Goal: Task Accomplishment & Management: Use online tool/utility

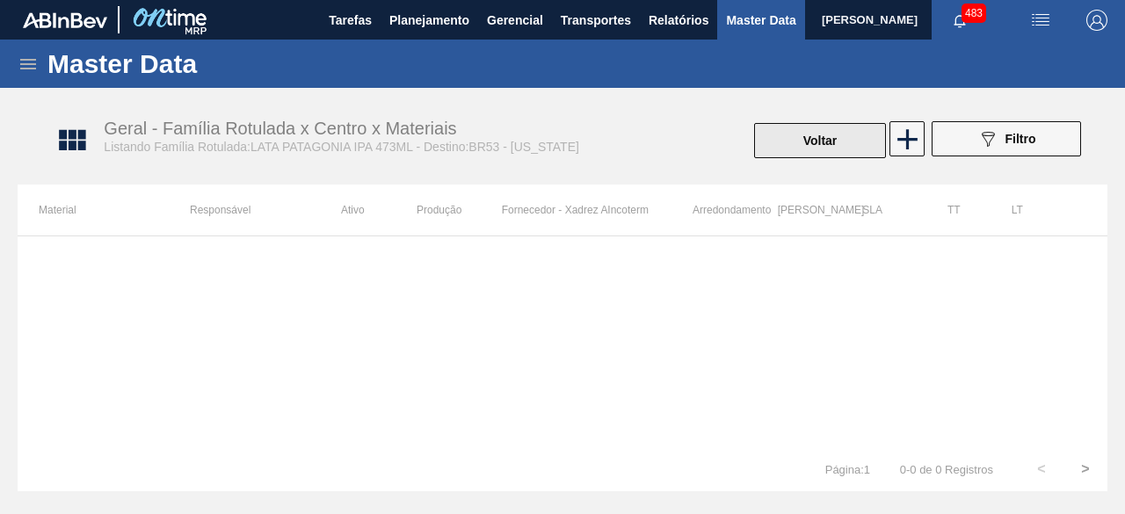
click at [814, 145] on button "Voltar" at bounding box center [820, 140] width 132 height 35
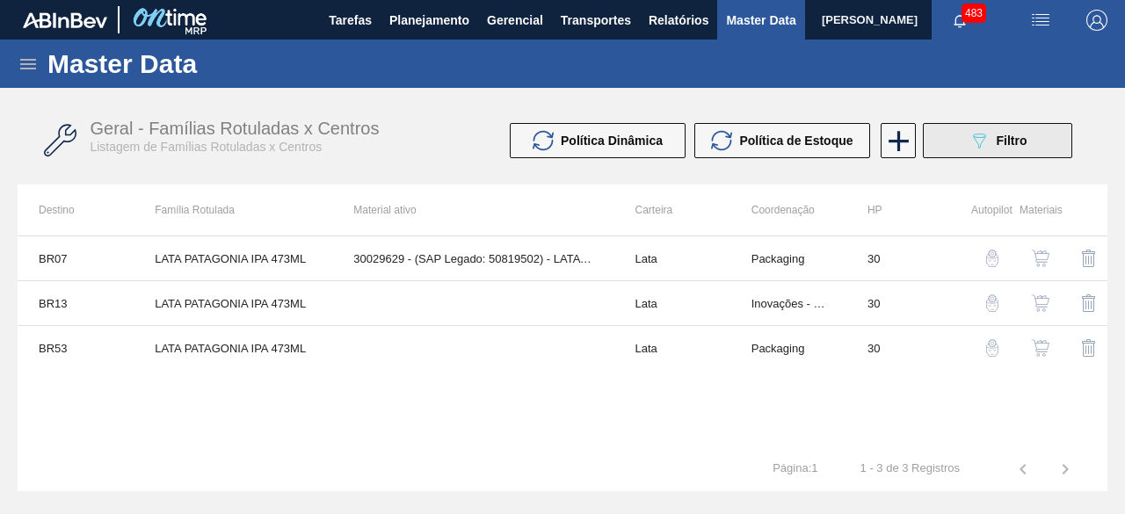
click at [961, 136] on button "089F7B8B-B2A5-4AFE-B5C0-19BA573D28AC Filtro" at bounding box center [997, 140] width 149 height 35
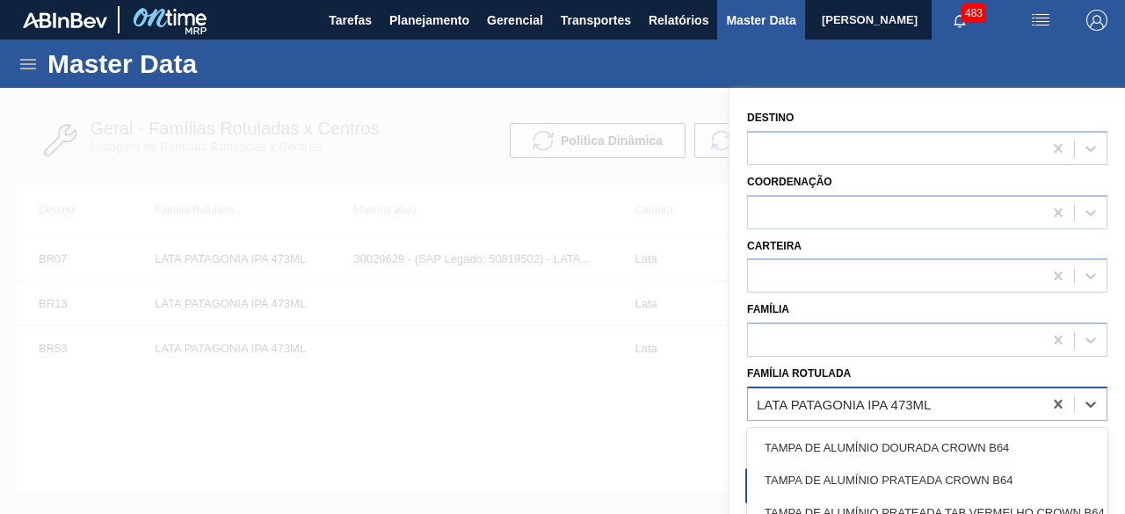
click at [953, 393] on div "LATA PATAGONIA IPA 473ML" at bounding box center [895, 403] width 294 height 25
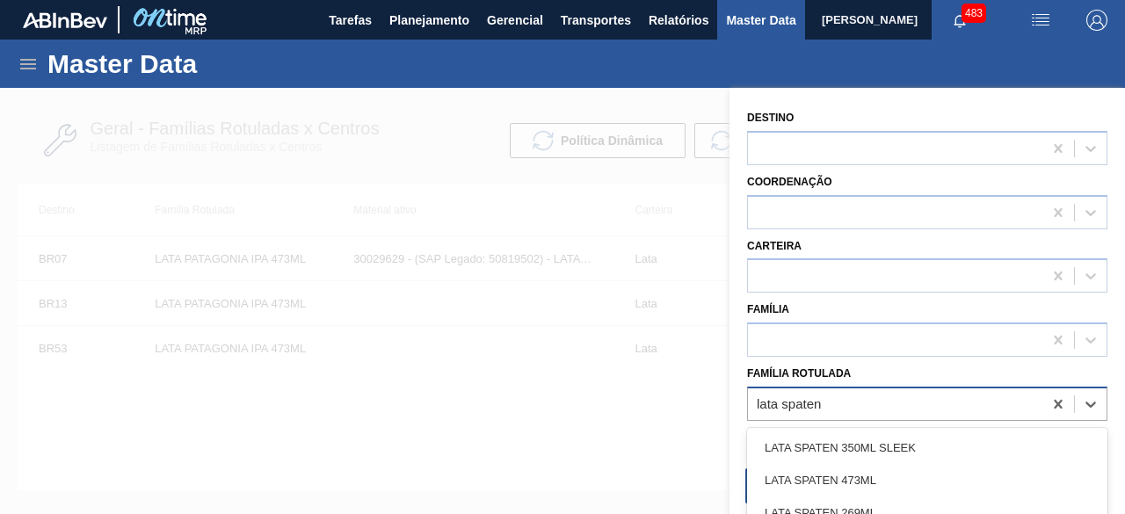
type Rotulada "lata spaten 2"
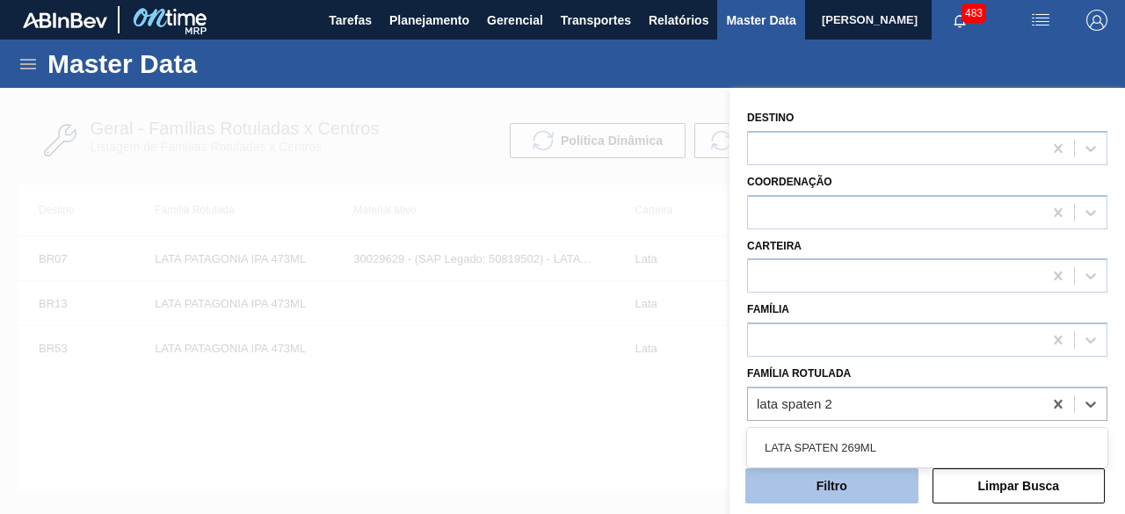
drag, startPoint x: 882, startPoint y: 441, endPoint x: 841, endPoint y: 476, distance: 54.2
click at [881, 441] on div "LATA SPATEN 269ML" at bounding box center [927, 448] width 360 height 33
click at [840, 480] on button "Filtro" at bounding box center [831, 485] width 173 height 35
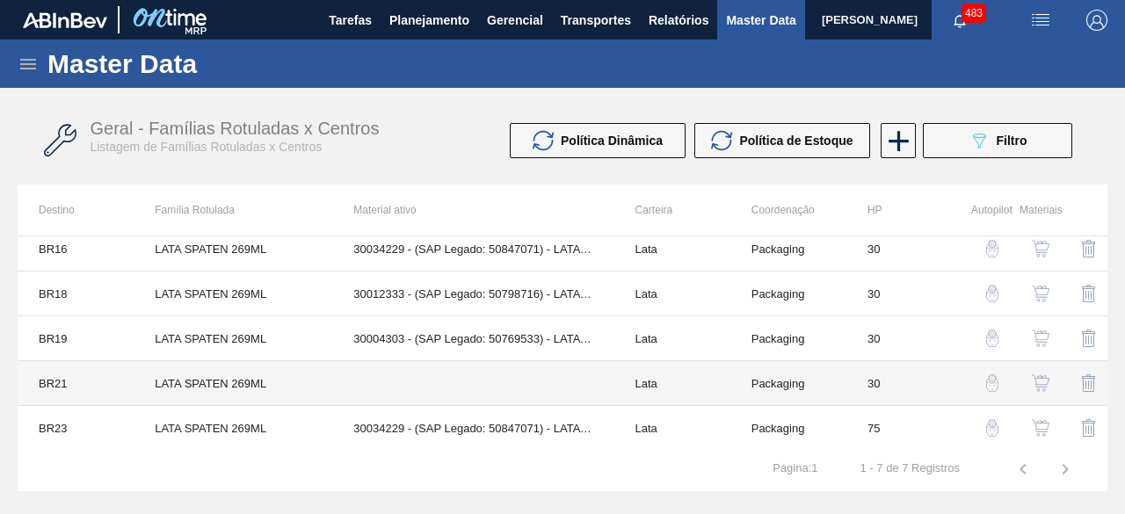
scroll to position [99, 0]
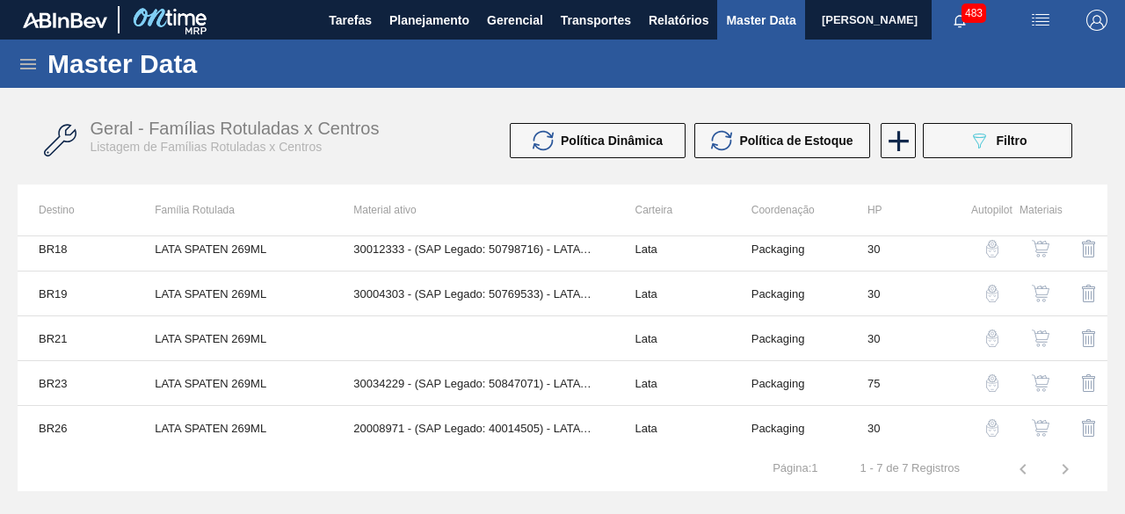
click at [1040, 427] on img "button" at bounding box center [1041, 428] width 18 height 18
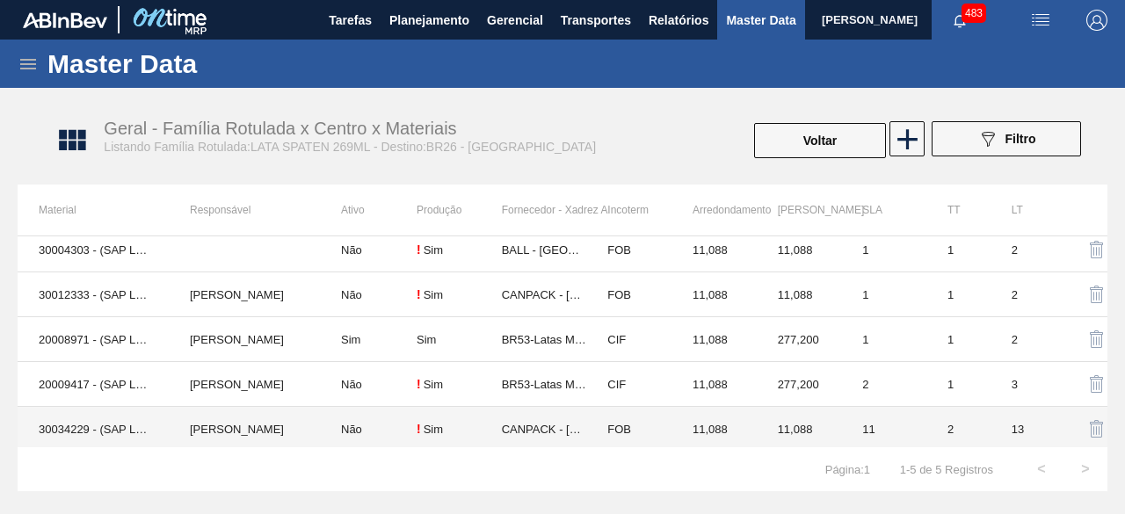
scroll to position [11, 0]
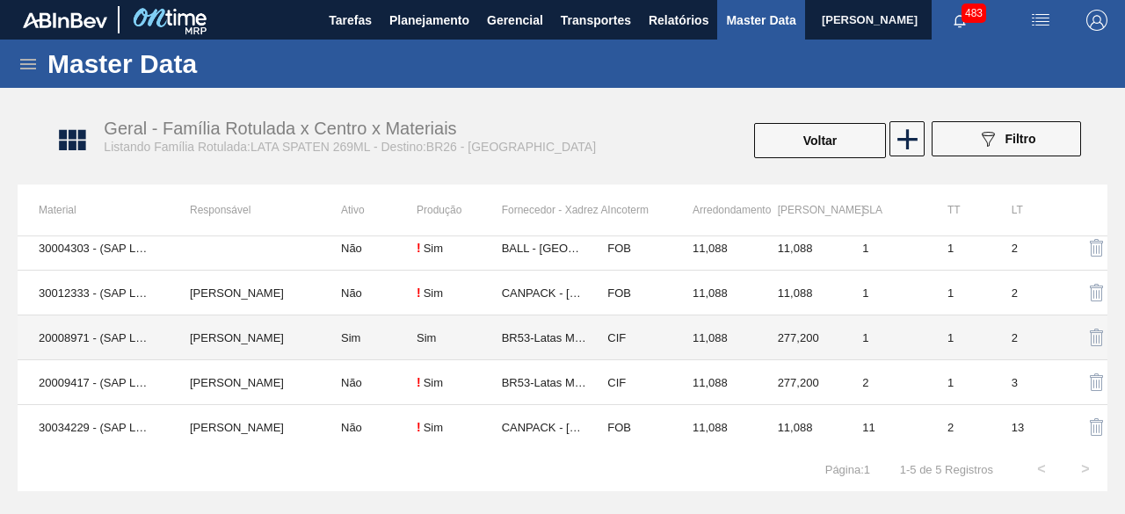
click at [71, 335] on td "20008971 - (SAP Legado: 40014505) - LATA MET. SPATEN 269ML" at bounding box center [93, 337] width 151 height 45
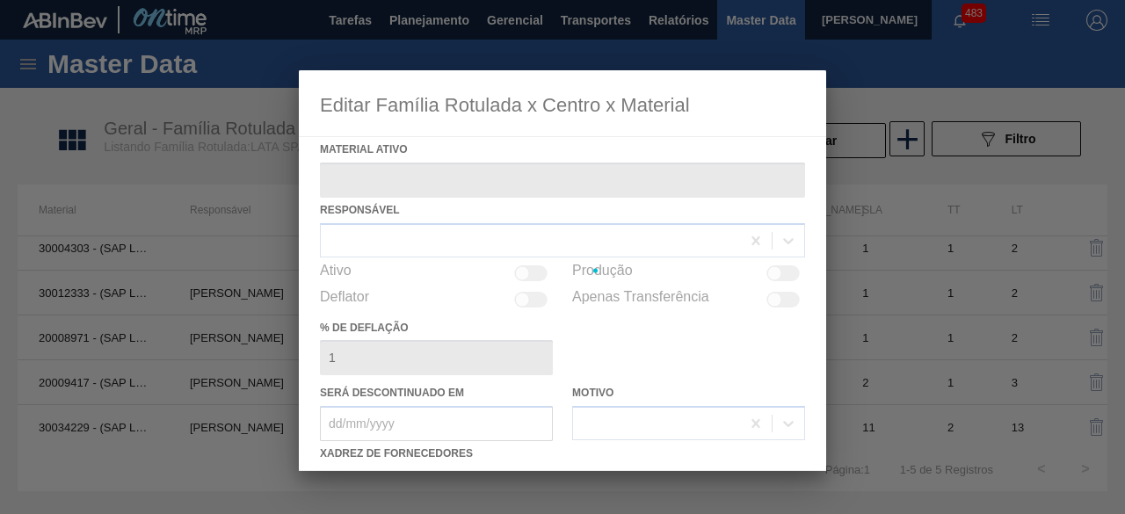
type ativo "20008971 - (SAP Legado: 40014505) - LATA MET. SPATEN 269ML"
checkbox input "true"
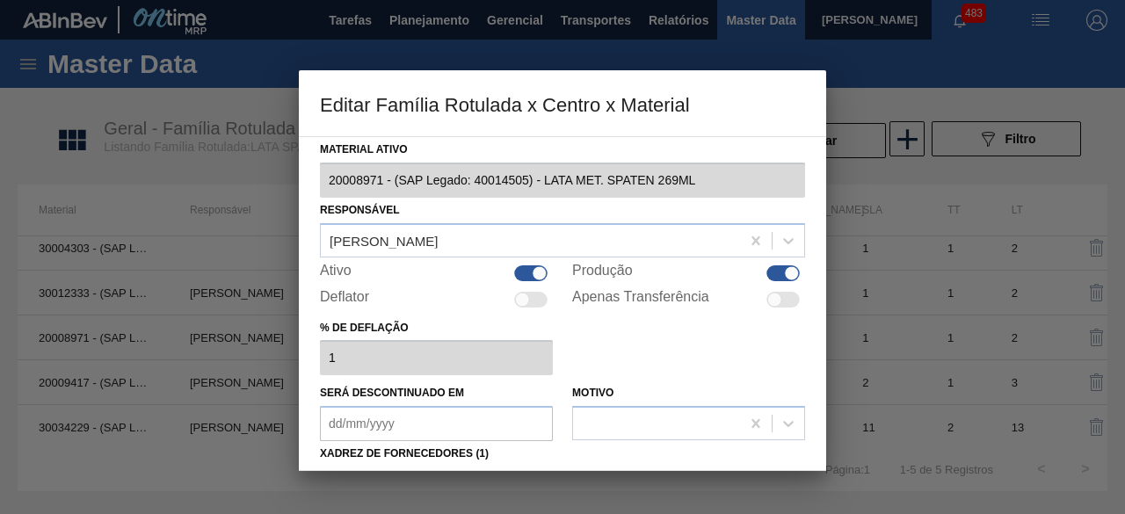
click at [526, 271] on div at bounding box center [530, 273] width 33 height 16
checkbox input "false"
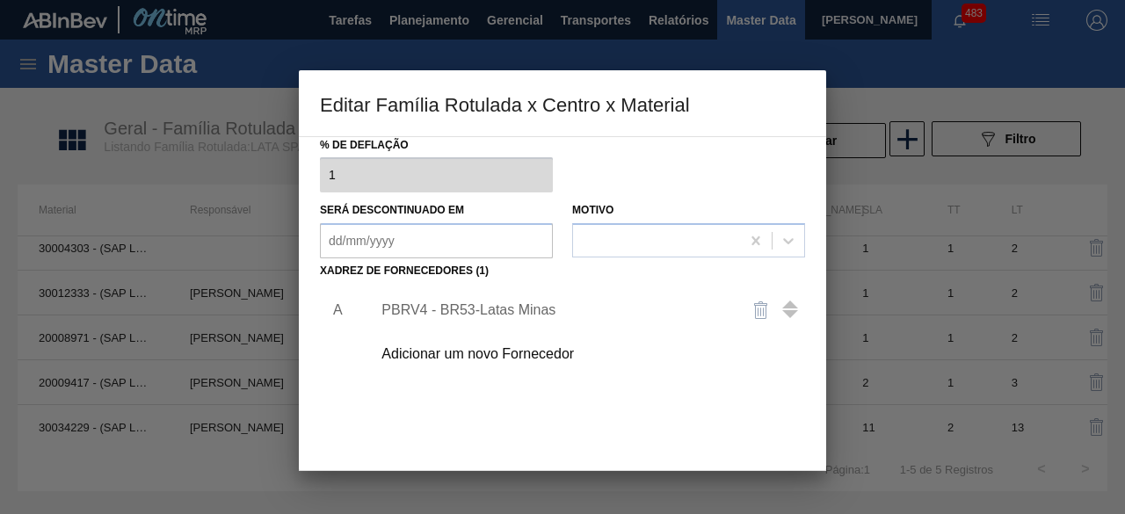
scroll to position [276, 0]
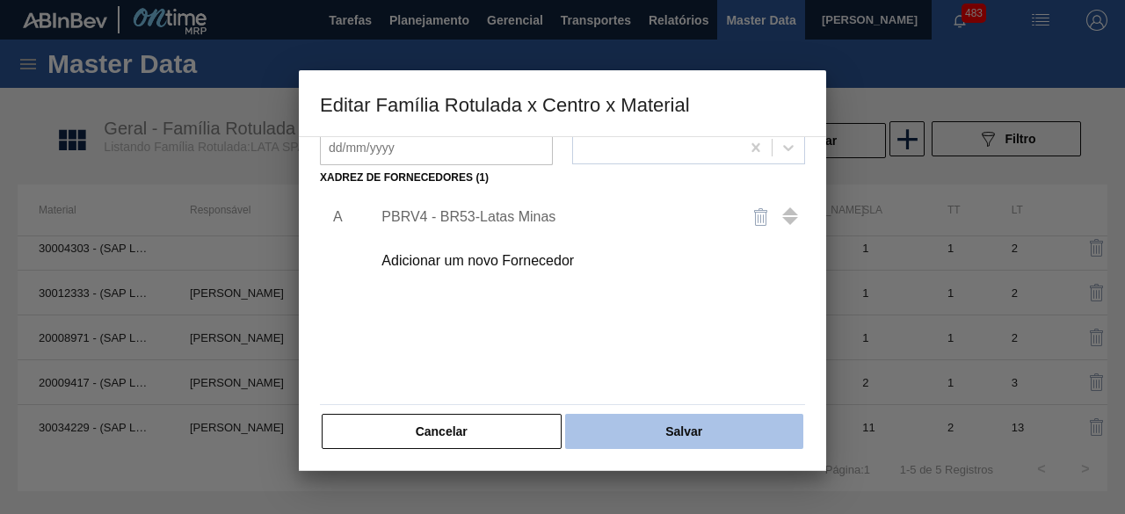
click at [702, 438] on button "Salvar" at bounding box center [684, 431] width 238 height 35
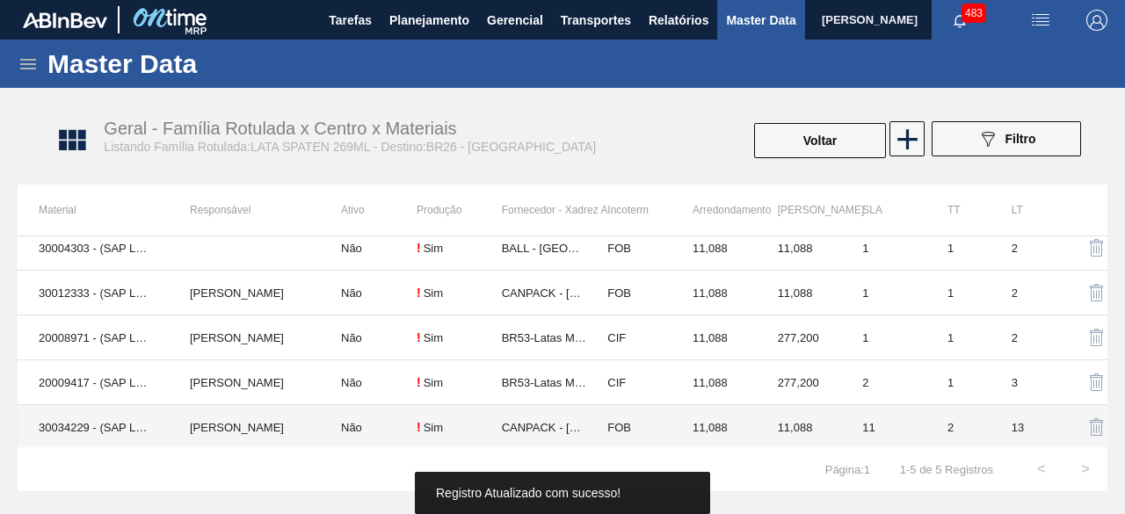
click at [107, 432] on td "30034229 - (SAP Legado: 50847071) - LATA AL SPATEN 269ML SLK BRILHO" at bounding box center [93, 427] width 151 height 45
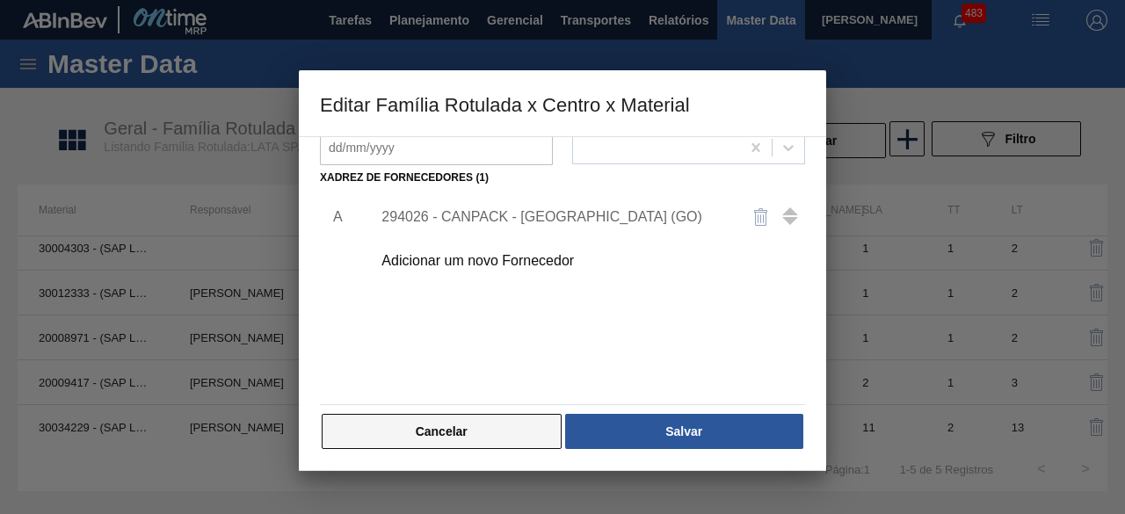
click at [511, 417] on button "Cancelar" at bounding box center [442, 431] width 240 height 35
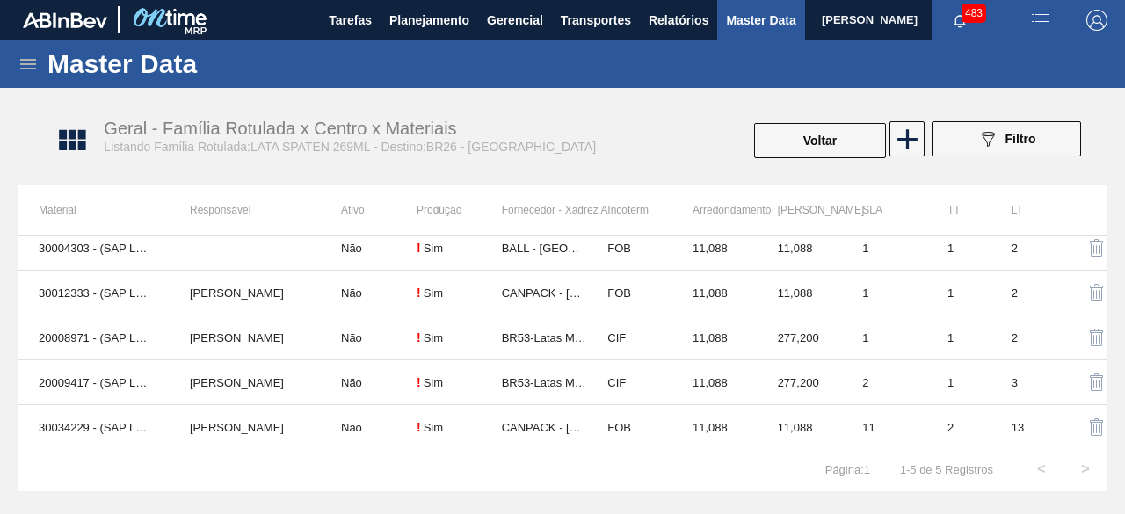
click at [1044, 26] on img "button" at bounding box center [1040, 20] width 21 height 21
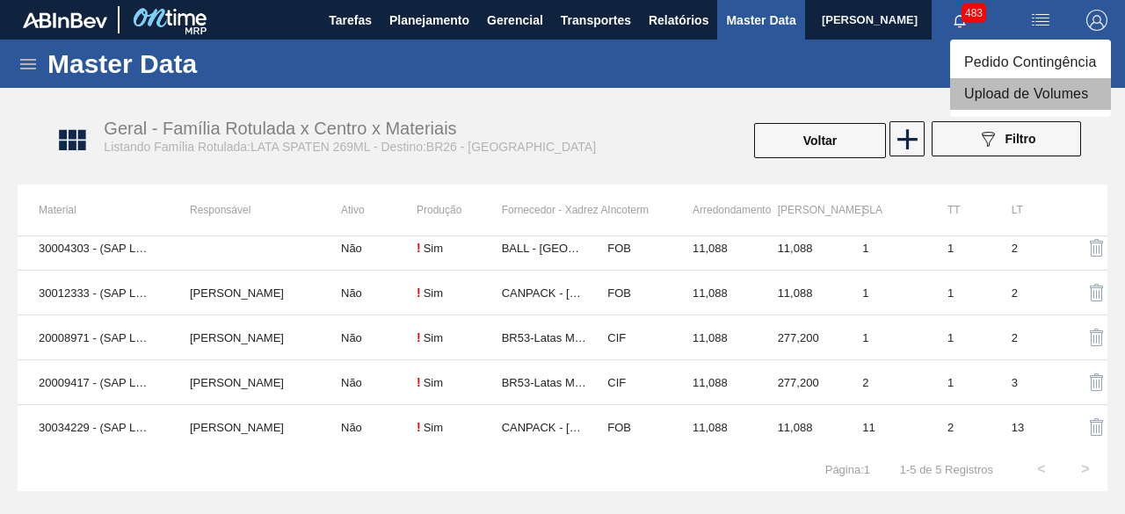
click at [981, 94] on li "Upload de Volumes" at bounding box center [1030, 94] width 161 height 32
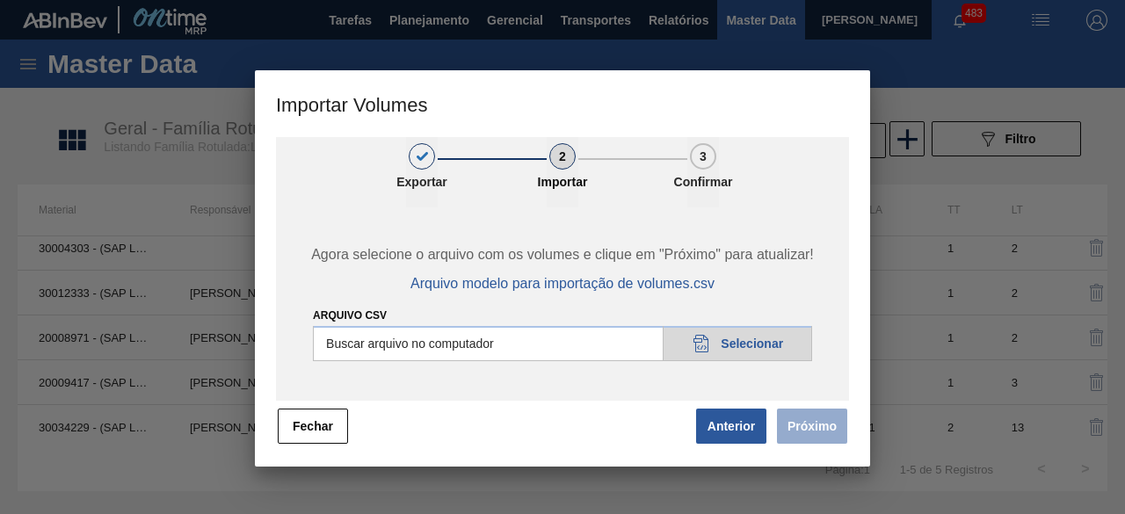
click at [752, 352] on input "Arquivo csv" at bounding box center [562, 343] width 499 height 35
type input "C:\fakepath\Subida fort. + itumb 20.08.csv"
click at [823, 432] on button "Próximo" at bounding box center [812, 426] width 70 height 35
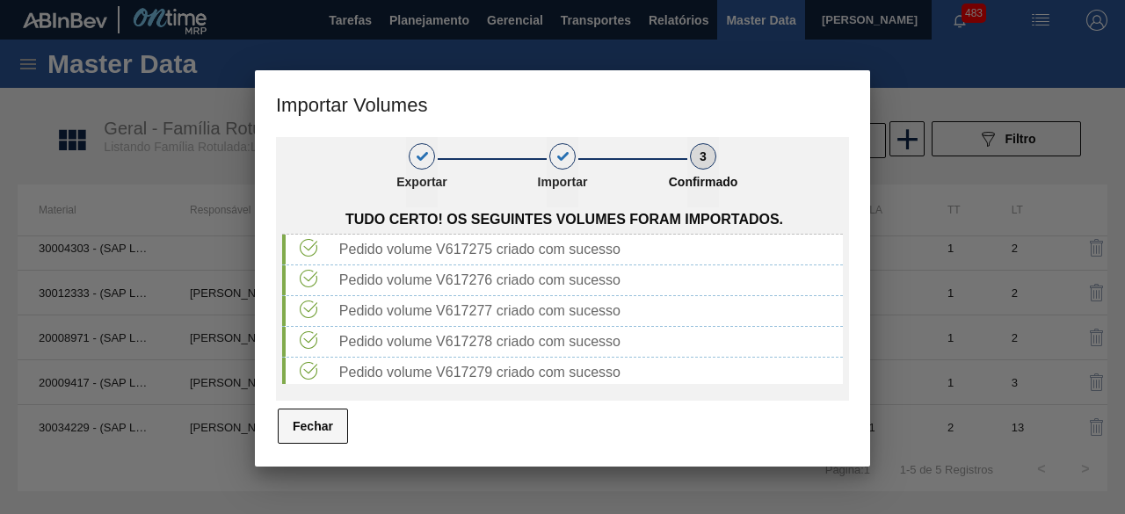
click at [329, 425] on button "Fechar" at bounding box center [313, 426] width 70 height 35
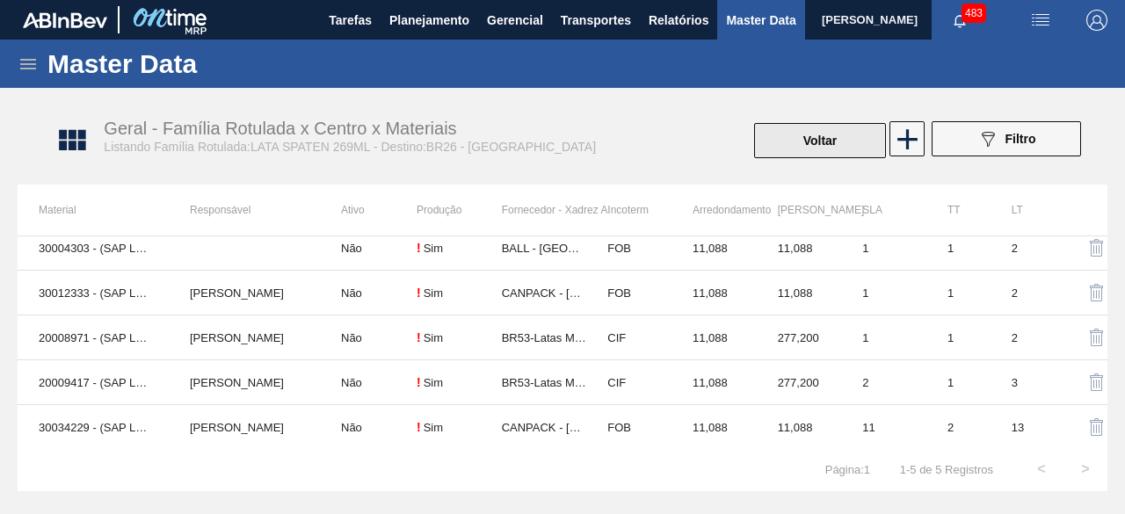
click at [852, 144] on button "Voltar" at bounding box center [820, 140] width 132 height 35
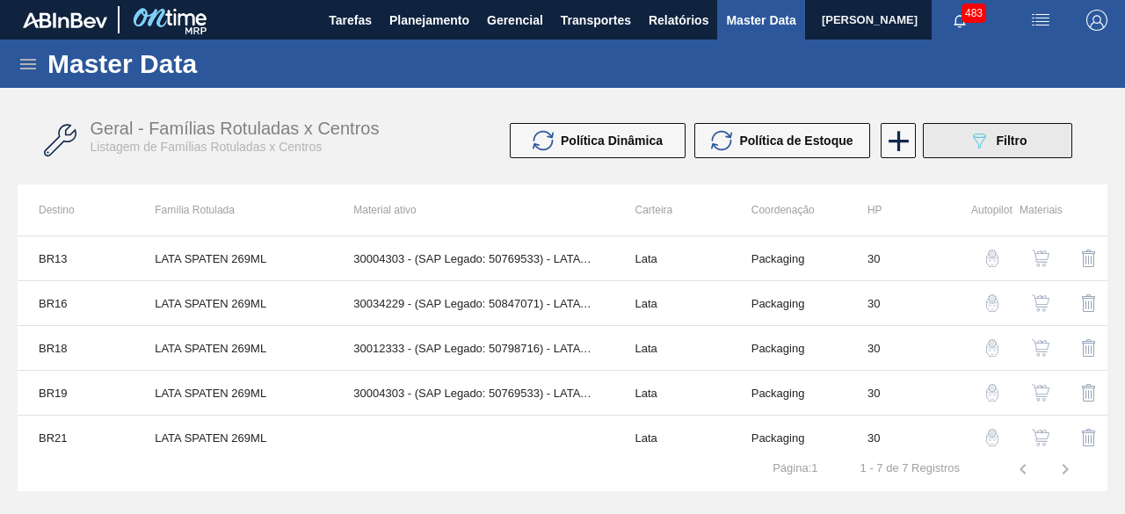
click at [984, 141] on icon "089F7B8B-B2A5-4AFE-B5C0-19BA573D28AC" at bounding box center [978, 140] width 21 height 21
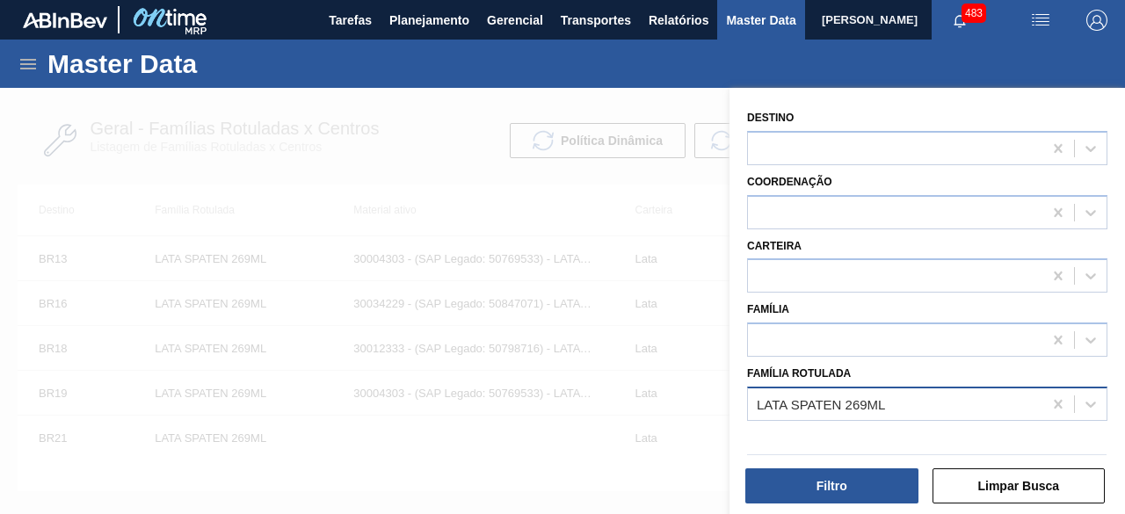
click at [805, 396] on div "LATA SPATEN 269ML" at bounding box center [821, 403] width 128 height 15
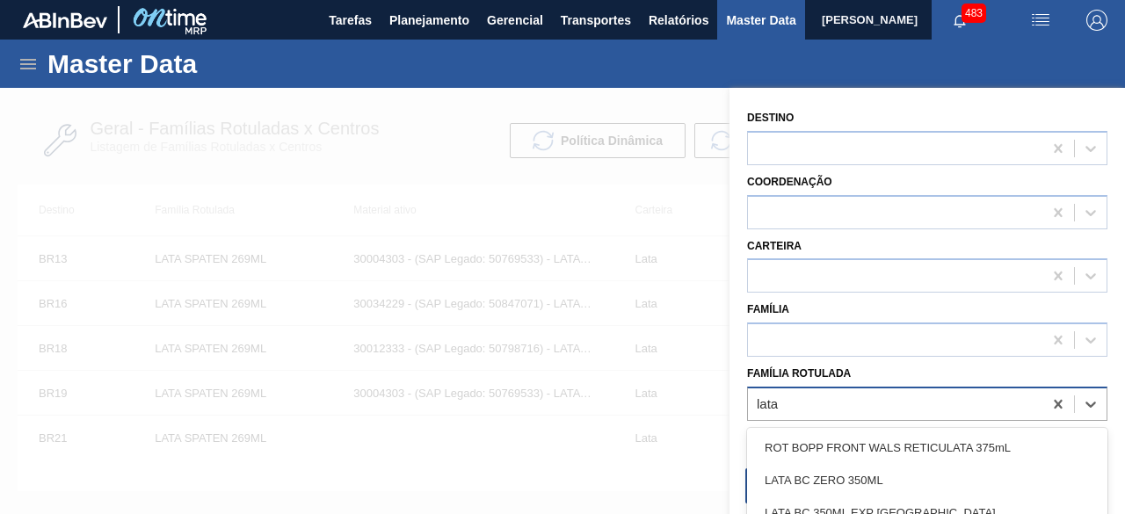
type Rotulada "lata"
type Rotulada "lata ap 4"
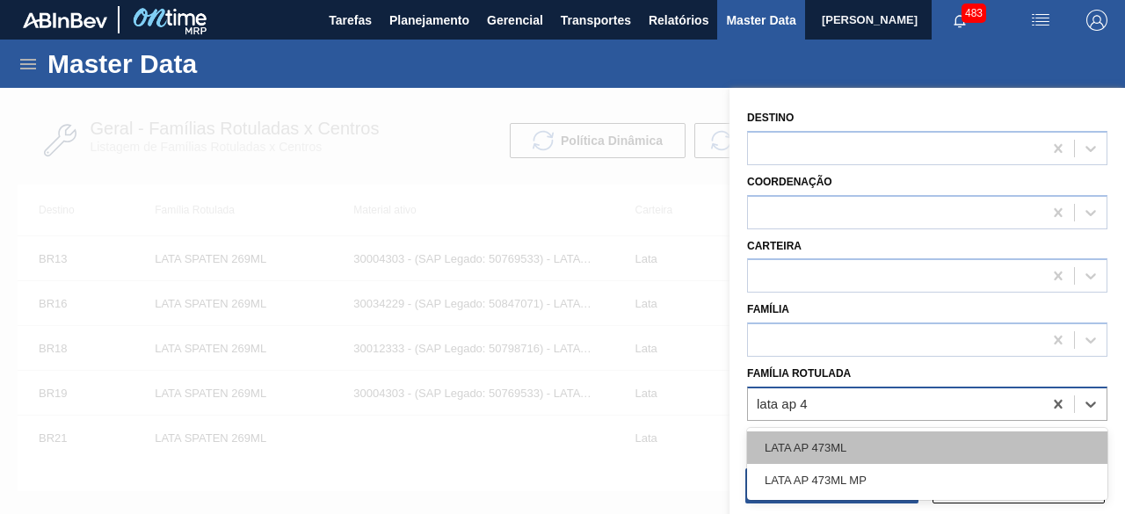
click at [872, 437] on div "LATA AP 473ML" at bounding box center [927, 448] width 360 height 33
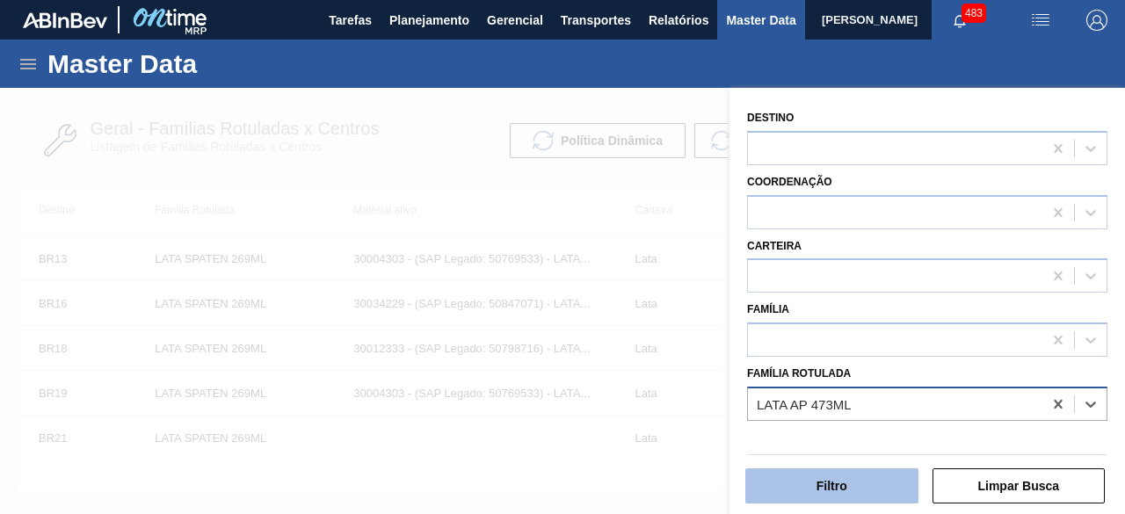
click at [865, 486] on button "Filtro" at bounding box center [831, 485] width 173 height 35
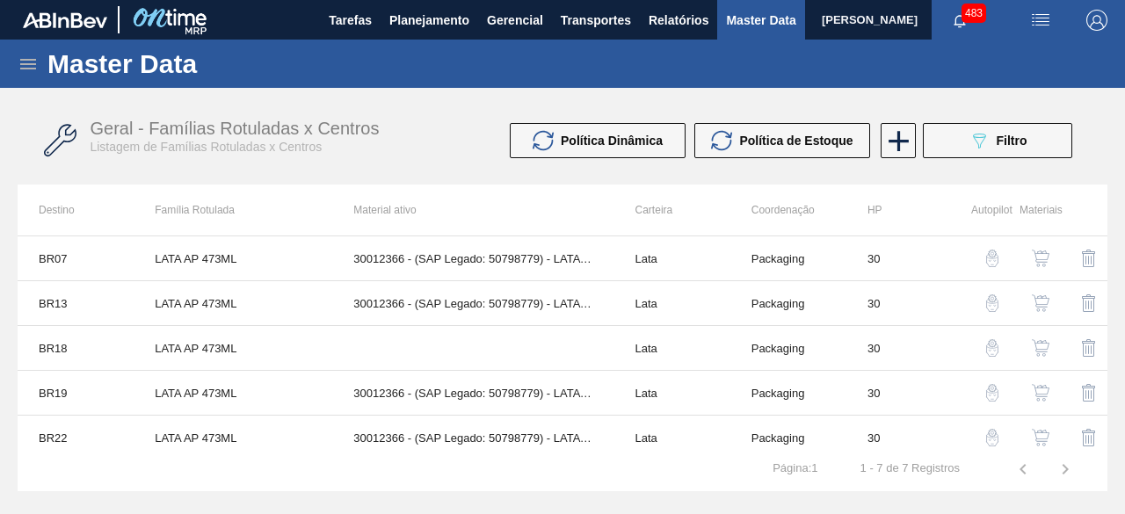
click at [1039, 300] on img "button" at bounding box center [1041, 303] width 18 height 18
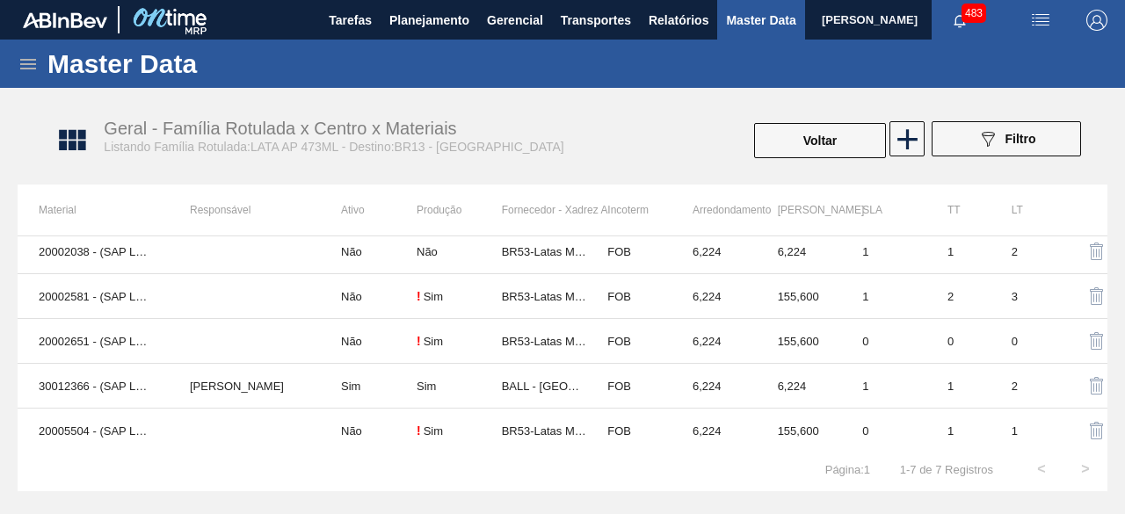
scroll to position [99, 0]
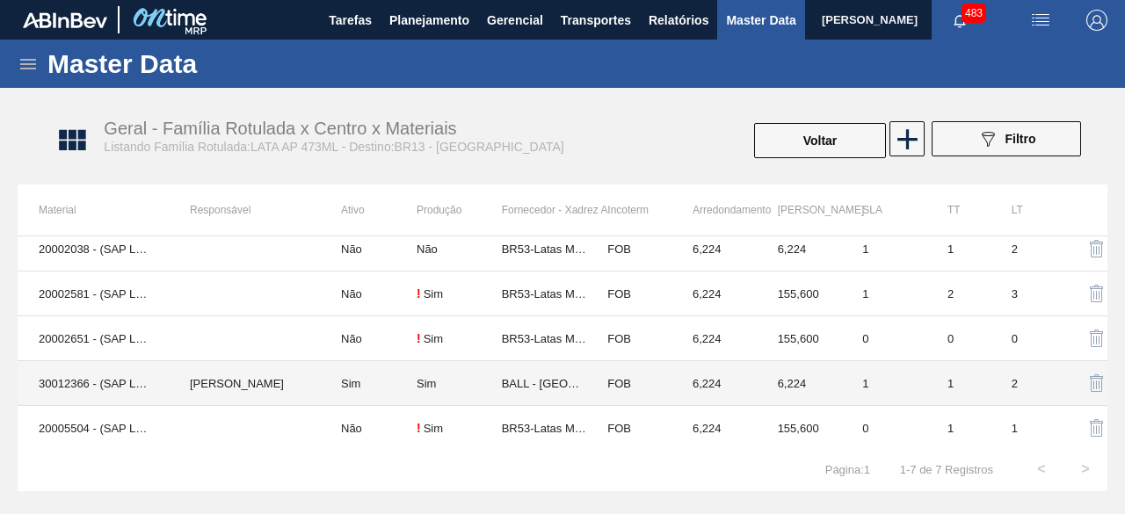
click at [79, 377] on td "30012366 - (SAP Legado: 50798779) - LATA AL. 473ML AP 429" at bounding box center [93, 383] width 151 height 45
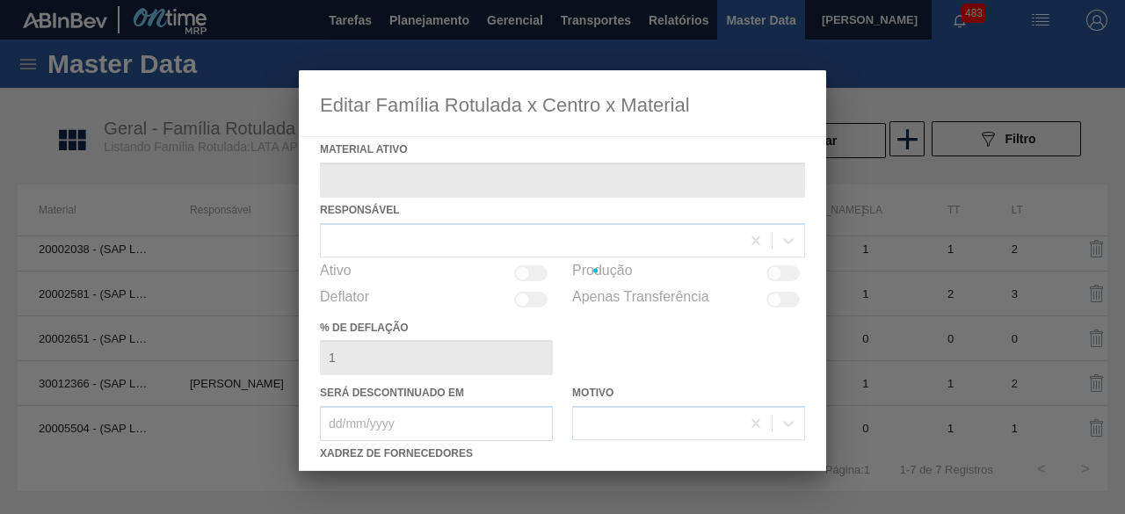
type ativo "30012366 - (SAP Legado: 50798779) - LATA AL. 473ML AP 429"
checkbox input "true"
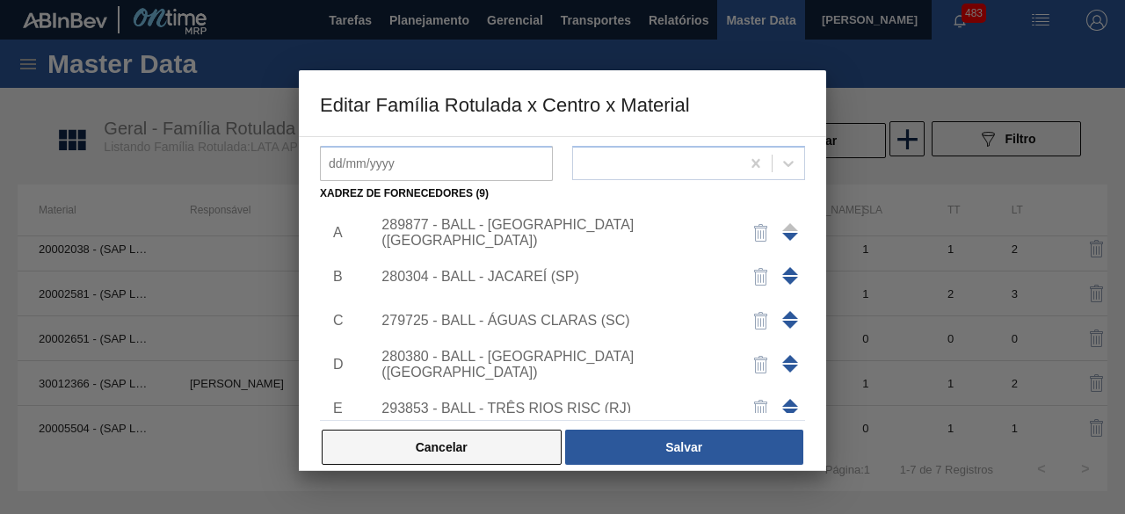
scroll to position [264, 0]
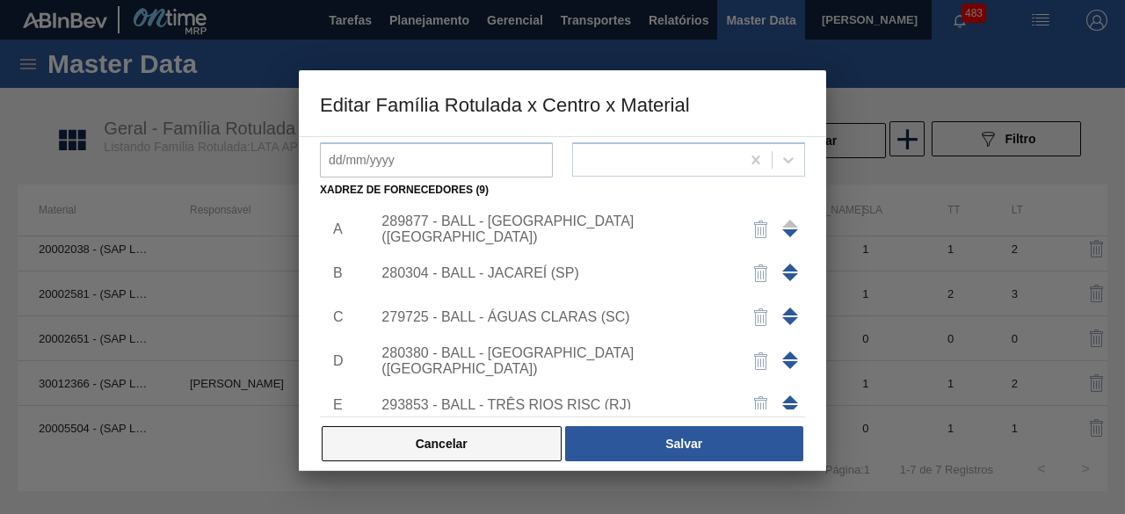
click at [506, 451] on button "Cancelar" at bounding box center [442, 443] width 240 height 35
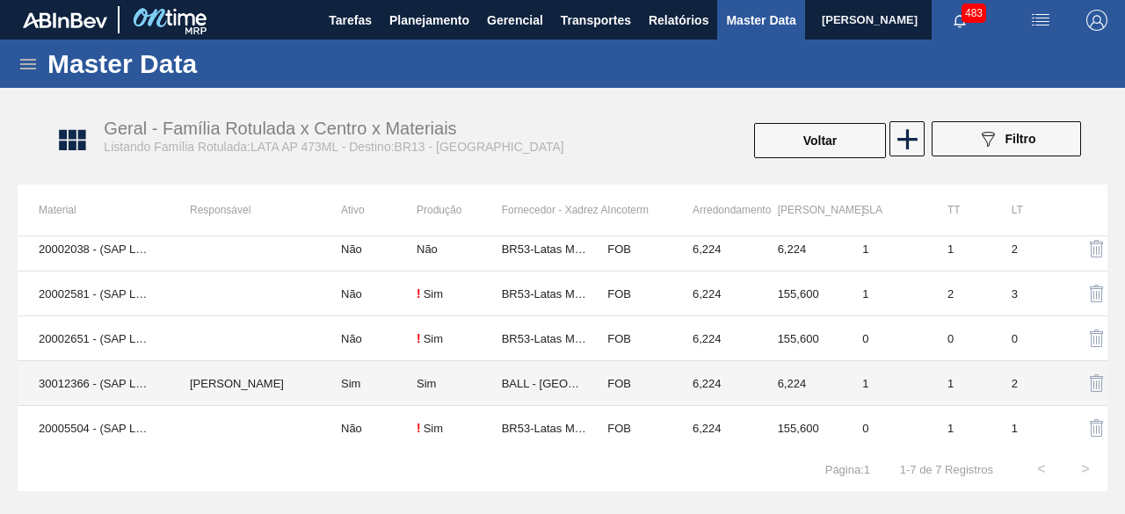
click at [206, 384] on td "IGOR FERREIRA MOURA" at bounding box center [244, 383] width 151 height 45
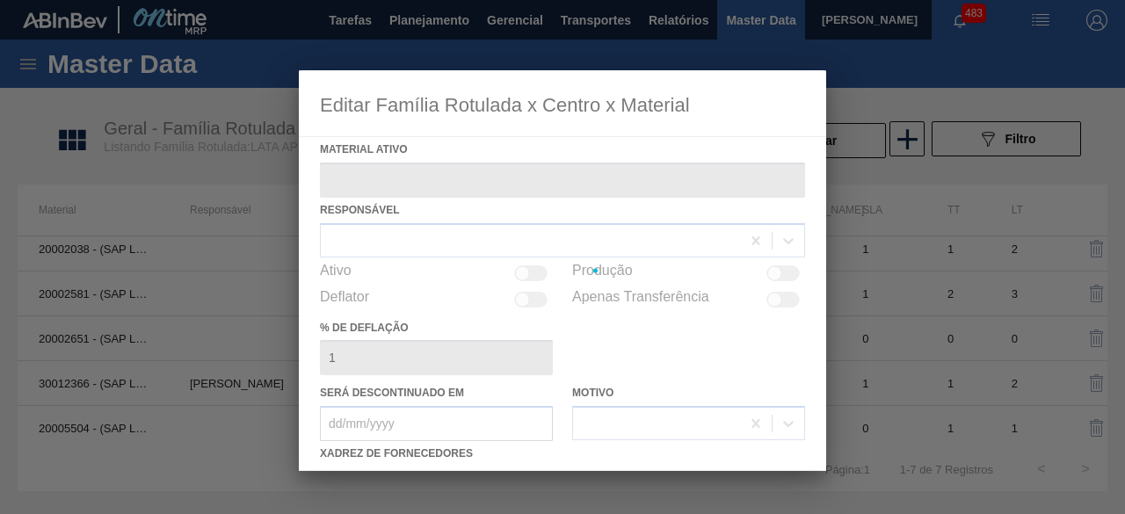
type ativo "30012366 - (SAP Legado: 50798779) - LATA AL. 473ML AP 429"
checkbox input "true"
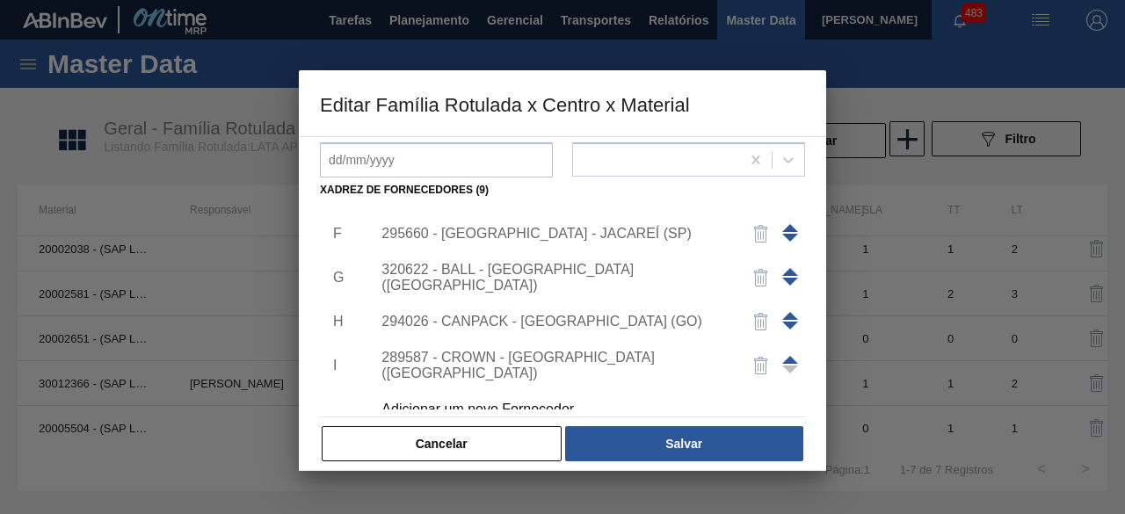
scroll to position [237, 0]
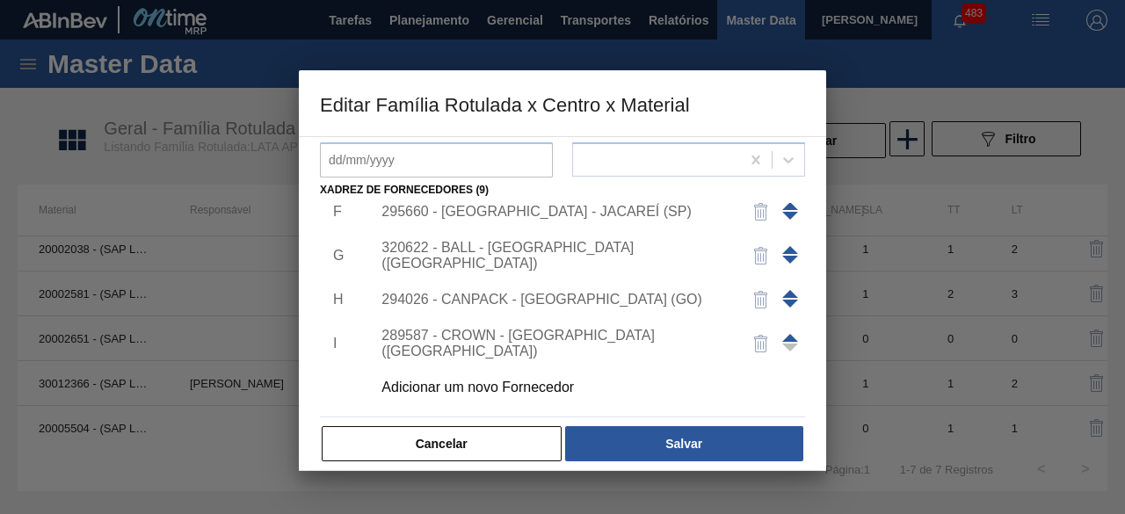
click at [597, 341] on div "289587 - CROWN - PONTA GROSSA (PR)" at bounding box center [553, 344] width 344 height 32
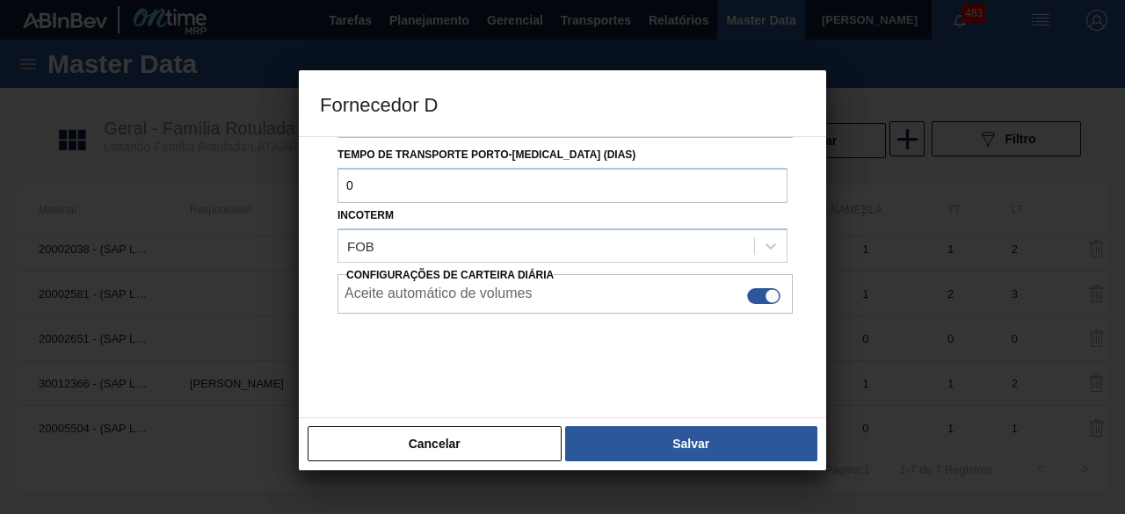
scroll to position [294, 0]
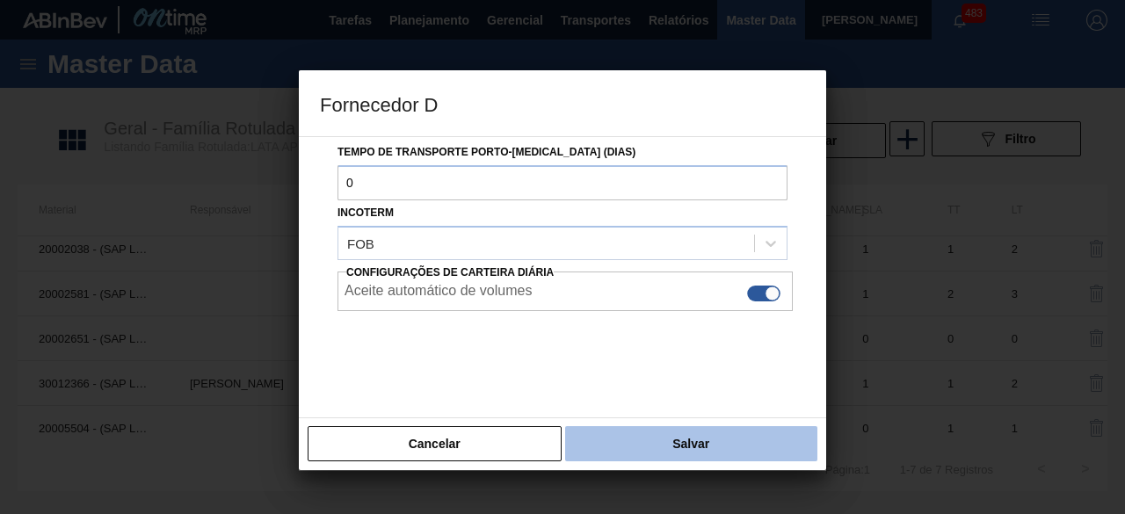
click at [710, 446] on button "Salvar" at bounding box center [691, 443] width 252 height 35
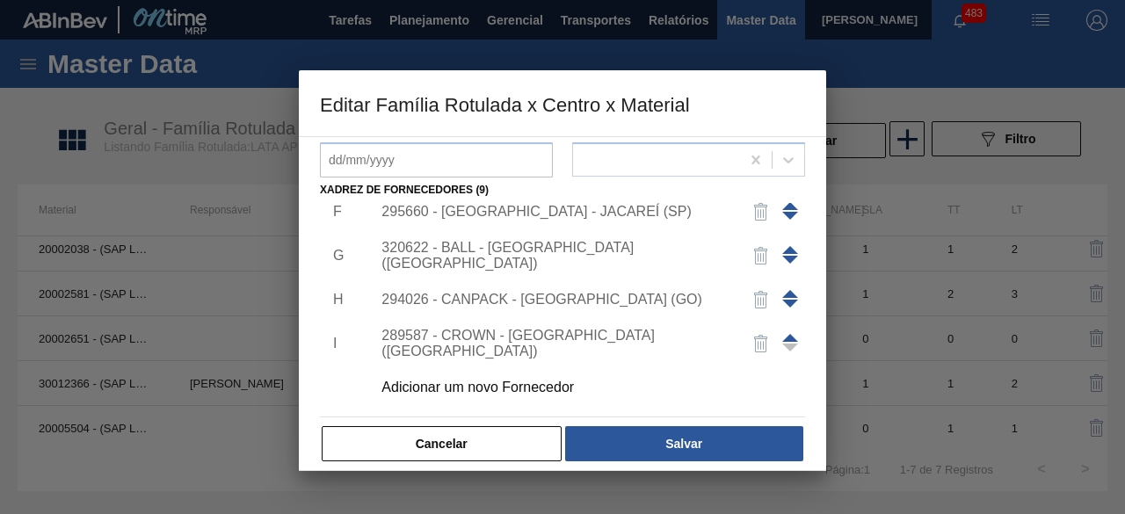
click at [555, 384] on div "Adicionar um novo Fornecedor" at bounding box center [553, 388] width 344 height 16
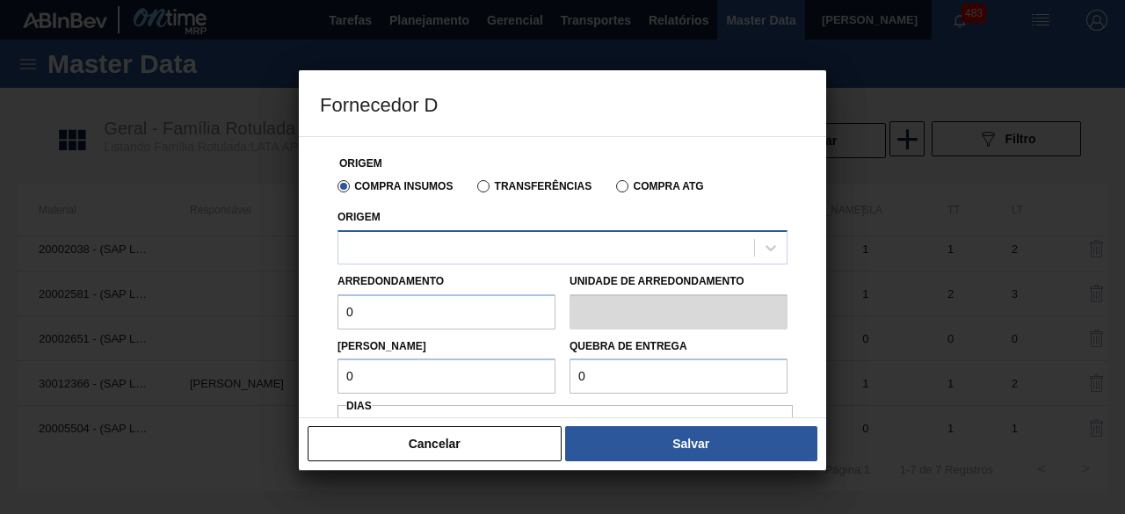
click at [589, 240] on div at bounding box center [546, 247] width 416 height 25
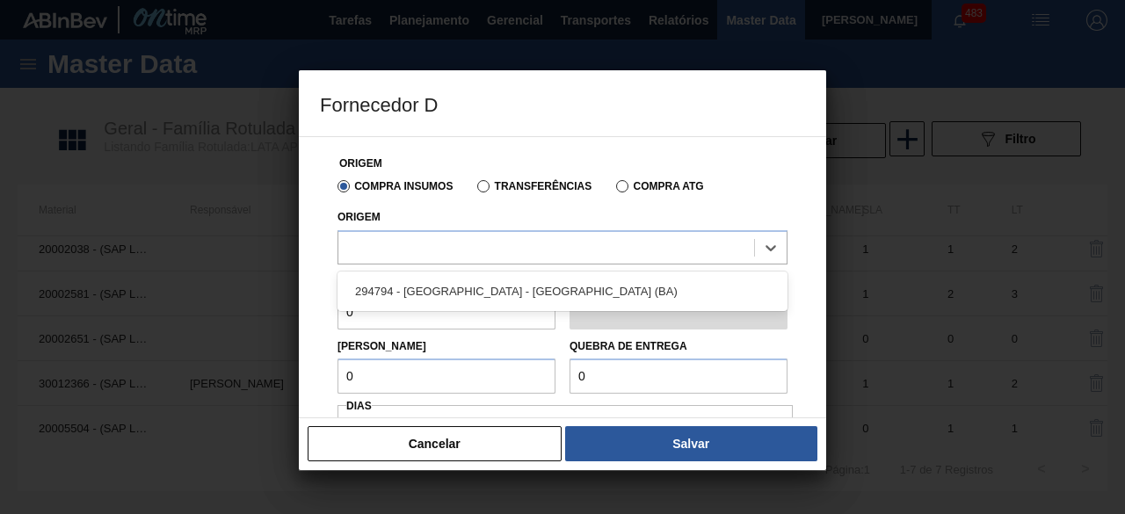
click at [749, 171] on div "Compra Insumos Transferências Compra ATG" at bounding box center [562, 185] width 464 height 30
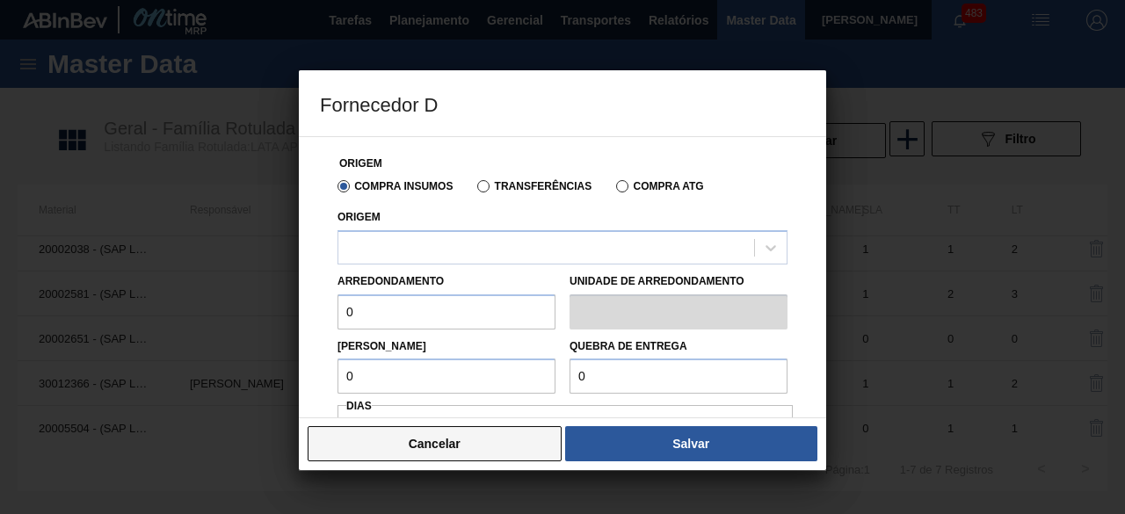
click at [499, 447] on button "Cancelar" at bounding box center [435, 443] width 254 height 35
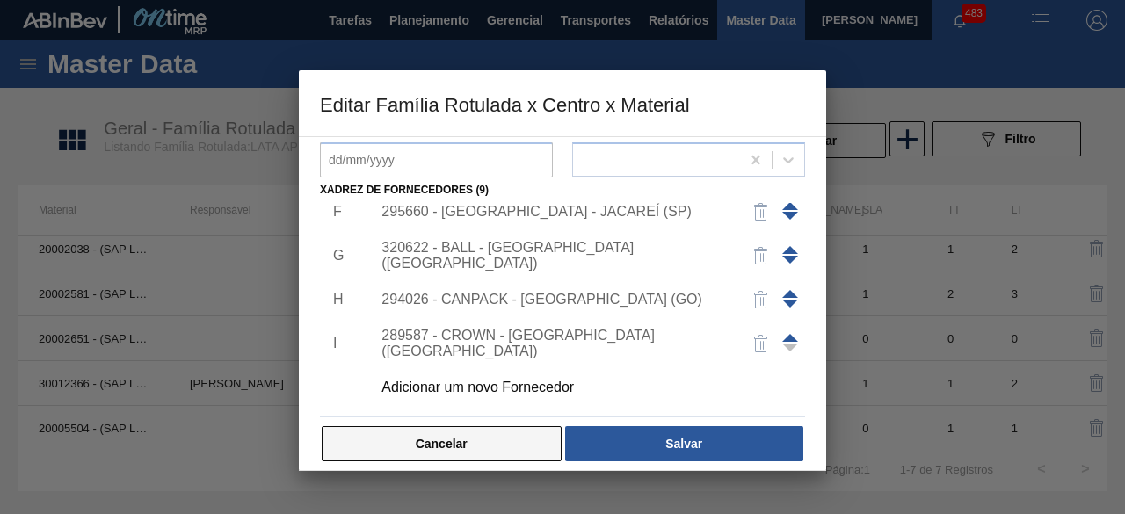
click at [514, 453] on button "Cancelar" at bounding box center [442, 443] width 240 height 35
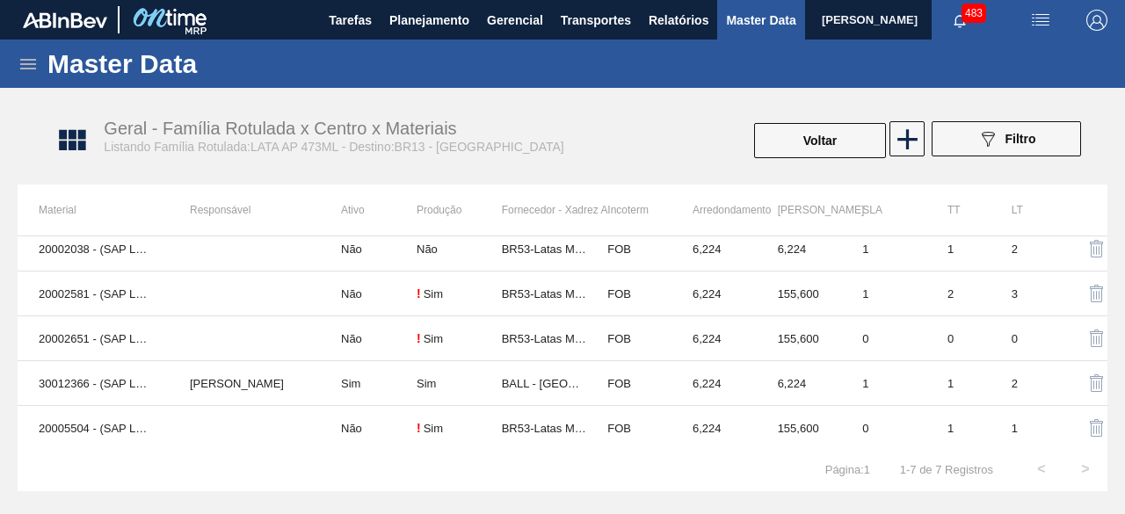
click at [35, 62] on icon at bounding box center [28, 64] width 21 height 21
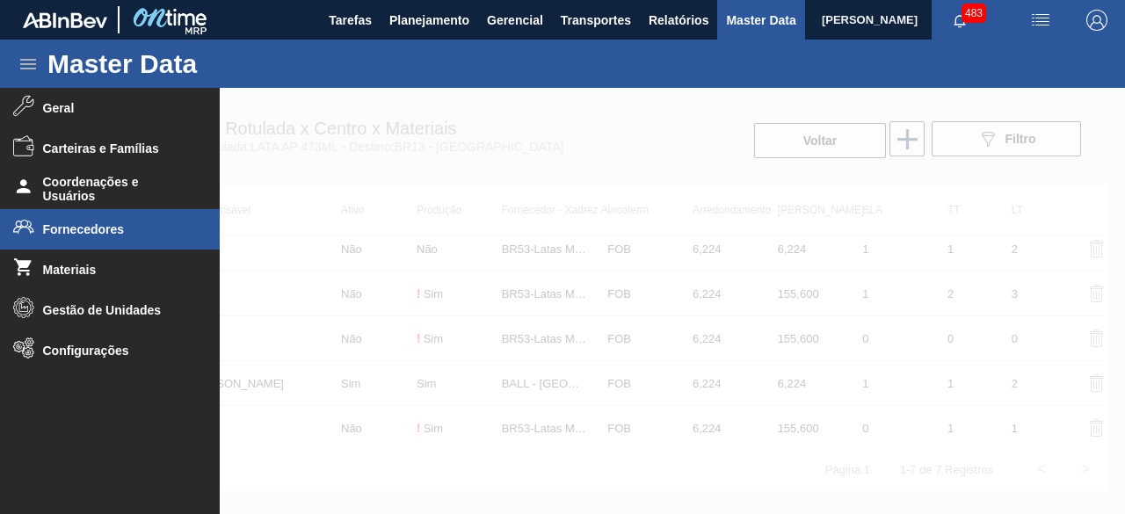
click at [101, 228] on span "Fornecedores" at bounding box center [115, 229] width 145 height 14
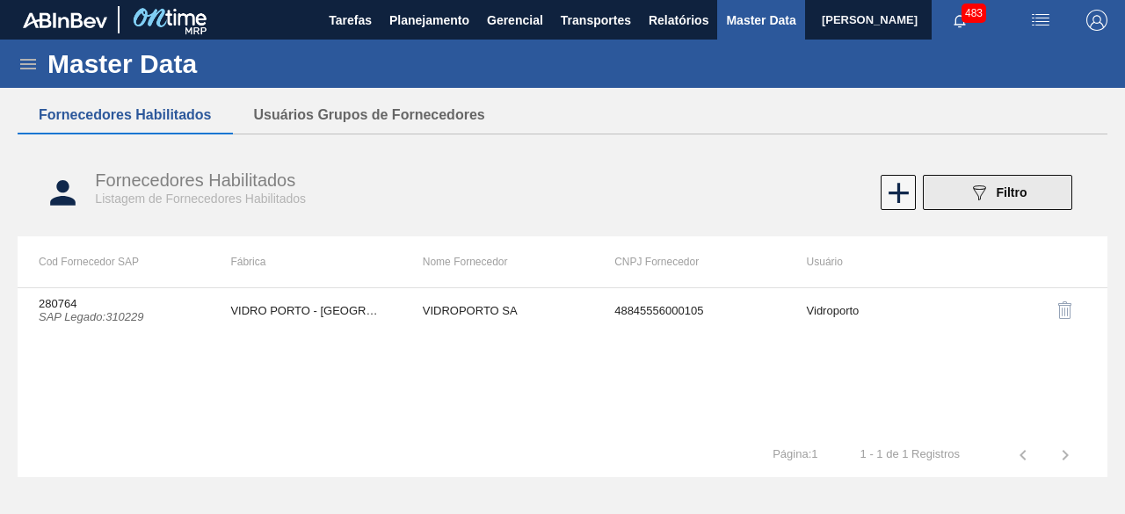
click at [957, 191] on button "089F7B8B-B2A5-4AFE-B5C0-19BA573D28AC Filtro" at bounding box center [997, 192] width 149 height 35
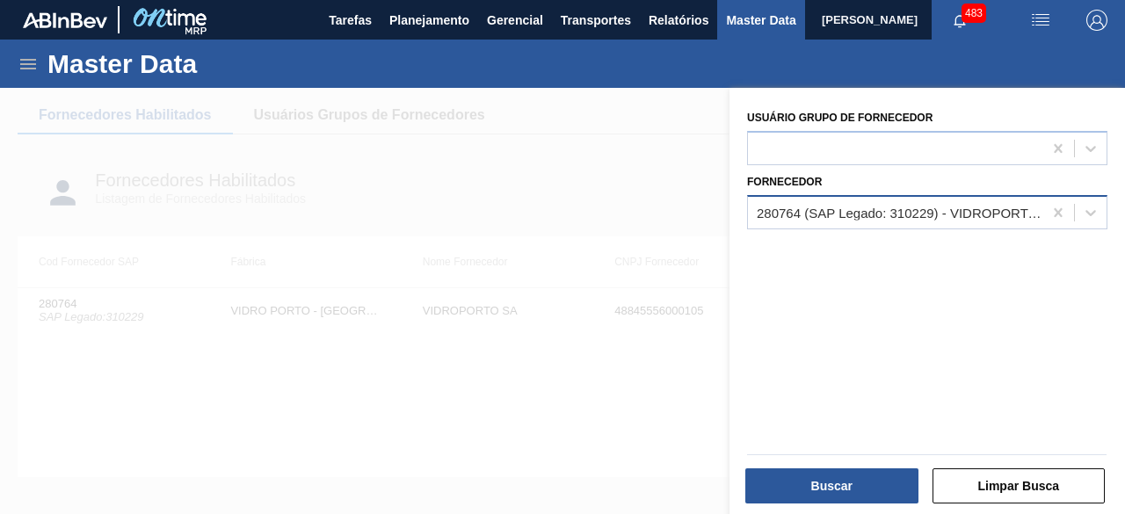
click at [913, 207] on div "280764 (SAP Legado: 310229) - VIDROPORTO SA" at bounding box center [900, 212] width 287 height 15
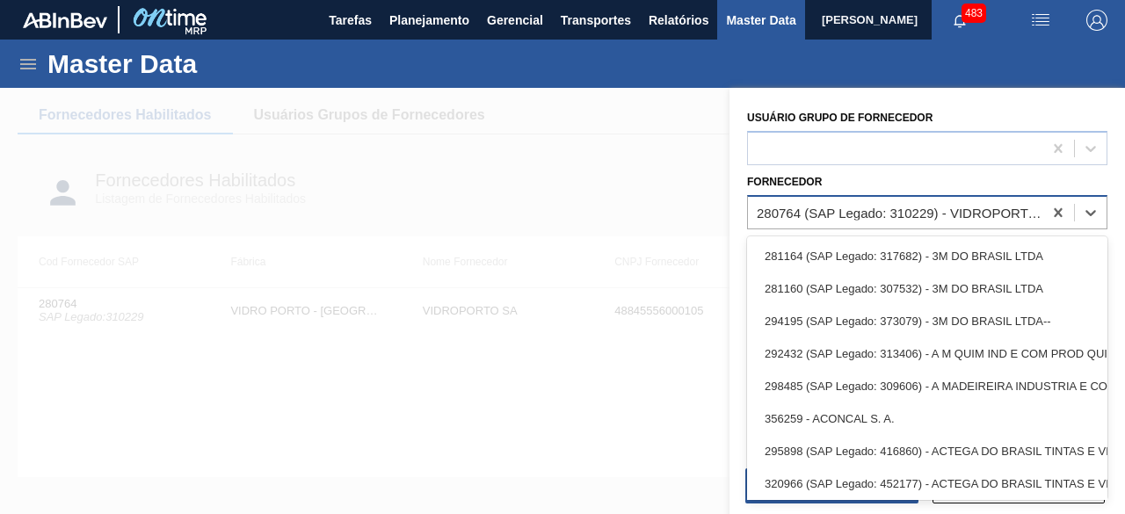
paste input "441105"
type input "441105"
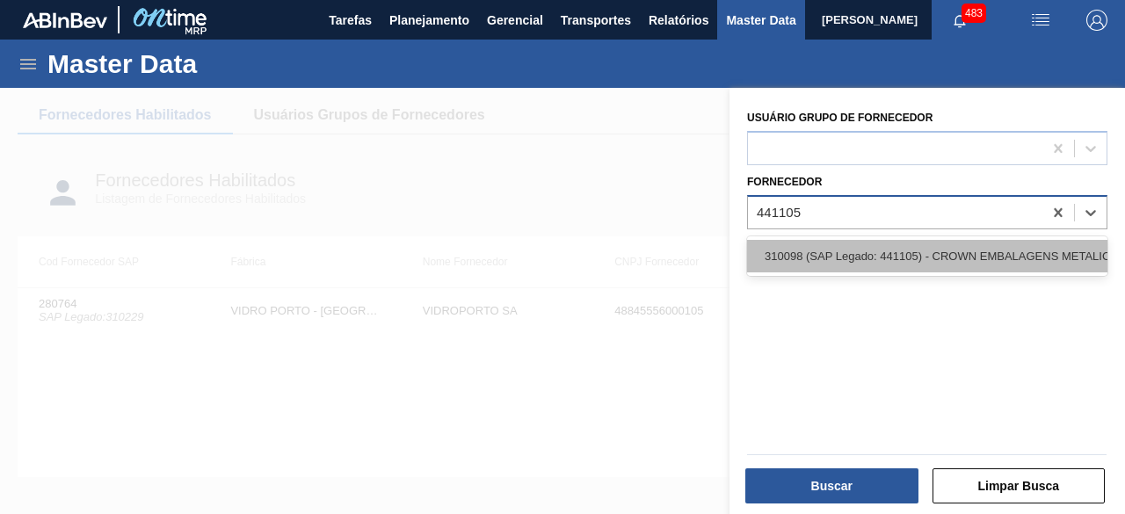
click at [886, 254] on div "310098 (SAP Legado: 441105) - CROWN EMBALAGENS METALICAS DA" at bounding box center [927, 256] width 360 height 33
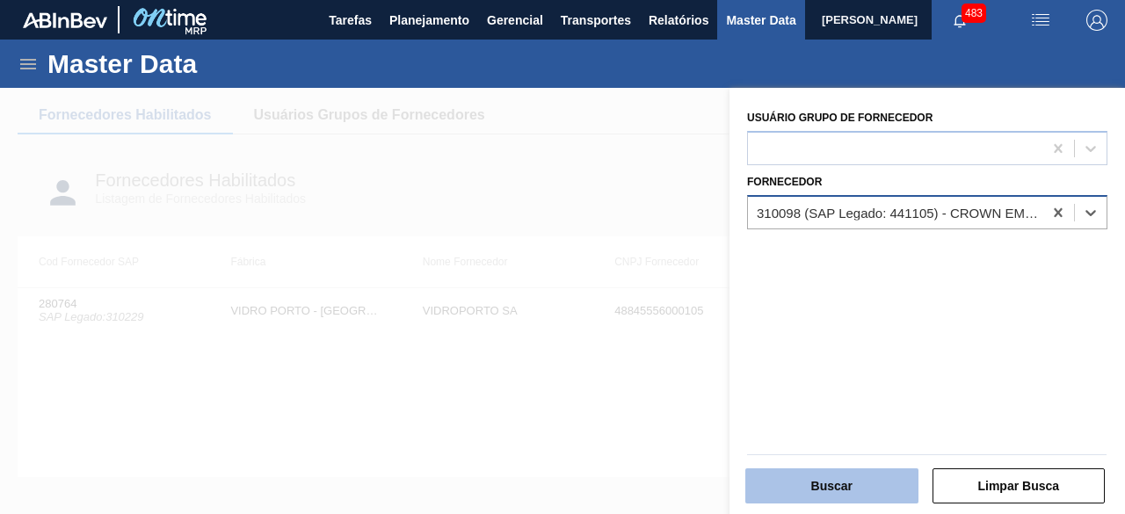
click at [859, 498] on button "Buscar" at bounding box center [831, 485] width 173 height 35
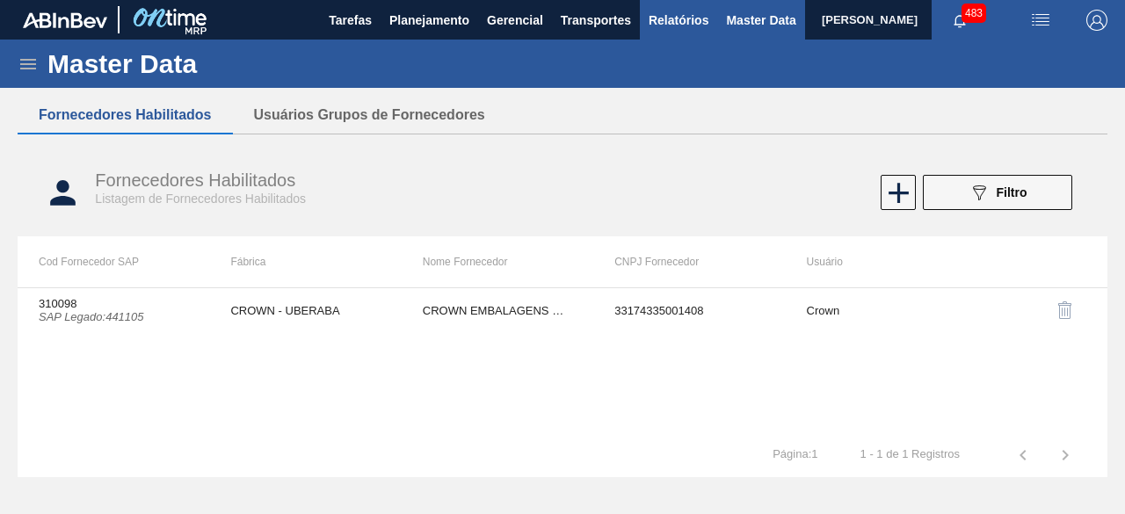
click at [685, 24] on span "Relatórios" at bounding box center [679, 20] width 60 height 21
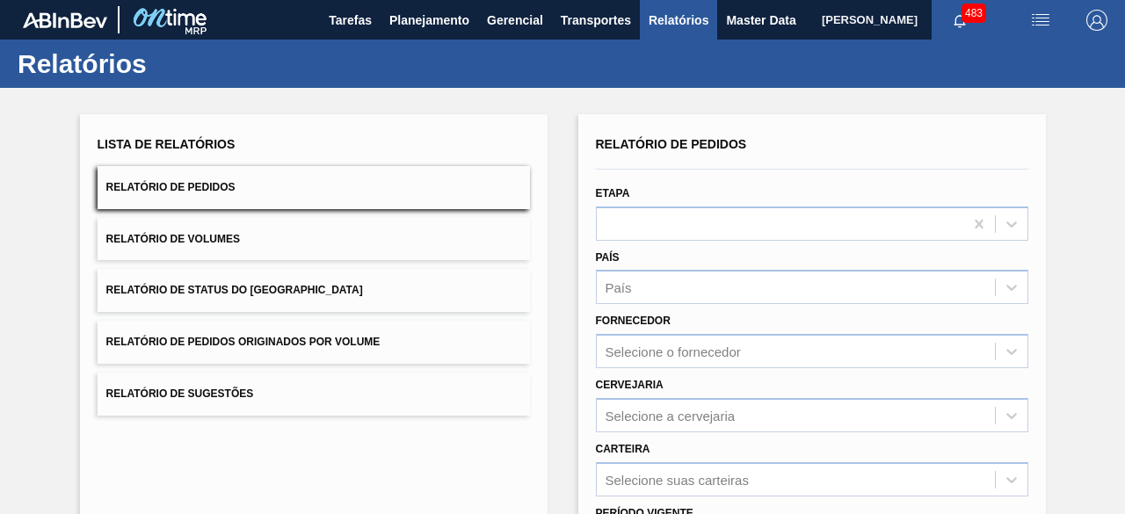
click at [295, 230] on button "Relatório de Volumes" at bounding box center [314, 239] width 432 height 43
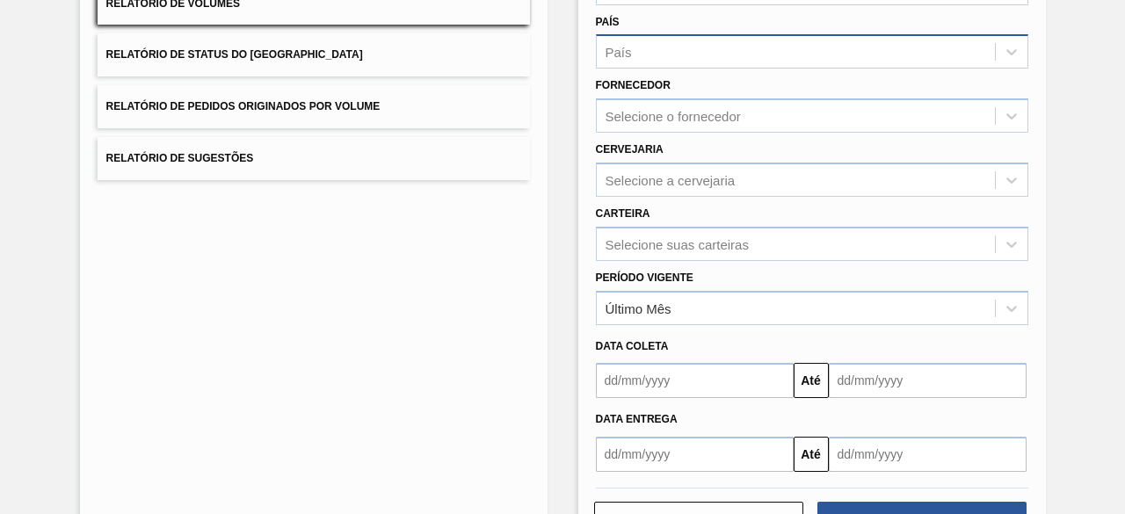
scroll to position [264, 0]
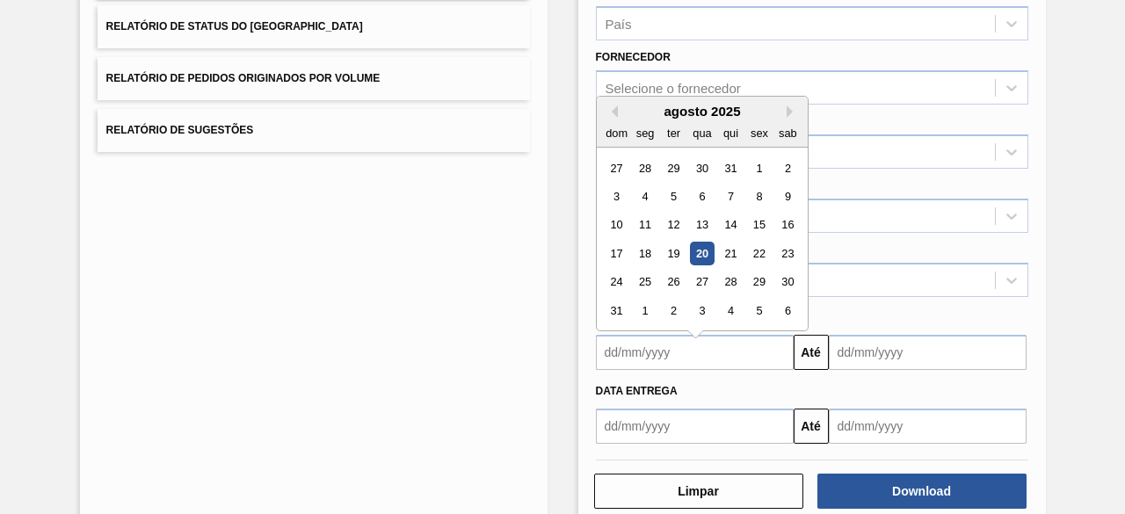
click at [716, 337] on input "text" at bounding box center [695, 352] width 198 height 35
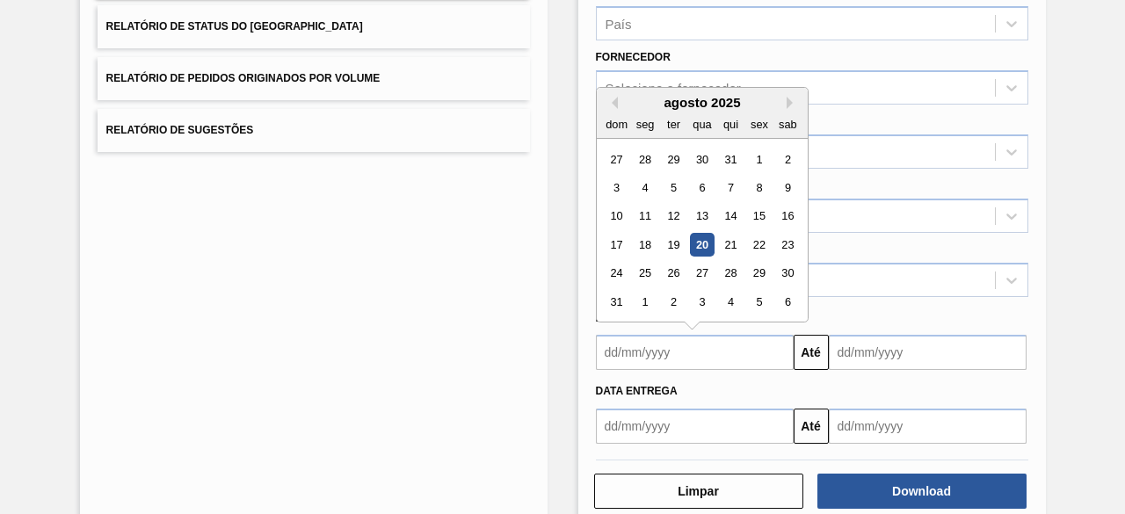
drag, startPoint x: 697, startPoint y: 242, endPoint x: 791, endPoint y: 295, distance: 108.2
click at [698, 242] on div "20" at bounding box center [702, 245] width 24 height 24
type input "[DATE]"
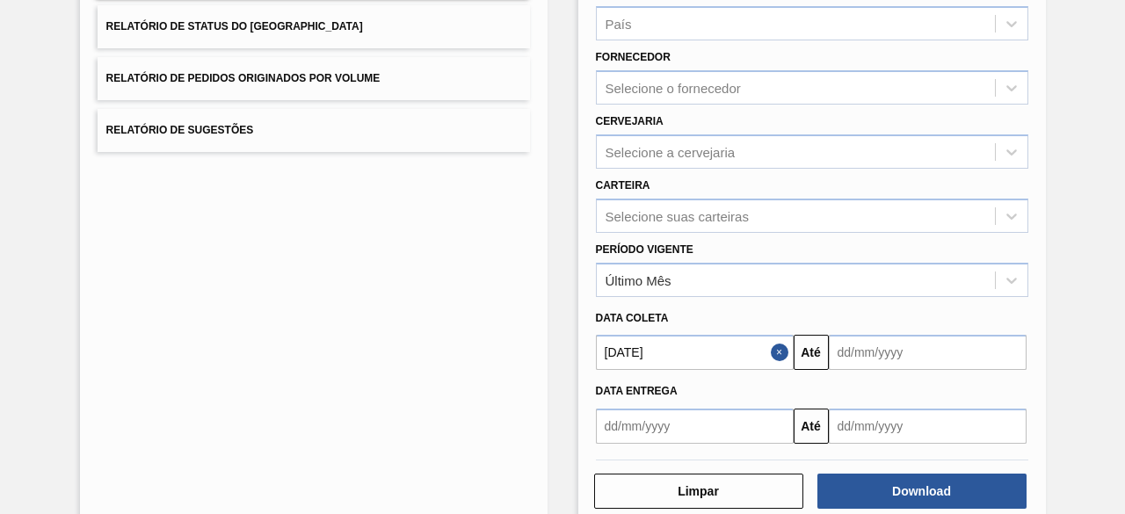
click at [861, 352] on input "text" at bounding box center [928, 352] width 198 height 35
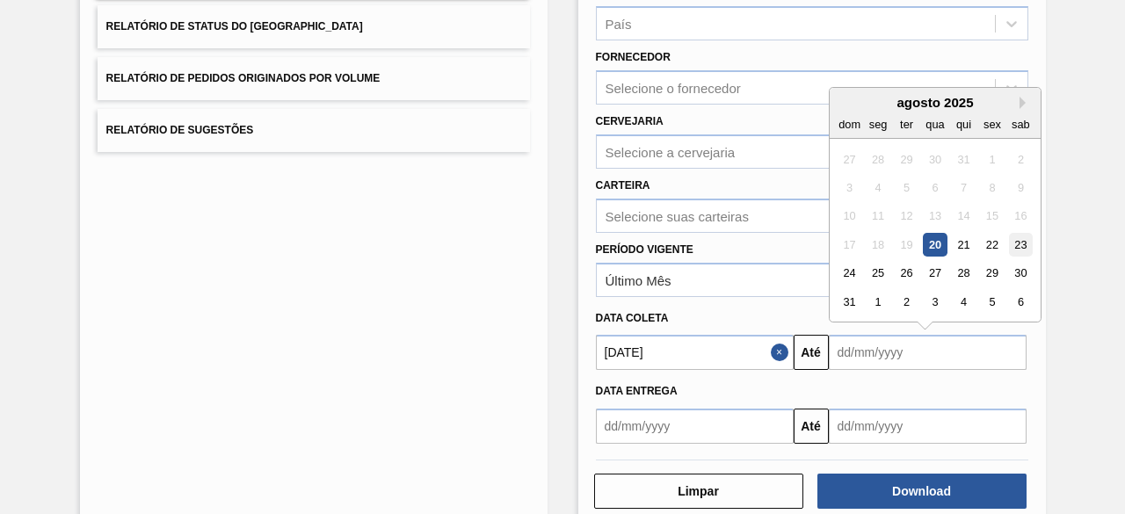
click at [1019, 246] on div "23" at bounding box center [1020, 245] width 24 height 24
type input "[DATE]"
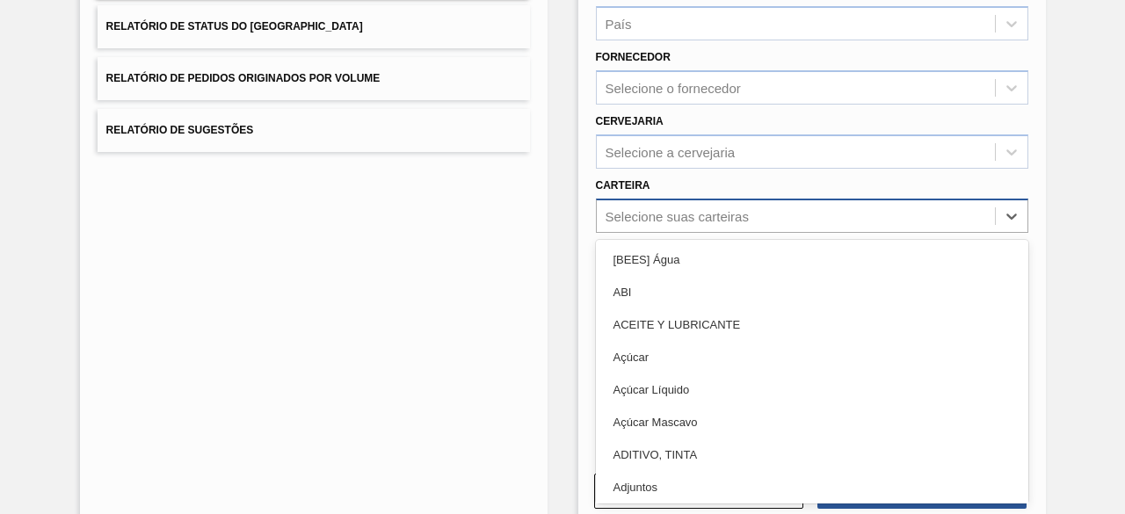
click at [700, 217] on div "Selecione suas carteiras" at bounding box center [677, 215] width 143 height 15
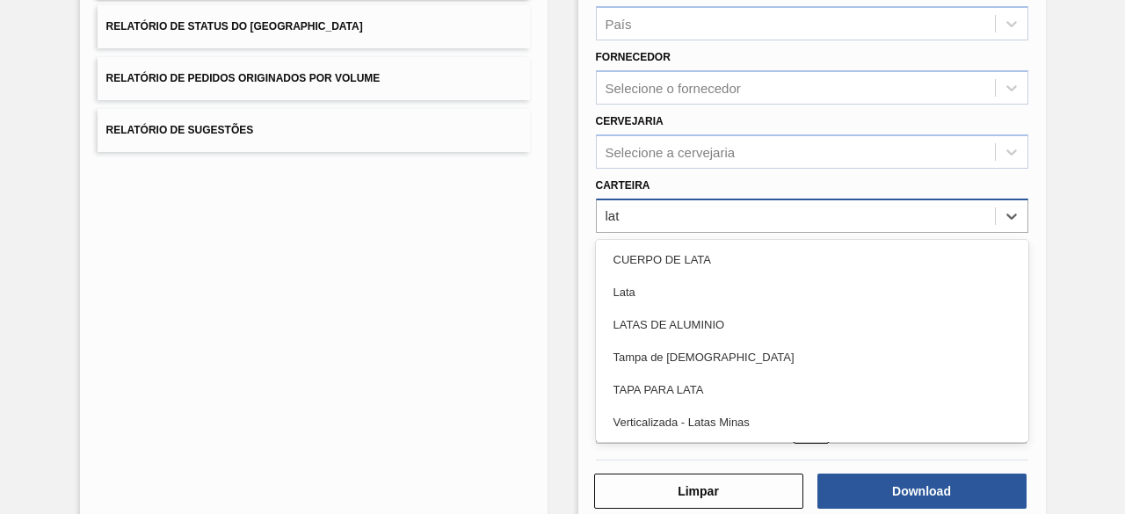
type input "lata"
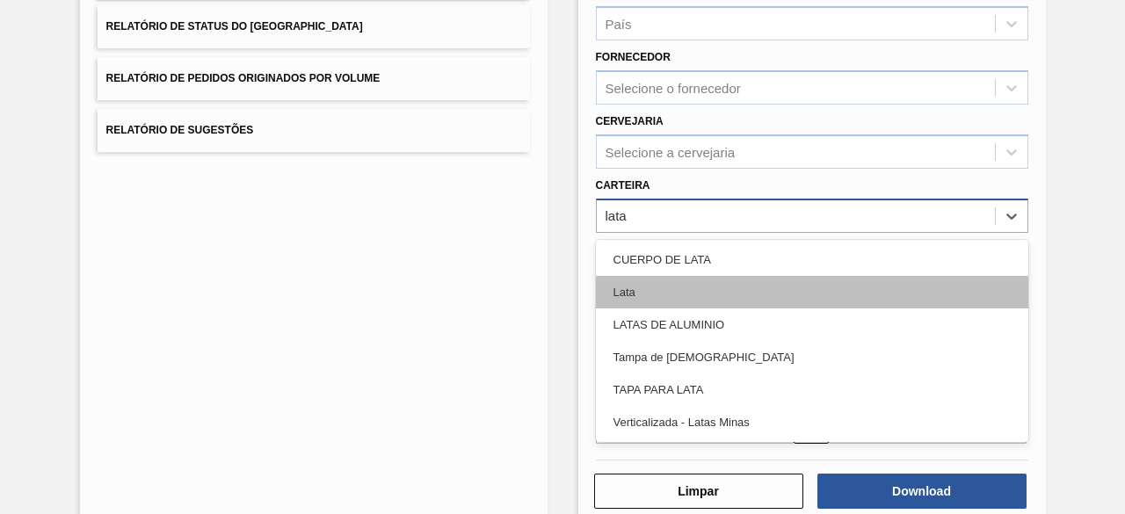
click at [644, 281] on div "Lata" at bounding box center [812, 292] width 432 height 33
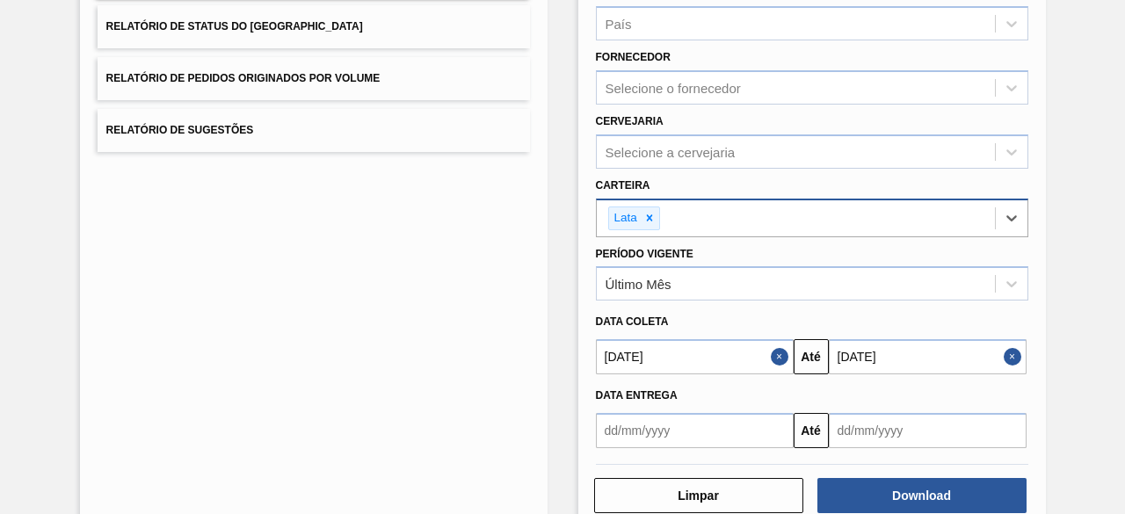
scroll to position [301, 0]
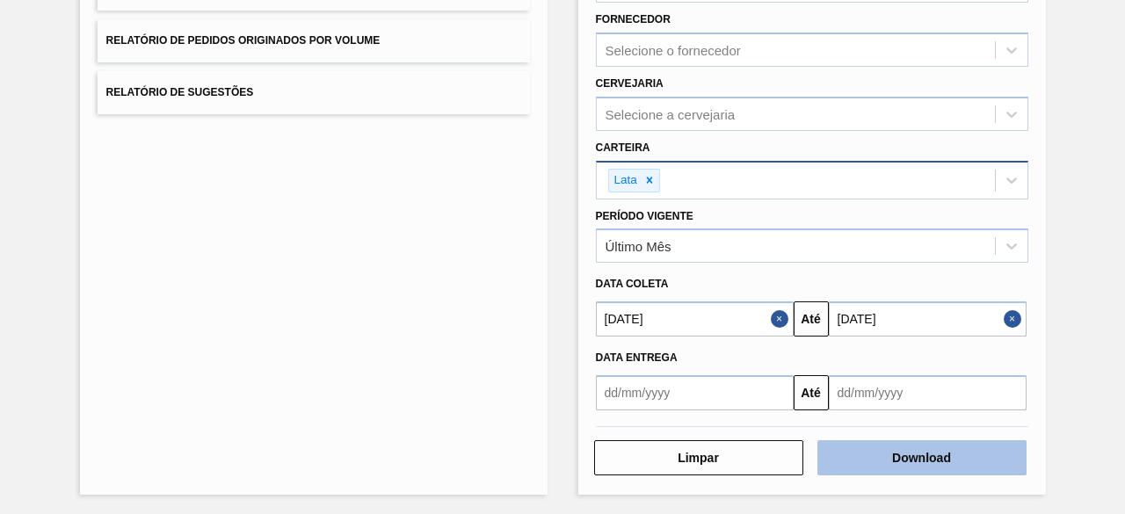
click at [880, 455] on button "Download" at bounding box center [921, 457] width 209 height 35
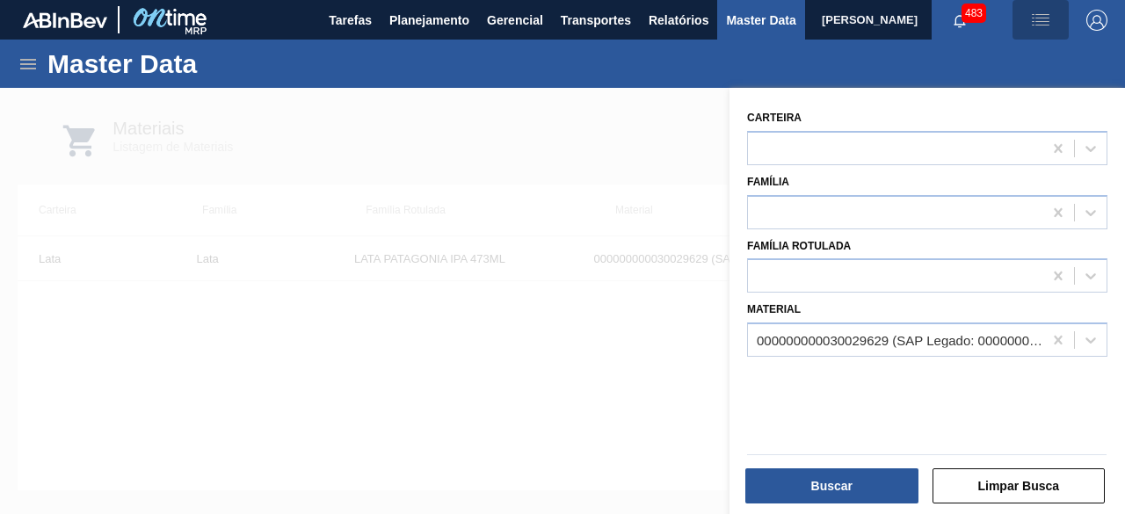
click at [1035, 25] on img "button" at bounding box center [1040, 20] width 21 height 21
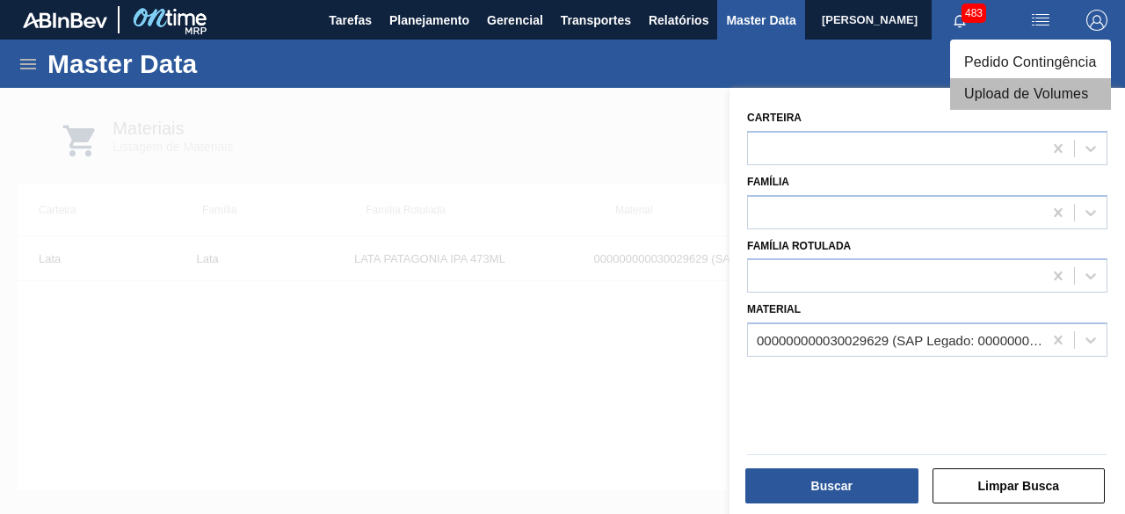
click at [1026, 96] on li "Upload de Volumes" at bounding box center [1030, 94] width 161 height 32
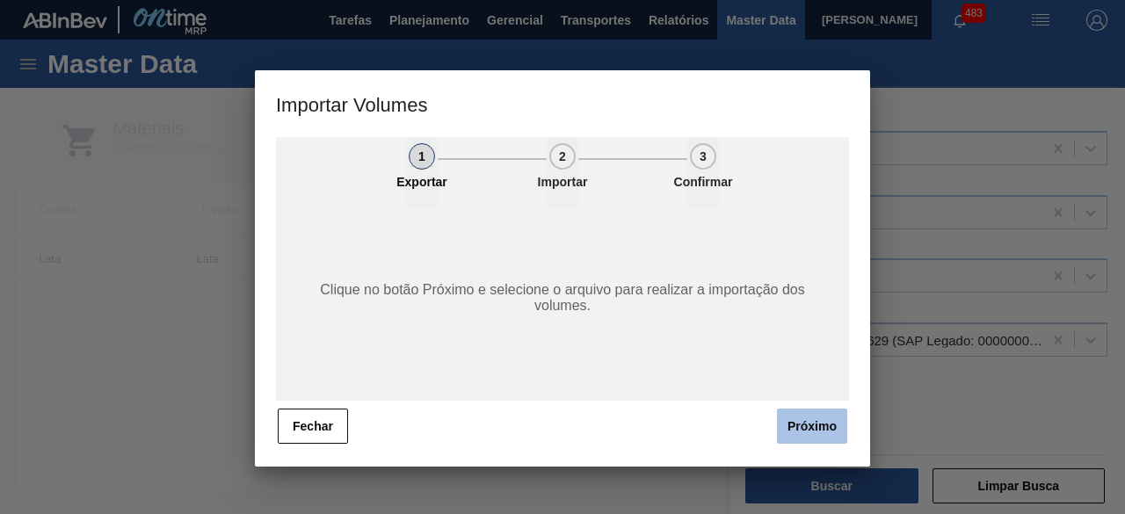
click at [824, 425] on button "Próximo" at bounding box center [812, 426] width 70 height 35
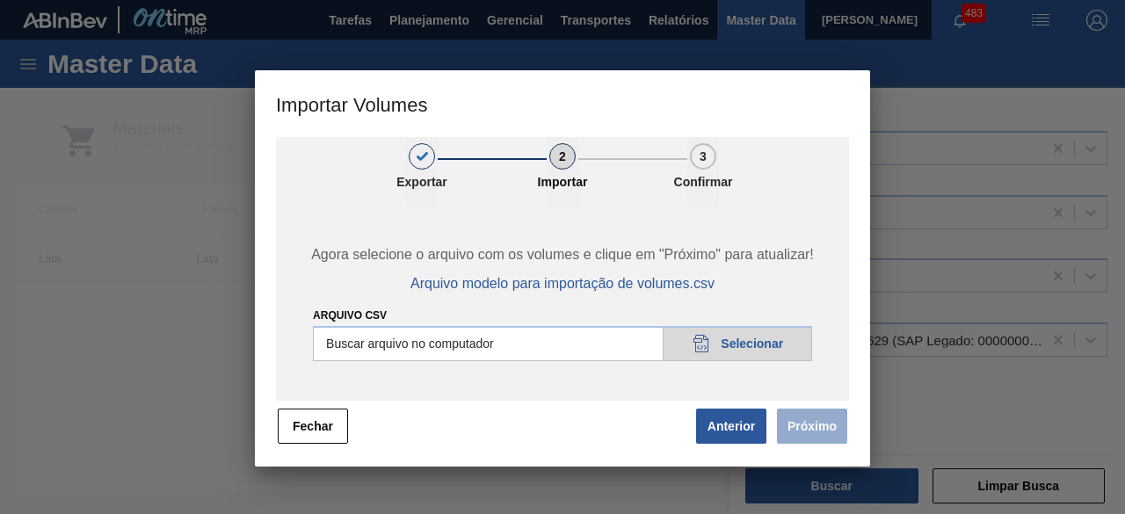
click at [784, 350] on input "Arquivo csv" at bounding box center [562, 343] width 499 height 35
type input "C:\fakepath\Subida Crown 20.08.csv"
click at [805, 419] on button "Próximo" at bounding box center [812, 426] width 70 height 35
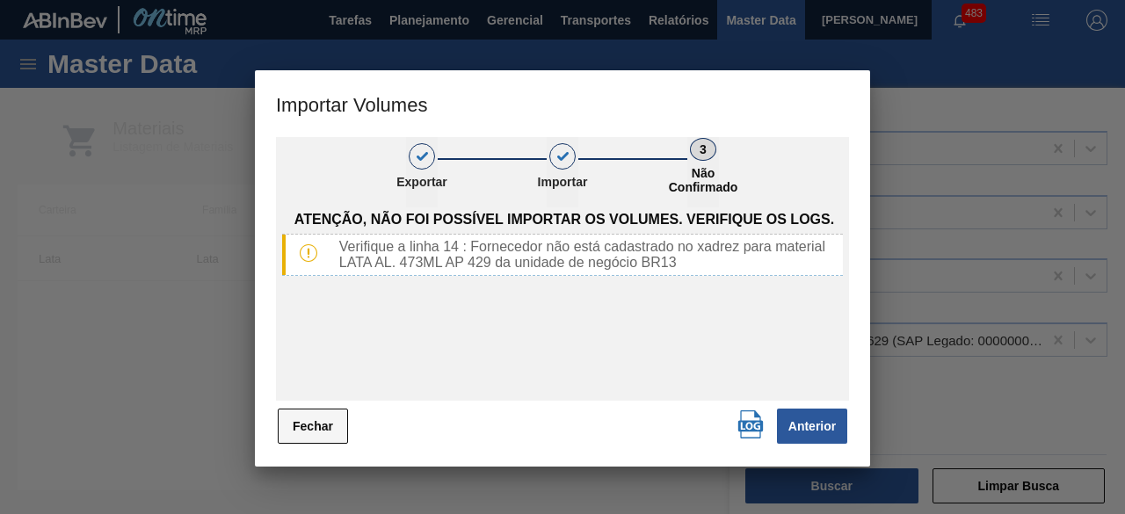
click at [330, 425] on button "Fechar" at bounding box center [313, 426] width 70 height 35
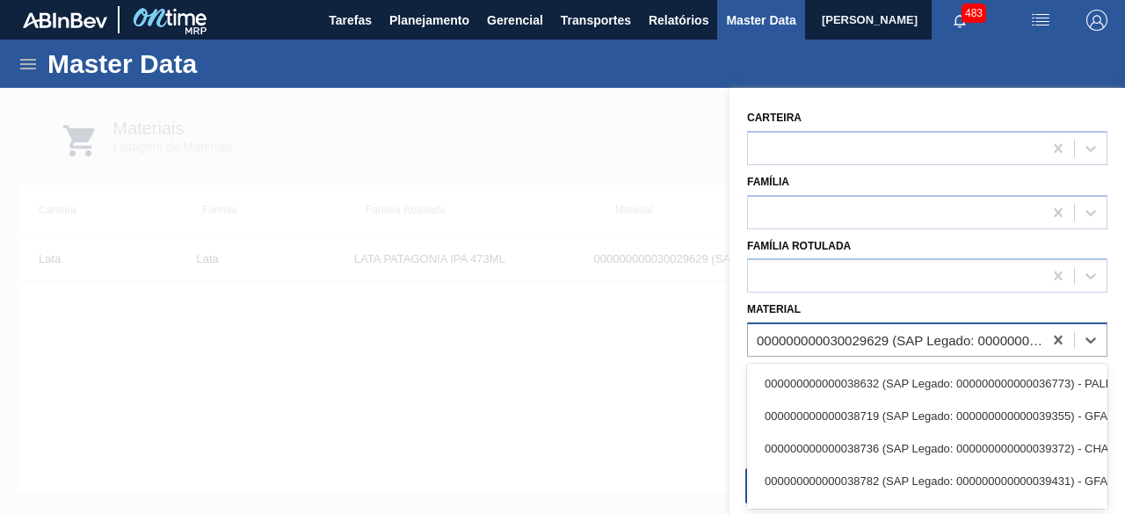
click at [846, 335] on div "000000000030029629 (SAP Legado: 000000000050819502) - LATA 473ML PATAG IPA NIV24" at bounding box center [900, 340] width 287 height 15
paste input "30012366"
type input "30012366"
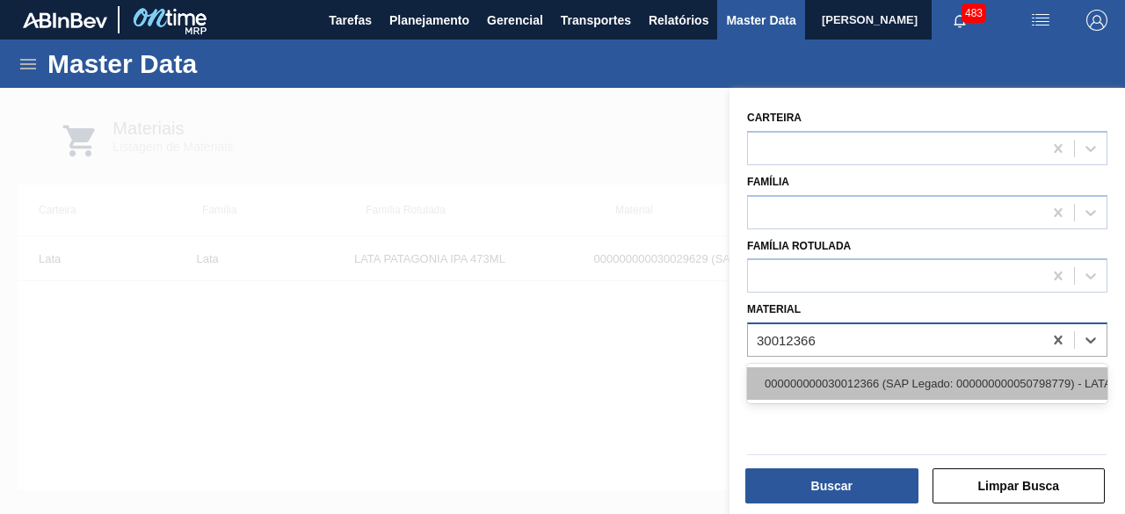
click at [838, 375] on div "000000000030012366 (SAP Legado: 000000000050798779) - LATA AL. 473ML AP 429" at bounding box center [927, 383] width 360 height 33
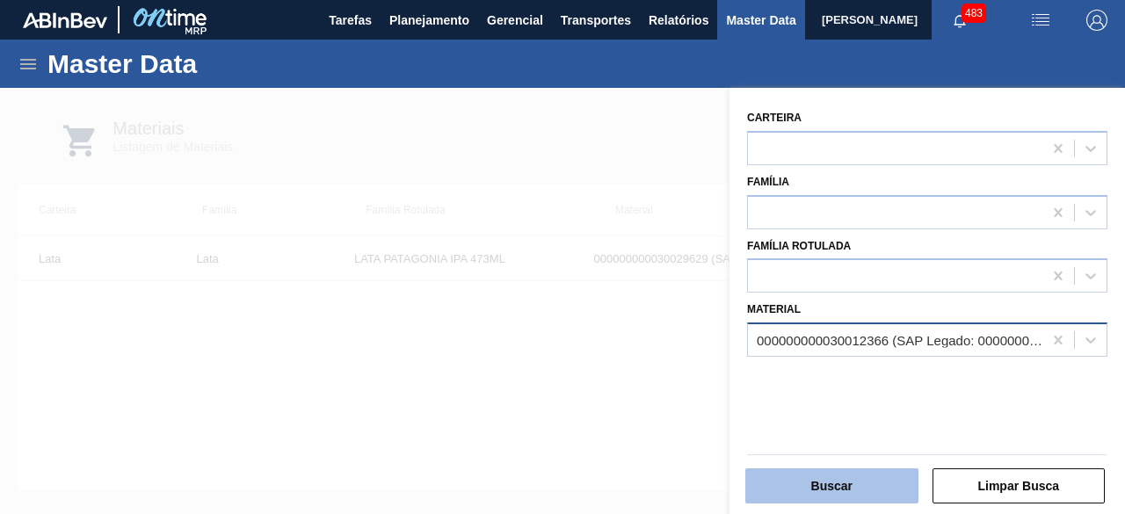
click at [838, 490] on button "Buscar" at bounding box center [831, 485] width 173 height 35
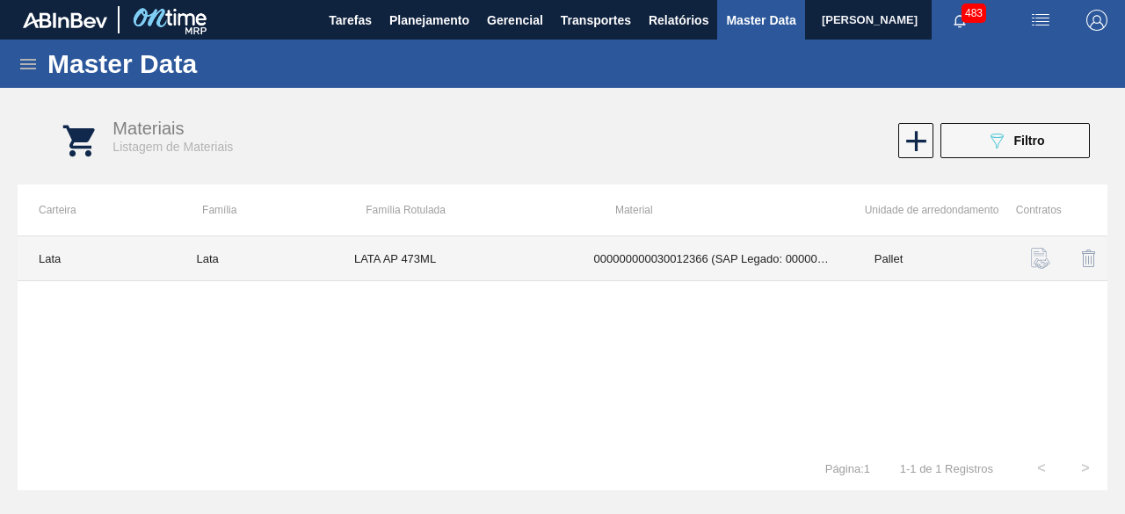
click at [524, 263] on td "LATA AP 473ML" at bounding box center [453, 258] width 240 height 45
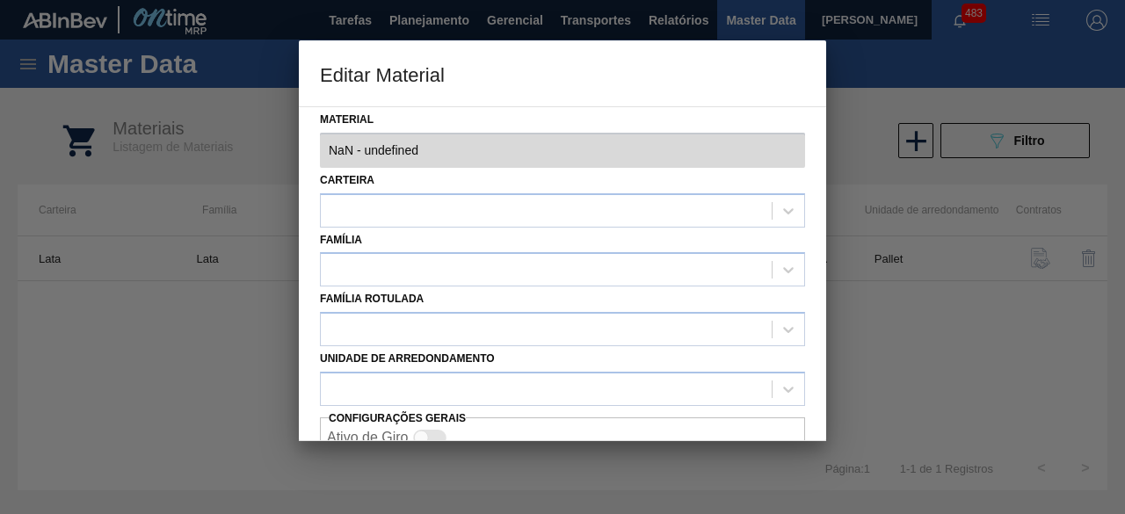
type input "30012366 - 000000000030012366 (SAP Legado: 000000000050798779) - LATA AL. 473ML…"
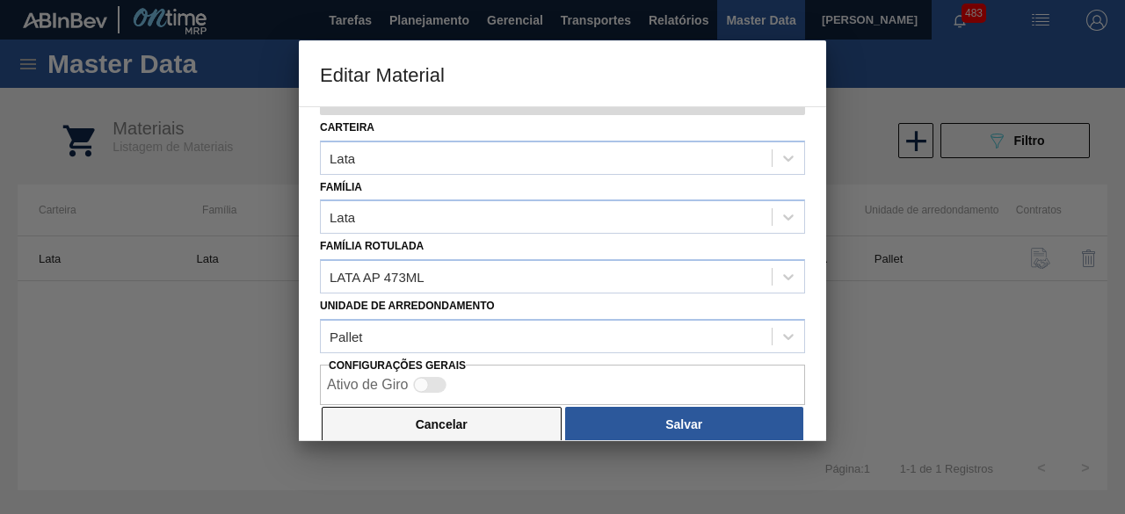
scroll to position [74, 0]
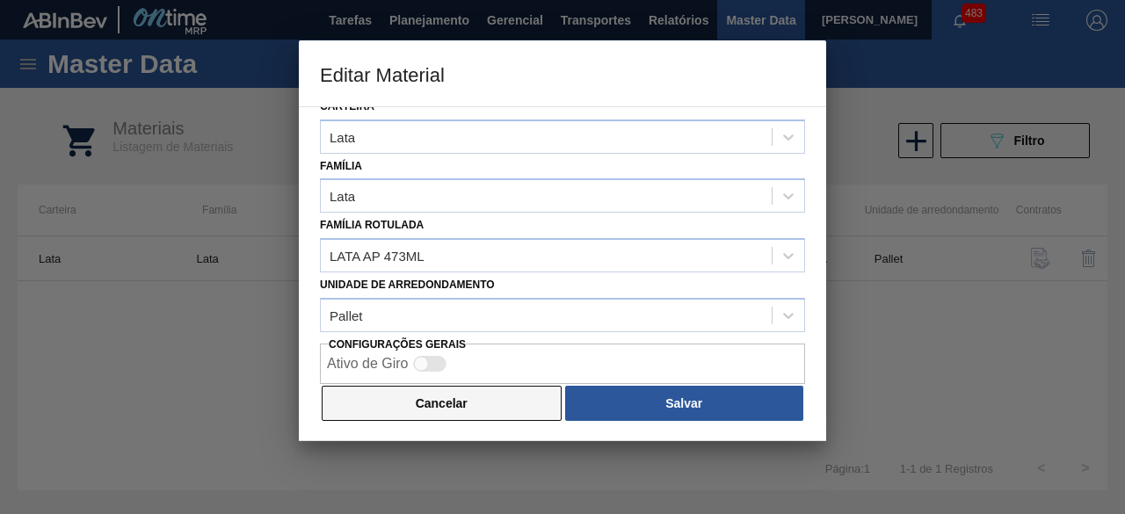
click at [482, 402] on button "Cancelar" at bounding box center [442, 403] width 240 height 35
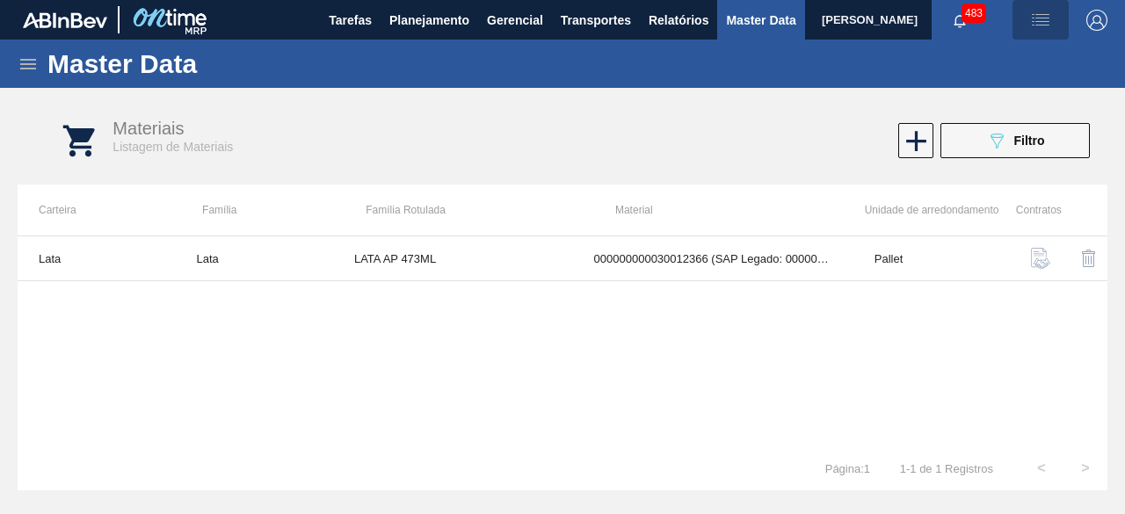
click at [1048, 14] on img "button" at bounding box center [1040, 20] width 21 height 21
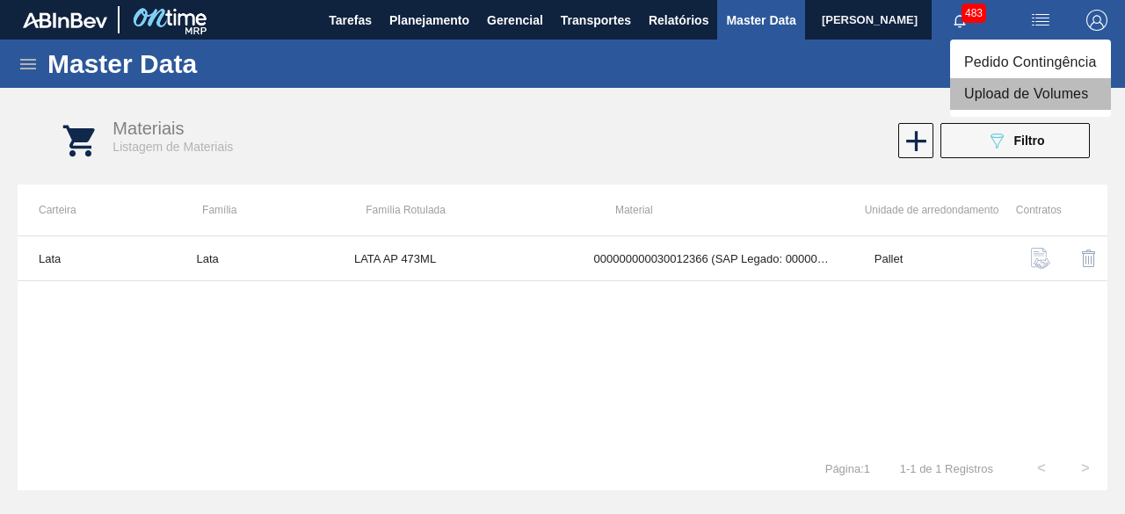
click at [996, 88] on li "Upload de Volumes" at bounding box center [1030, 94] width 161 height 32
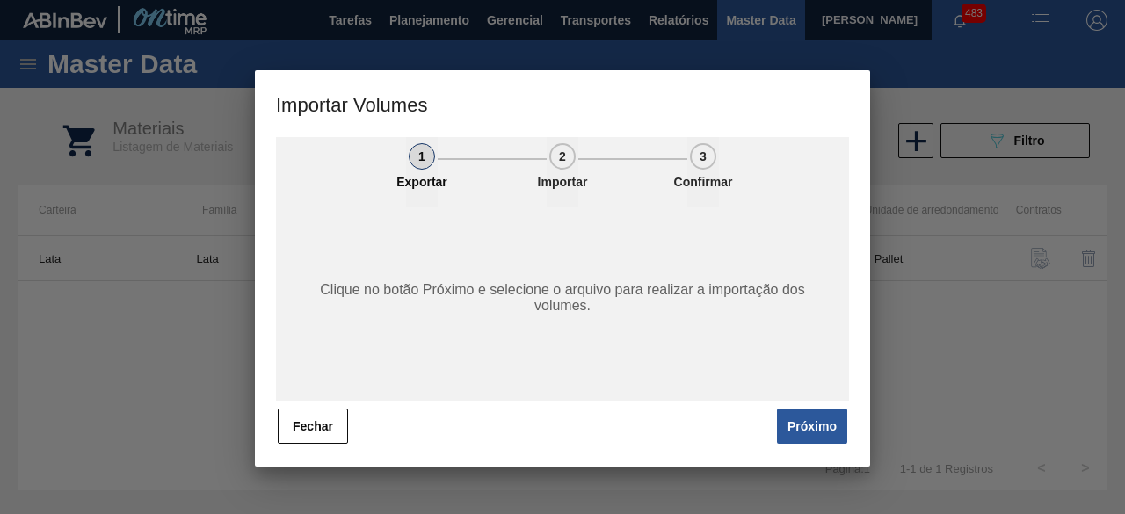
drag, startPoint x: 805, startPoint y: 419, endPoint x: 816, endPoint y: 403, distance: 19.5
click at [809, 416] on button "Próximo" at bounding box center [812, 426] width 70 height 35
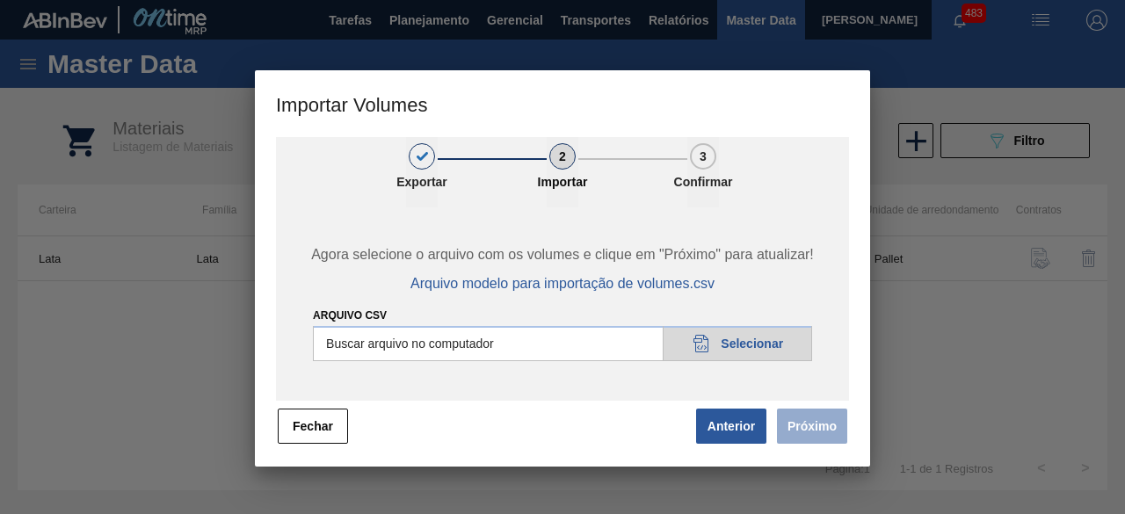
click at [763, 341] on input "Arquivo csv" at bounding box center [562, 343] width 499 height 35
type input "C:\fakepath\Subida Crown 20.08.csv"
click at [809, 423] on button "Próximo" at bounding box center [812, 426] width 70 height 35
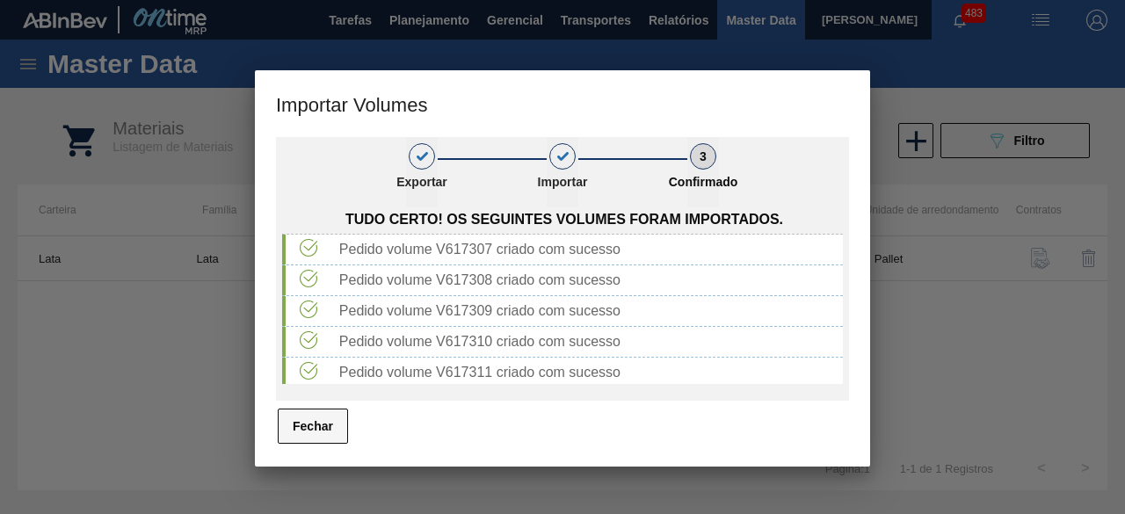
click at [294, 433] on button "Fechar" at bounding box center [313, 426] width 70 height 35
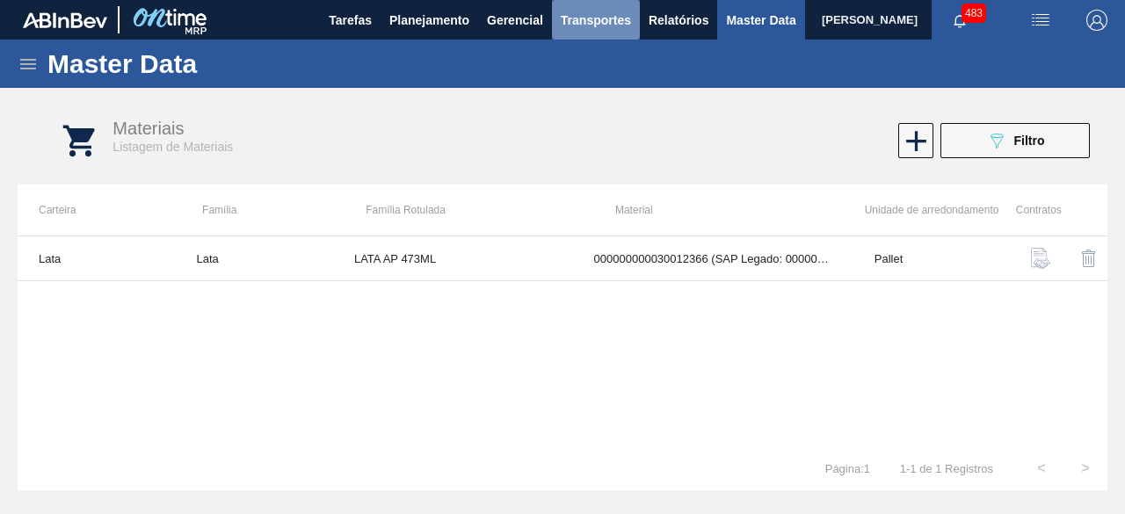
click at [579, 24] on span "Transportes" at bounding box center [596, 20] width 70 height 21
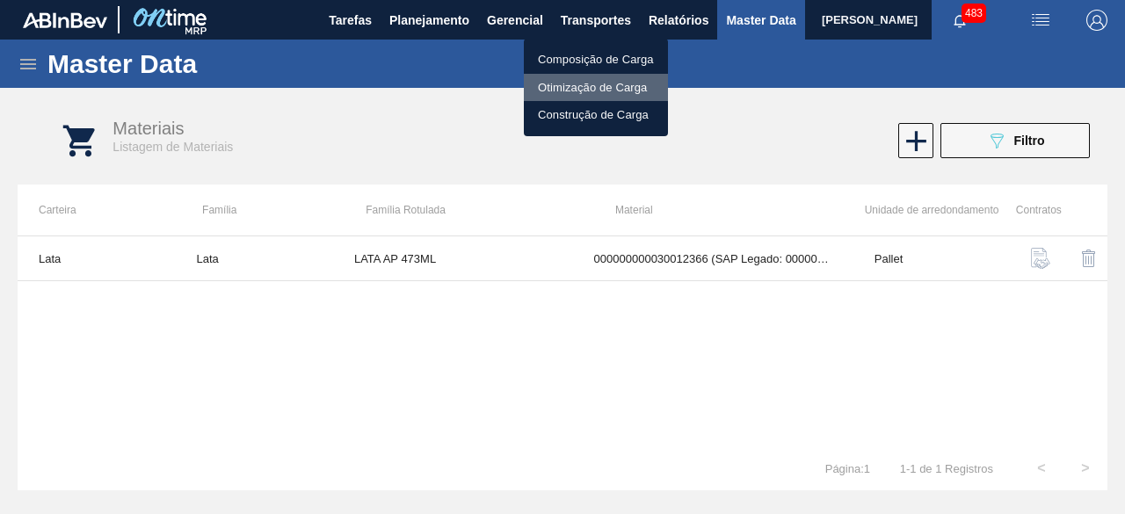
click at [573, 78] on li "Otimização de Carga" at bounding box center [596, 88] width 144 height 28
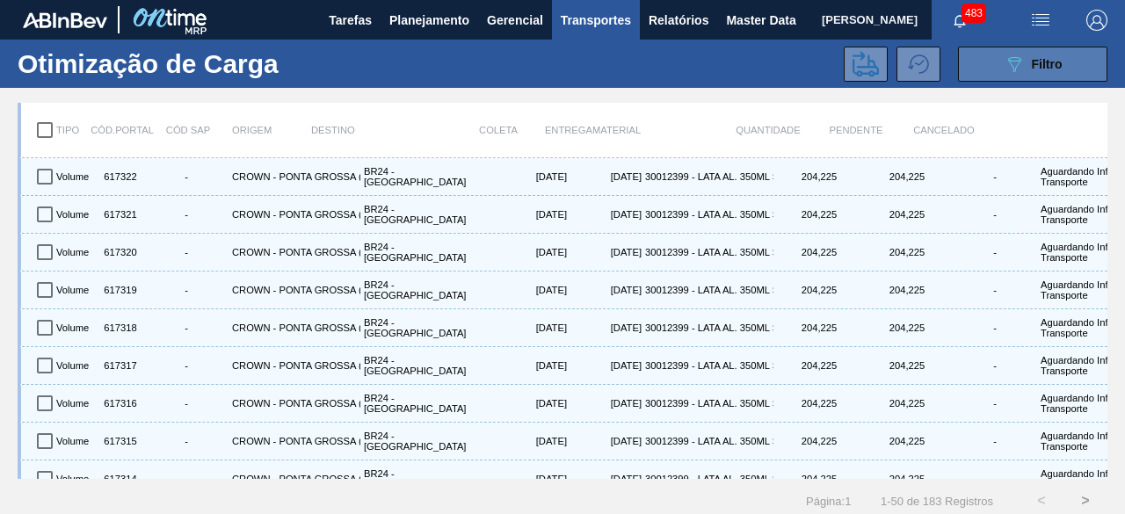
click at [981, 61] on button "089F7B8B-B2A5-4AFE-B5C0-19BA573D28AC Filtro" at bounding box center [1032, 64] width 149 height 35
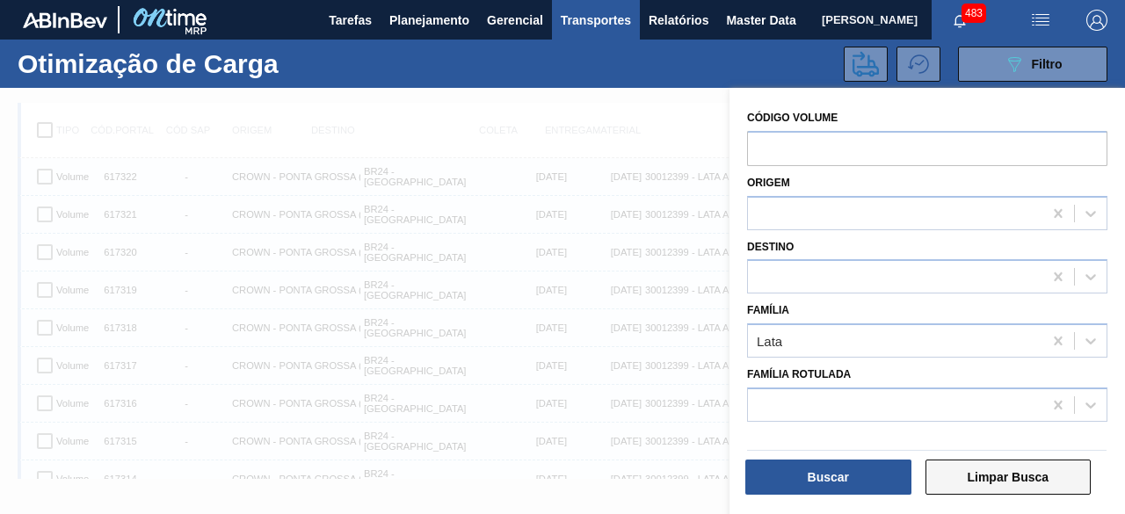
click at [1002, 468] on button "Limpar Busca" at bounding box center [1008, 477] width 166 height 35
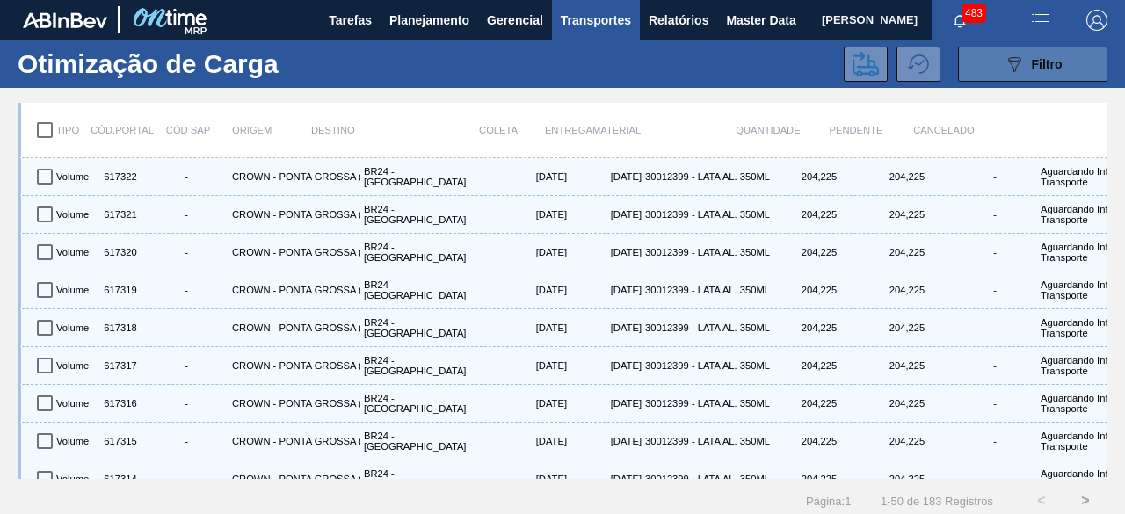
click at [991, 63] on button "089F7B8B-B2A5-4AFE-B5C0-19BA573D28AC Filtro" at bounding box center [1032, 64] width 149 height 35
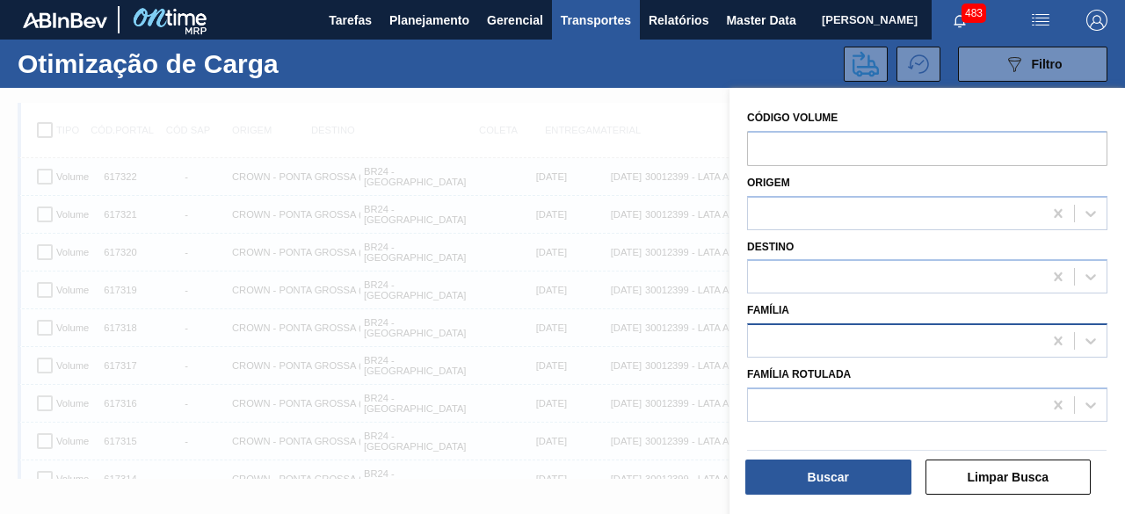
click at [813, 335] on div at bounding box center [895, 341] width 294 height 25
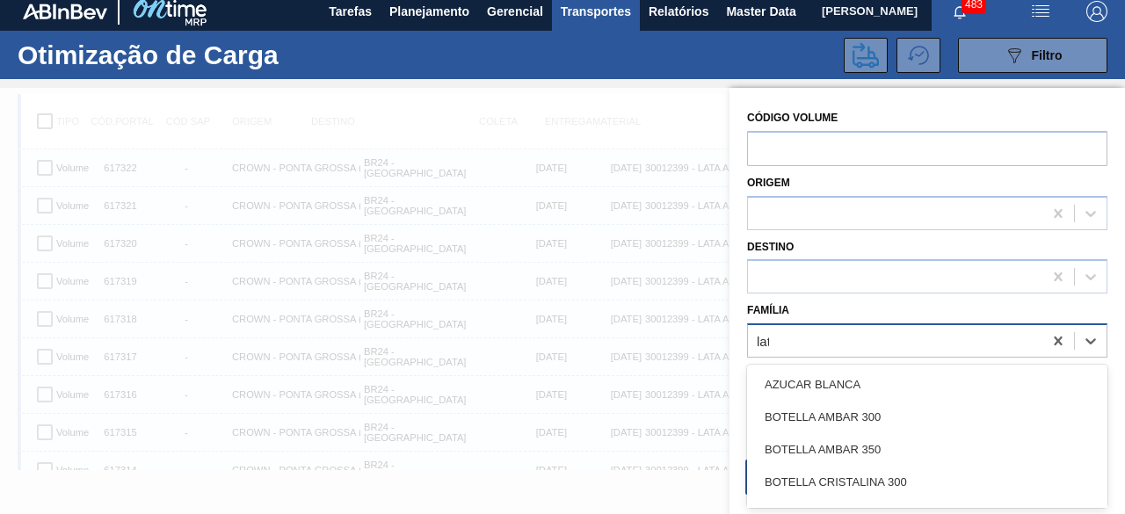
type input "lata"
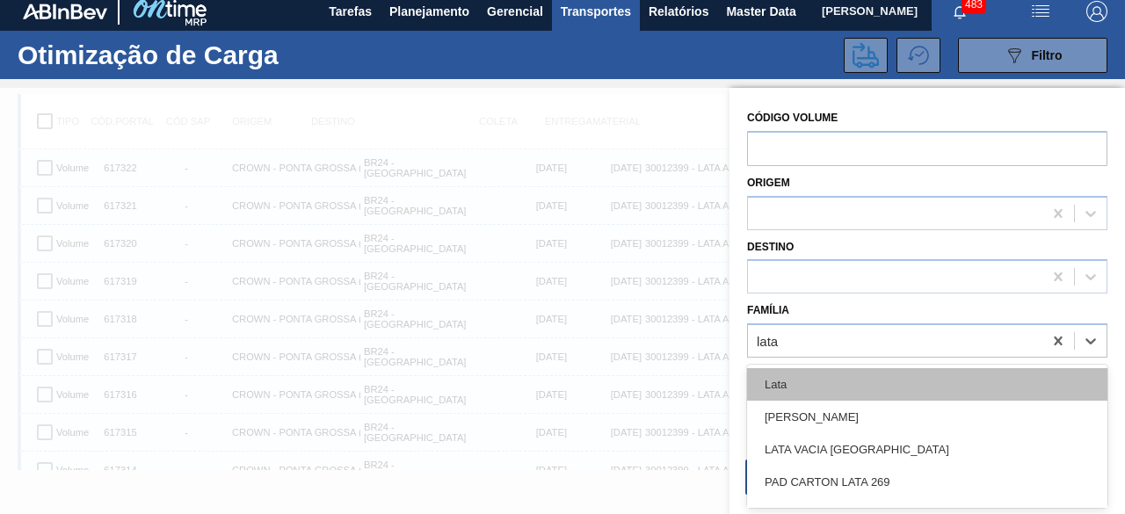
click at [809, 370] on div "Lata" at bounding box center [927, 384] width 360 height 33
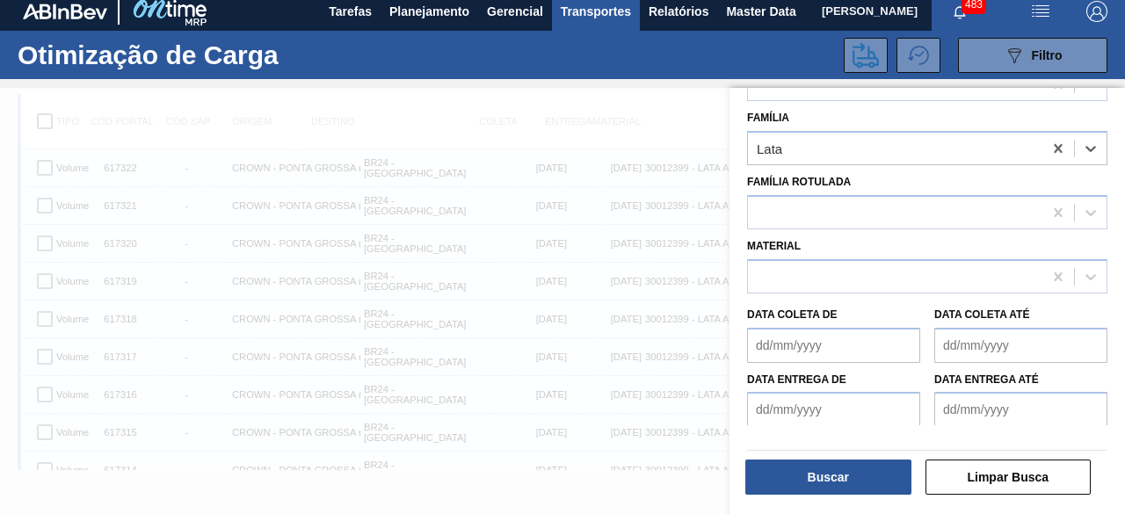
scroll to position [194, 0]
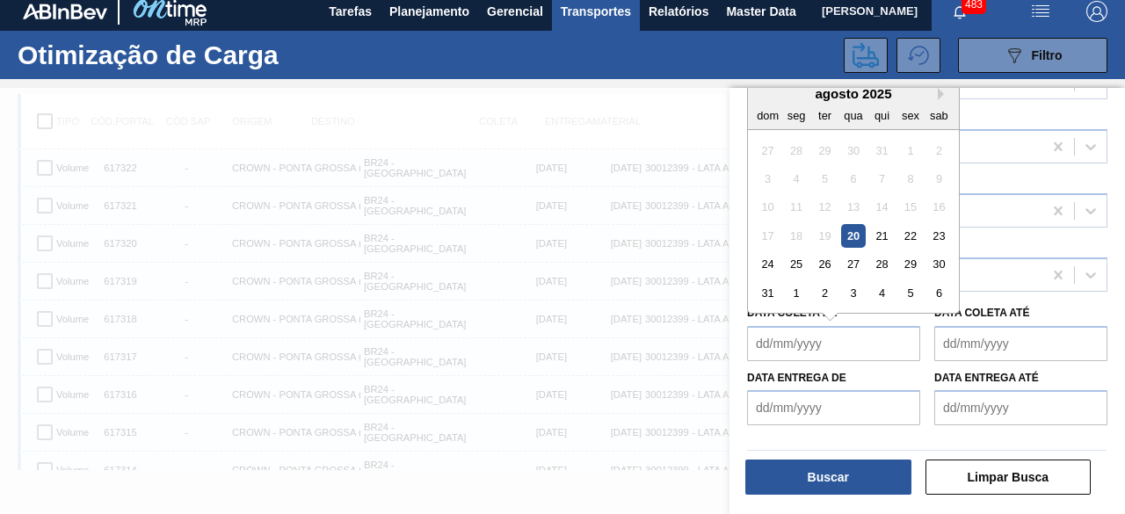
click at [859, 344] on de "Data coleta de" at bounding box center [833, 343] width 173 height 35
click at [853, 237] on div "20" at bounding box center [853, 236] width 24 height 24
type de "[DATE]"
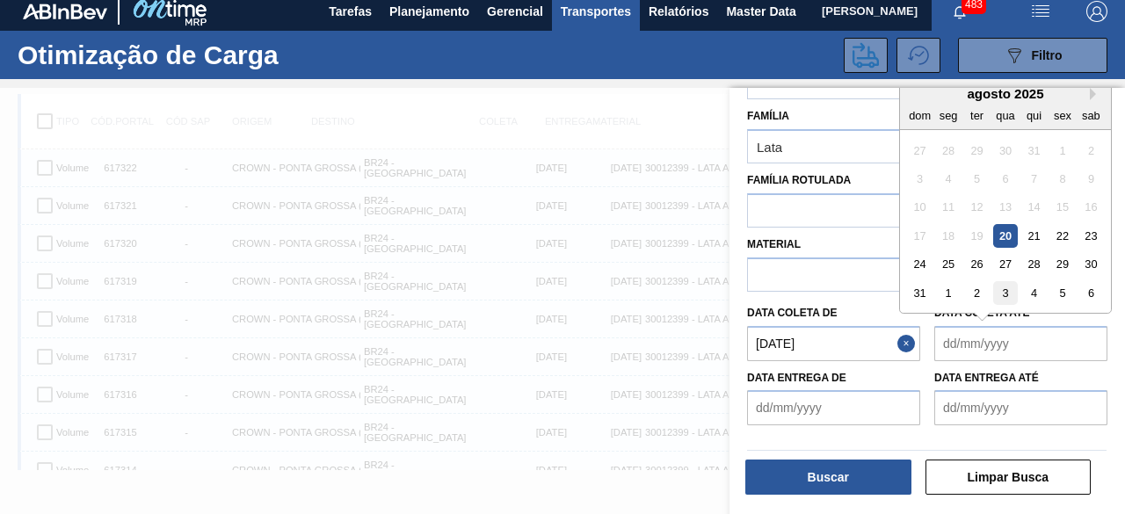
drag, startPoint x: 991, startPoint y: 347, endPoint x: 1012, endPoint y: 291, distance: 60.1
click at [991, 342] on até "Data coleta até" at bounding box center [1020, 343] width 173 height 35
click at [1090, 236] on div "23" at bounding box center [1091, 236] width 24 height 24
type até "[DATE]"
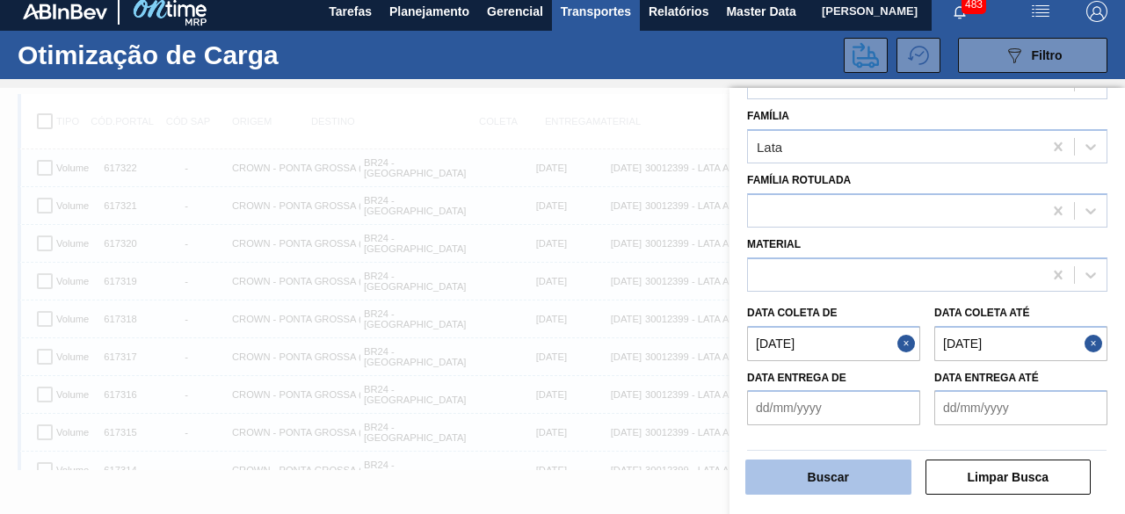
click at [877, 475] on button "Buscar" at bounding box center [828, 477] width 166 height 35
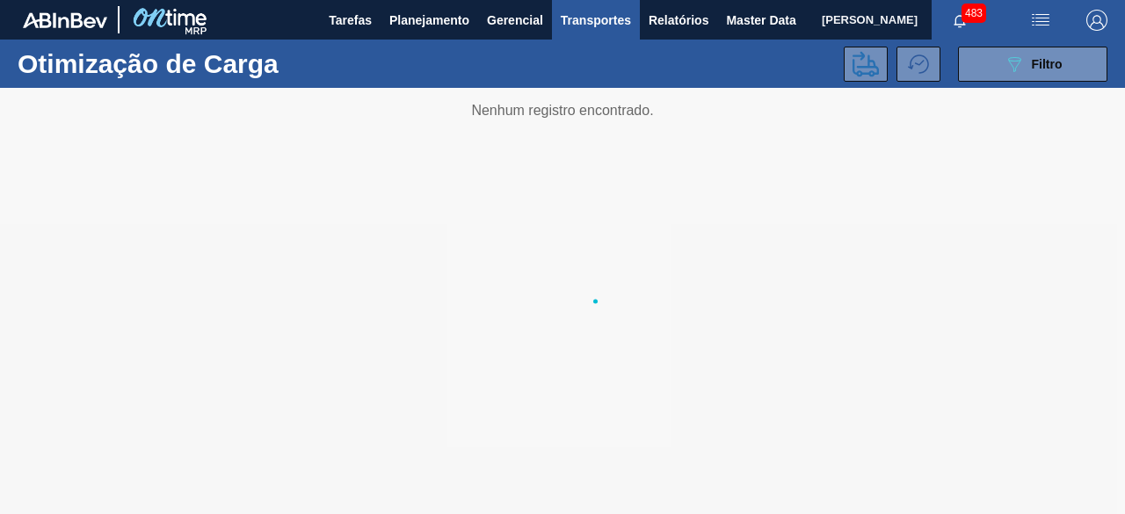
scroll to position [0, 0]
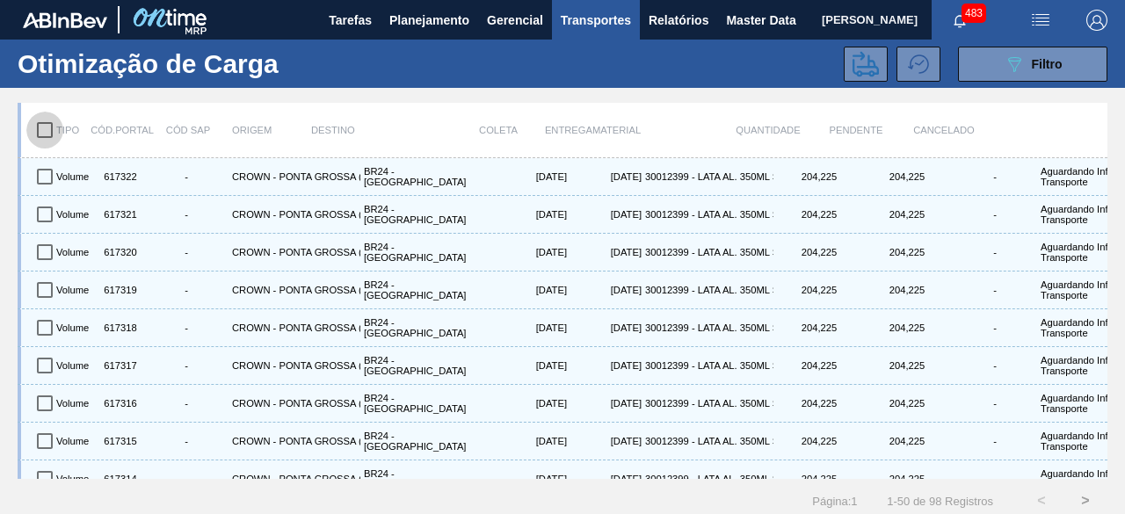
click at [50, 132] on input "checkbox" at bounding box center [44, 130] width 37 height 37
checkbox input "true"
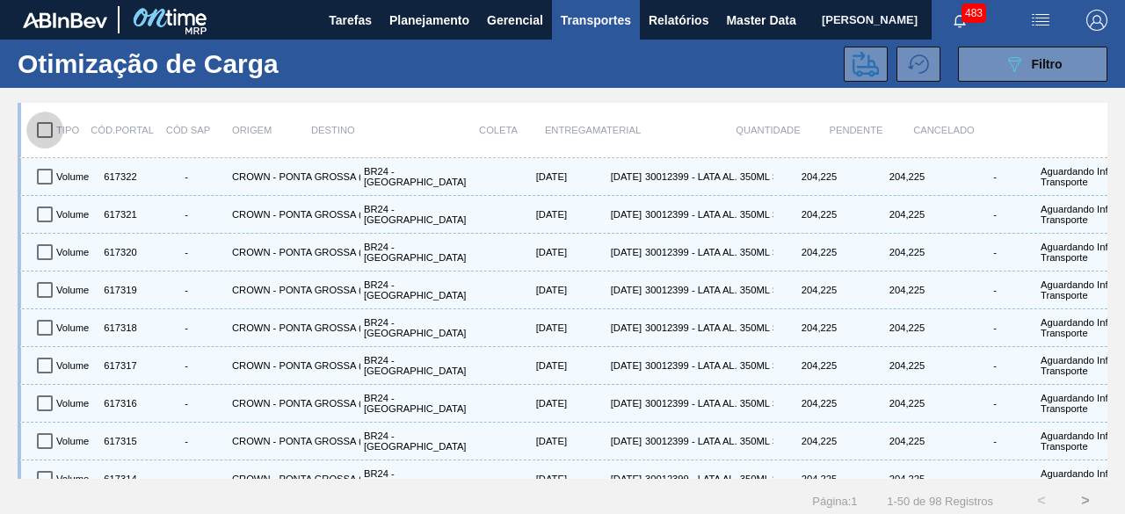
checkbox input "true"
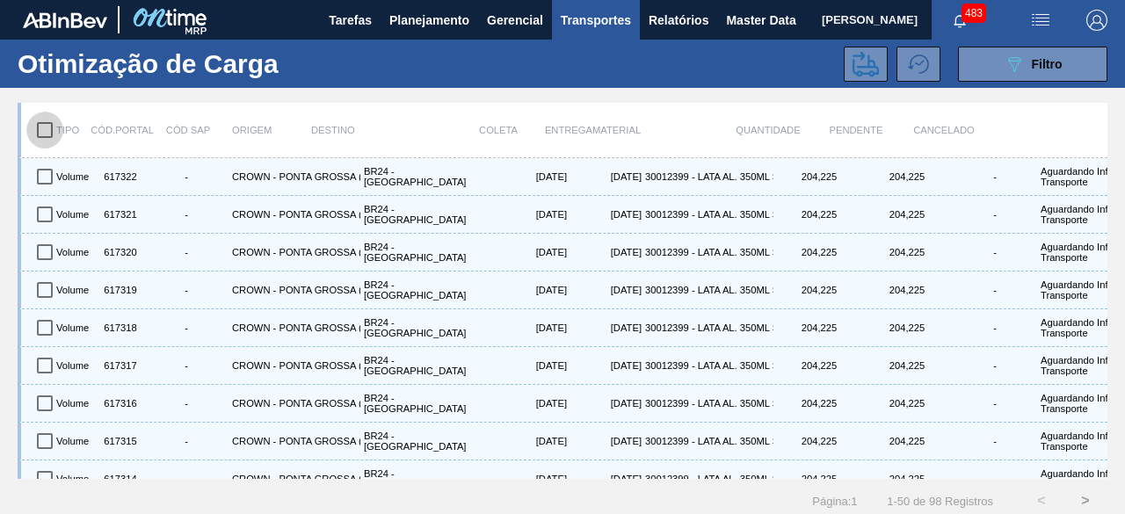
checkbox input "true"
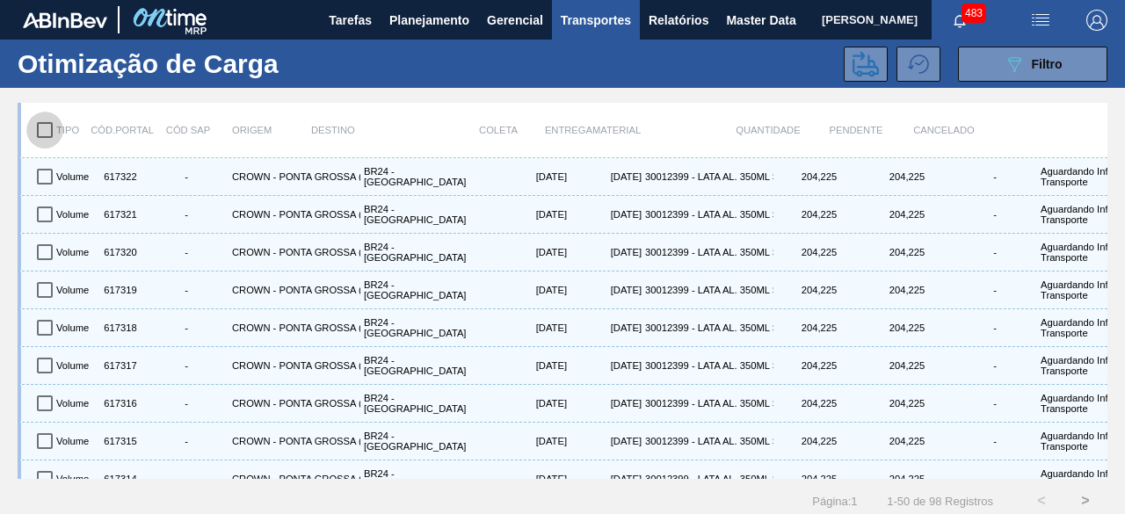
checkbox input "true"
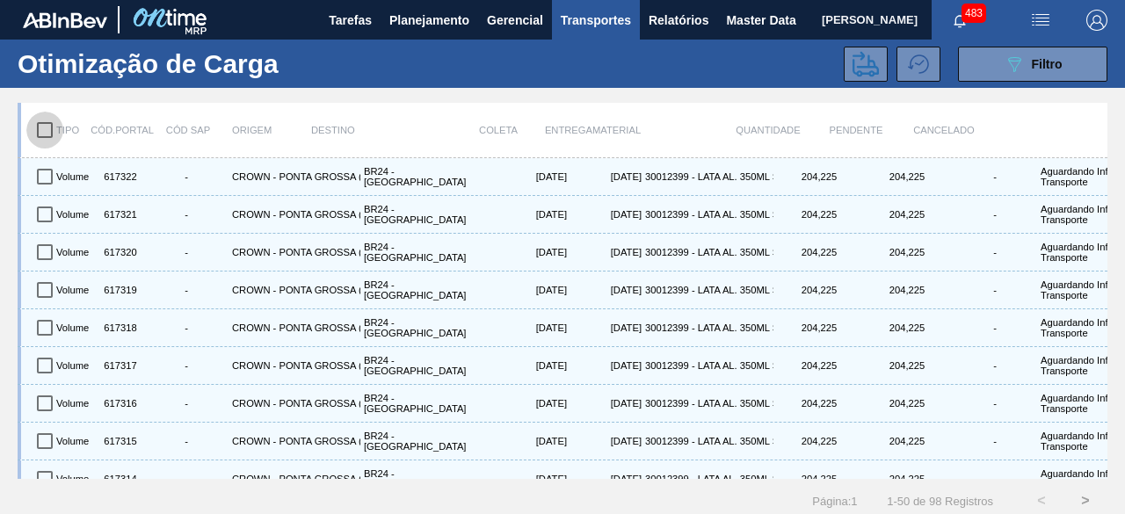
checkbox input "true"
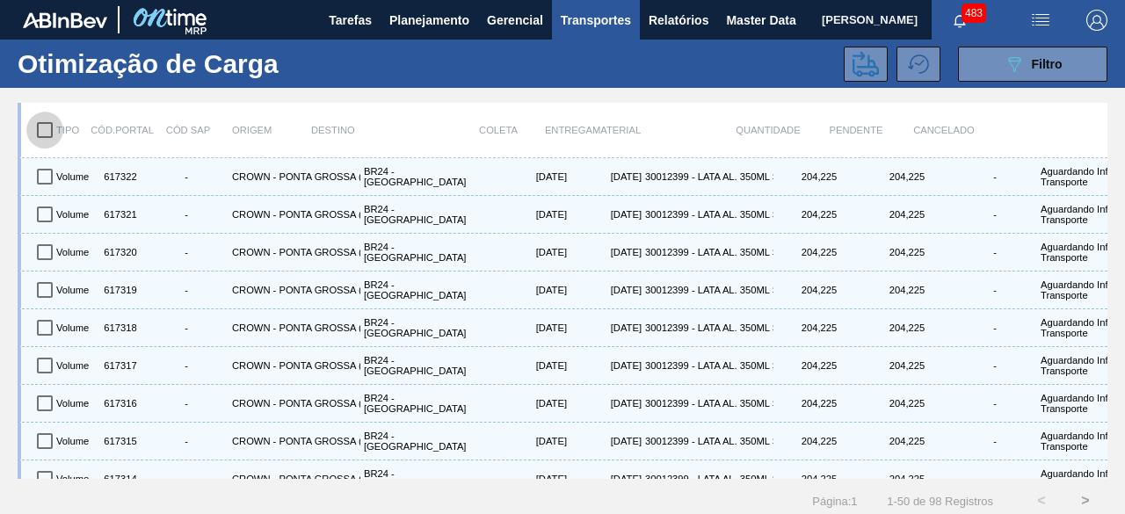
checkbox input "true"
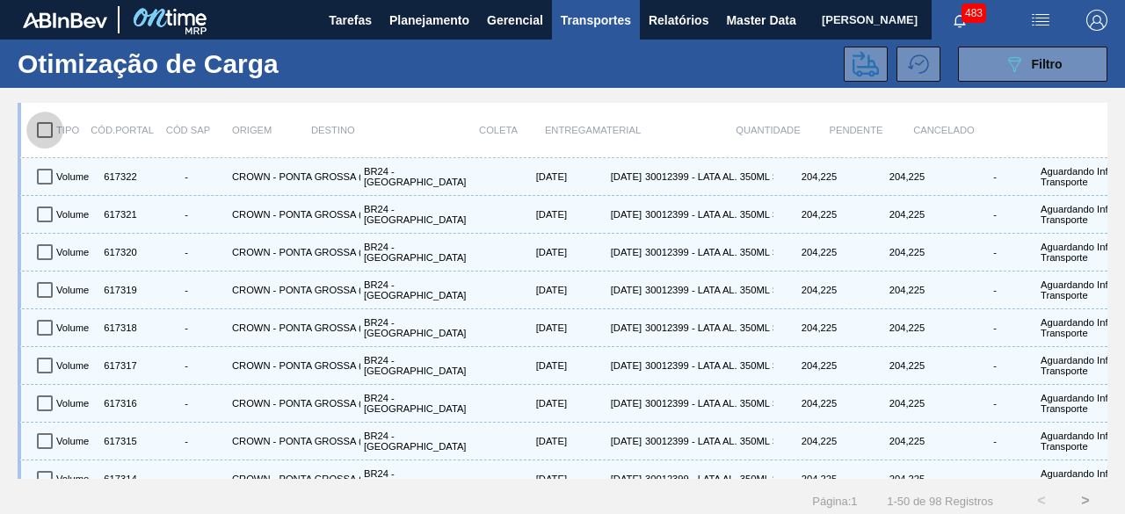
checkbox input "true"
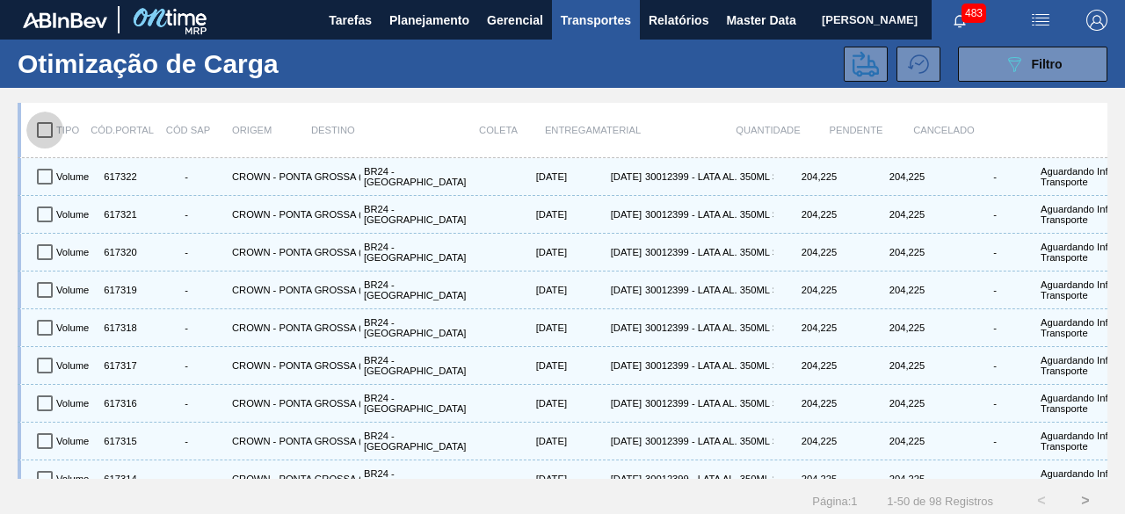
checkbox input "true"
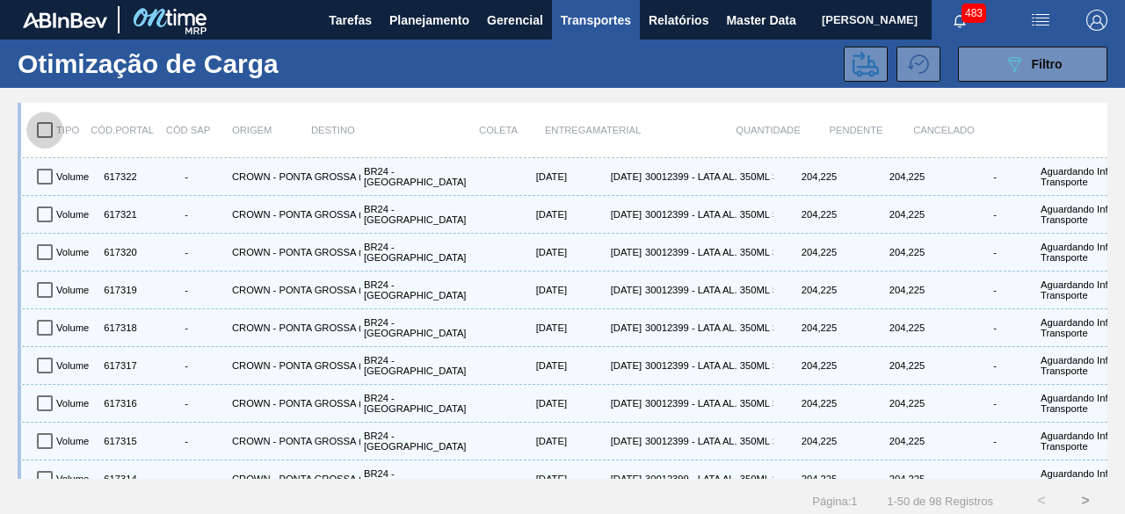
checkbox input "true"
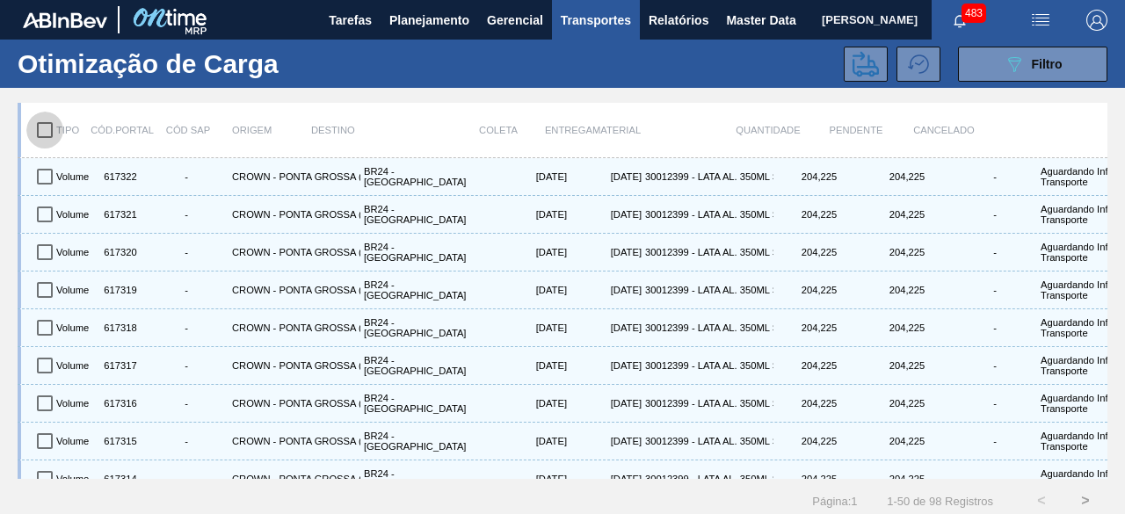
checkbox input "true"
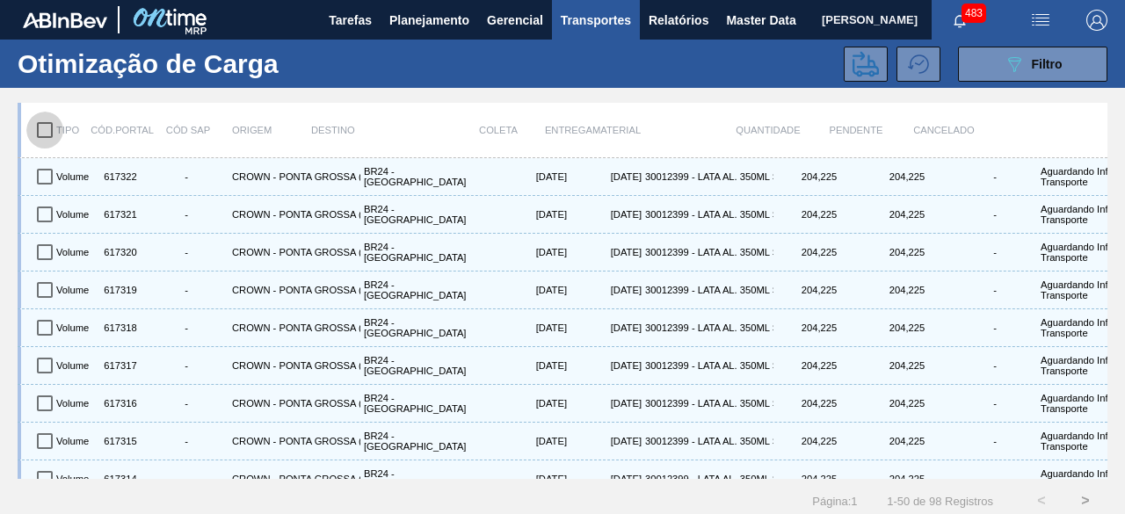
checkbox input "true"
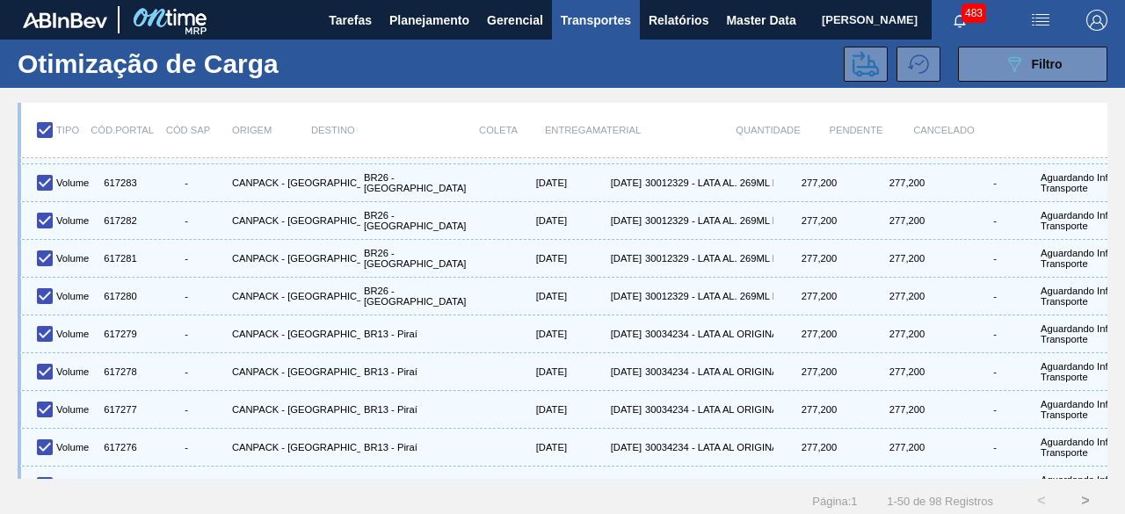
scroll to position [1566, 0]
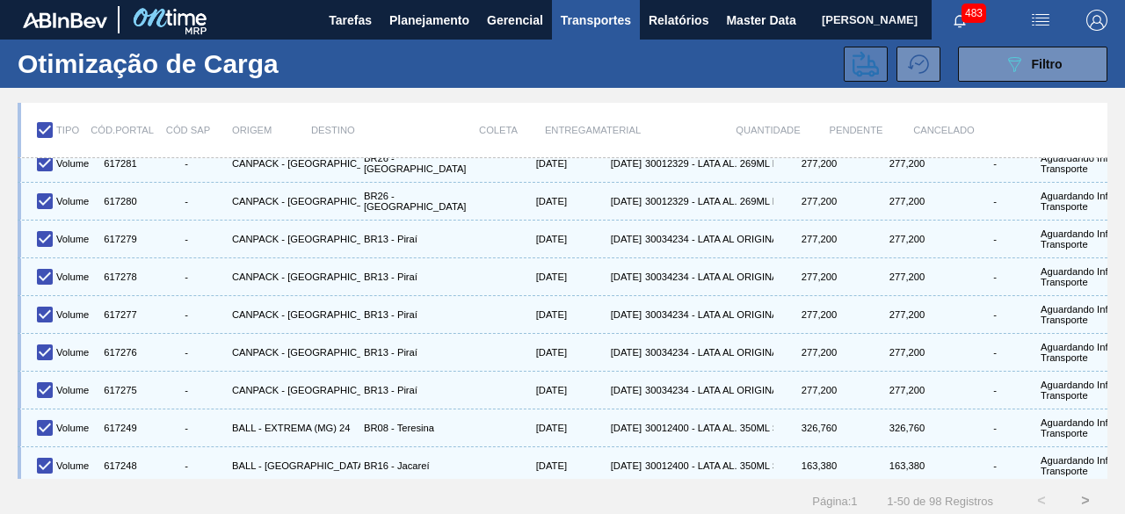
click at [866, 57] on icon at bounding box center [865, 63] width 26 height 25
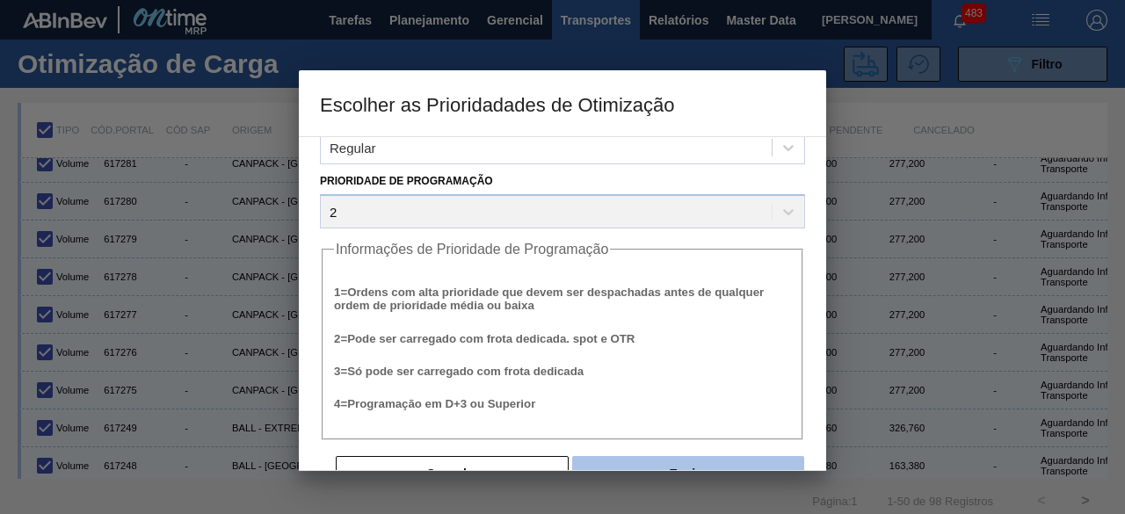
scroll to position [67, 0]
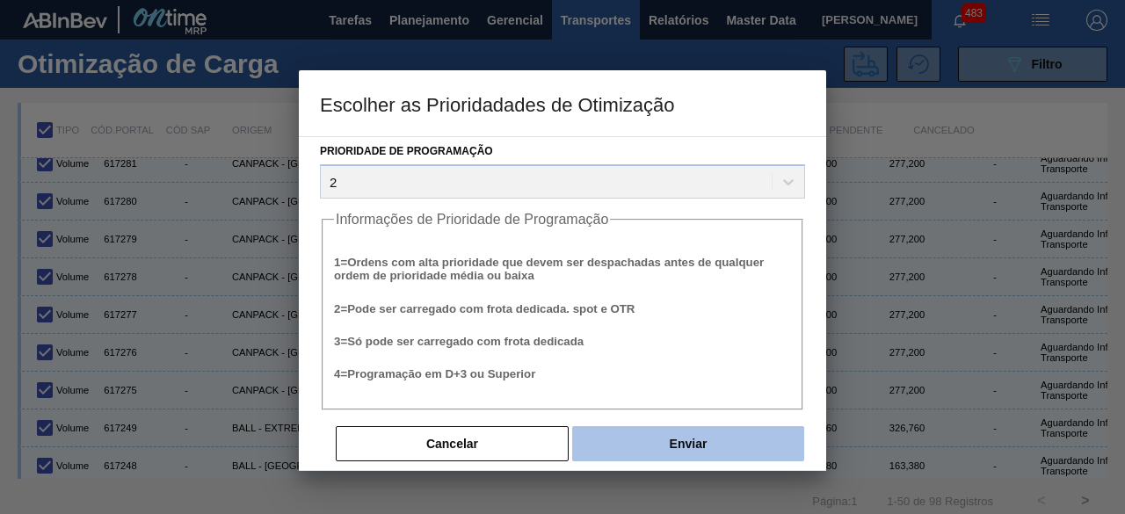
click at [656, 439] on button "Enviar" at bounding box center [688, 443] width 232 height 35
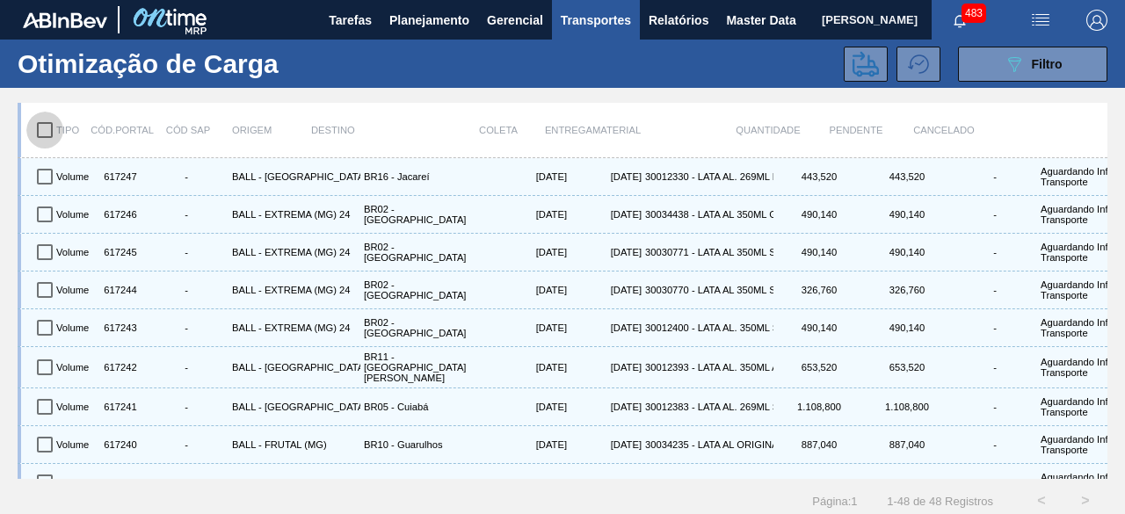
click at [47, 129] on input "checkbox" at bounding box center [44, 130] width 37 height 37
checkbox input "true"
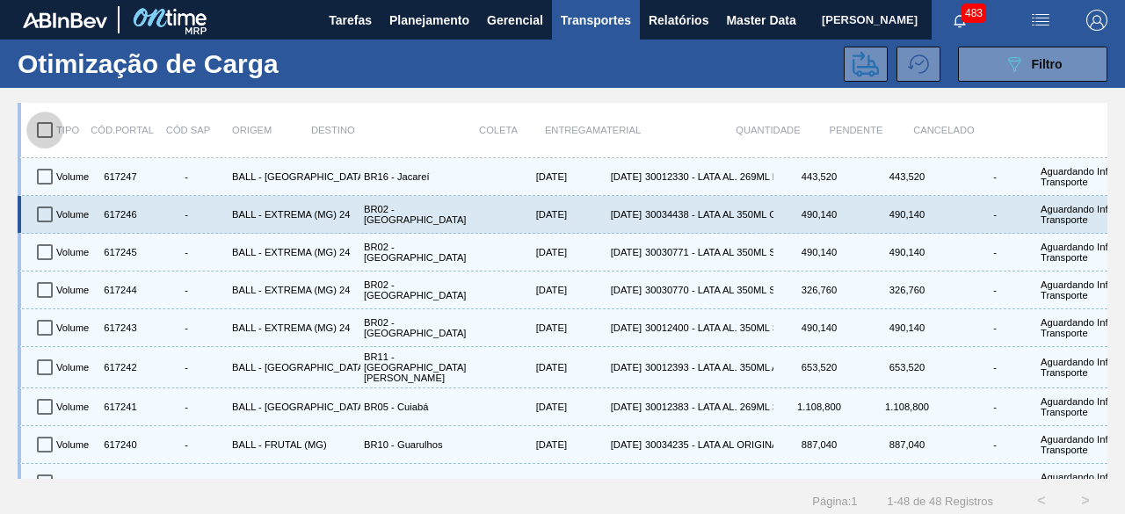
checkbox input "true"
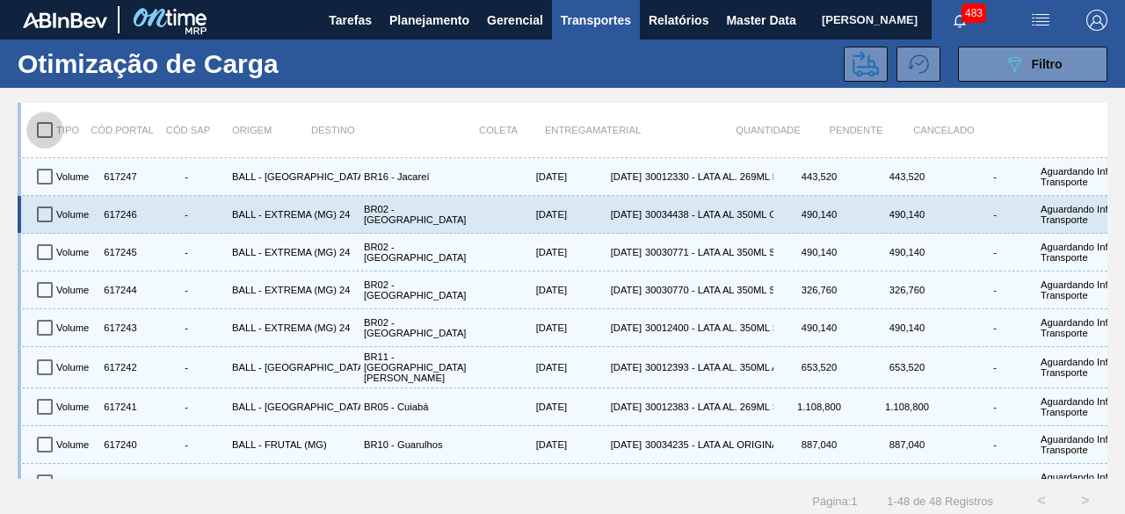
checkbox input "true"
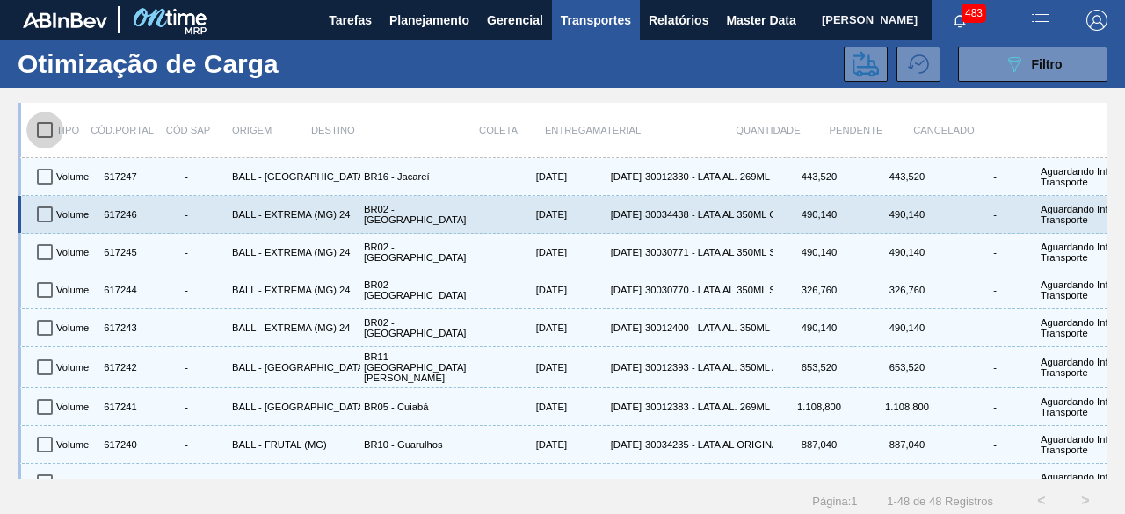
checkbox input "true"
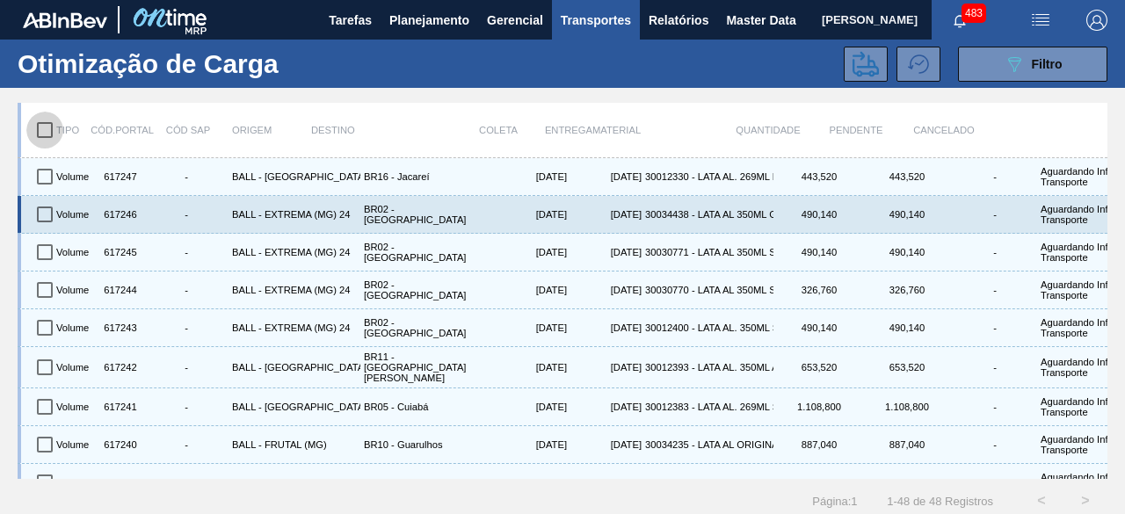
checkbox input "true"
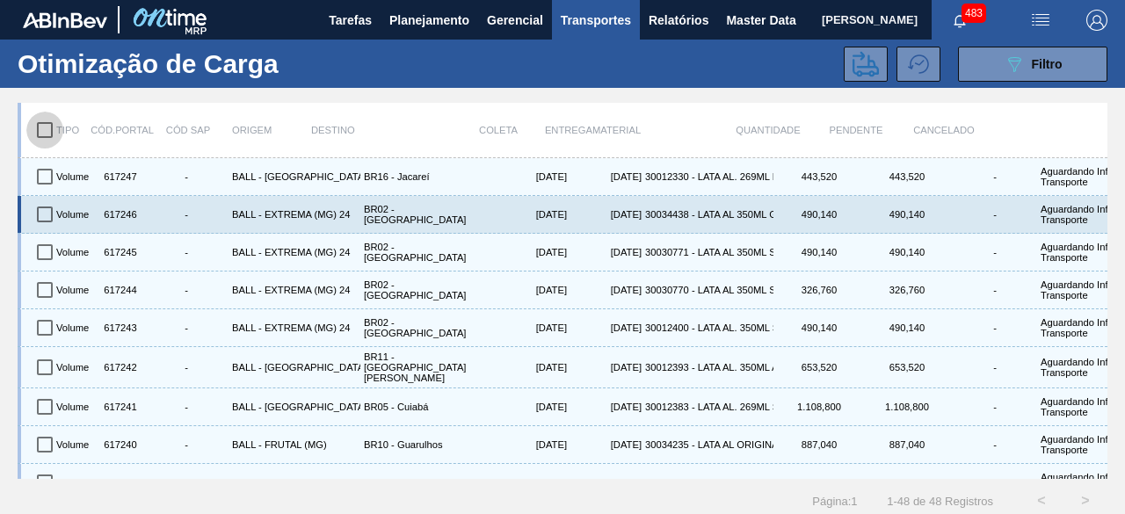
checkbox input "true"
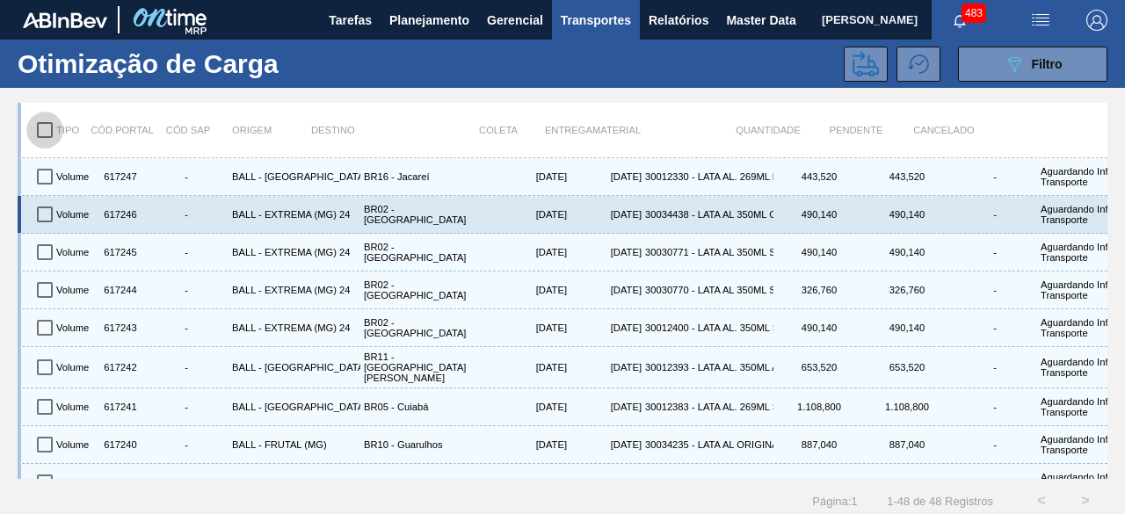
checkbox input "true"
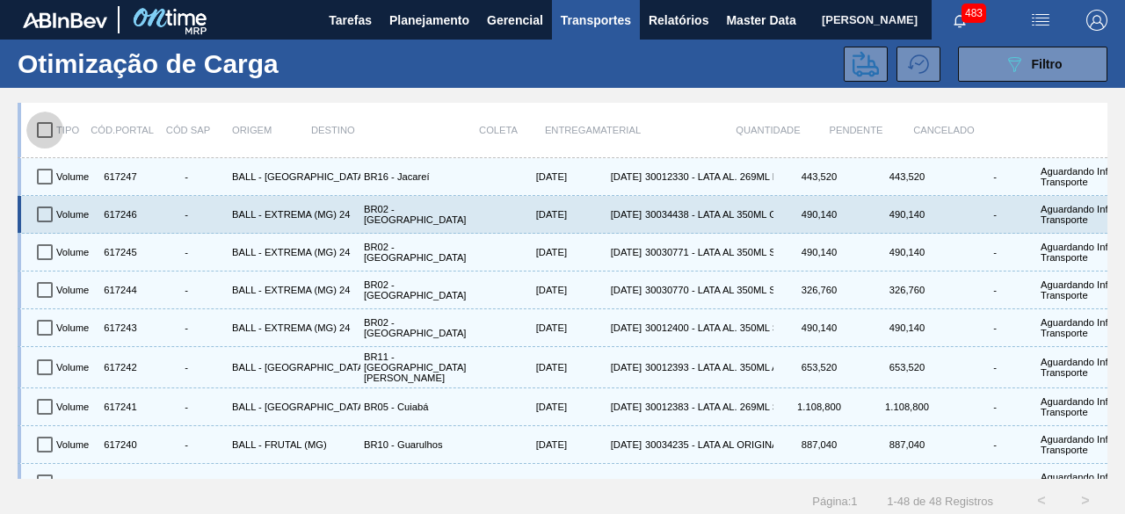
checkbox input "true"
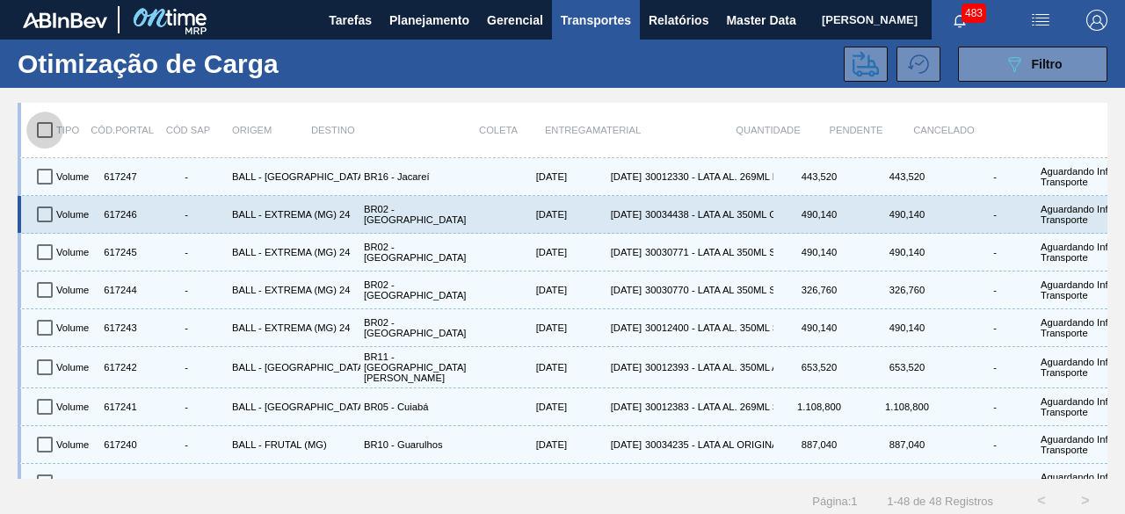
checkbox input "true"
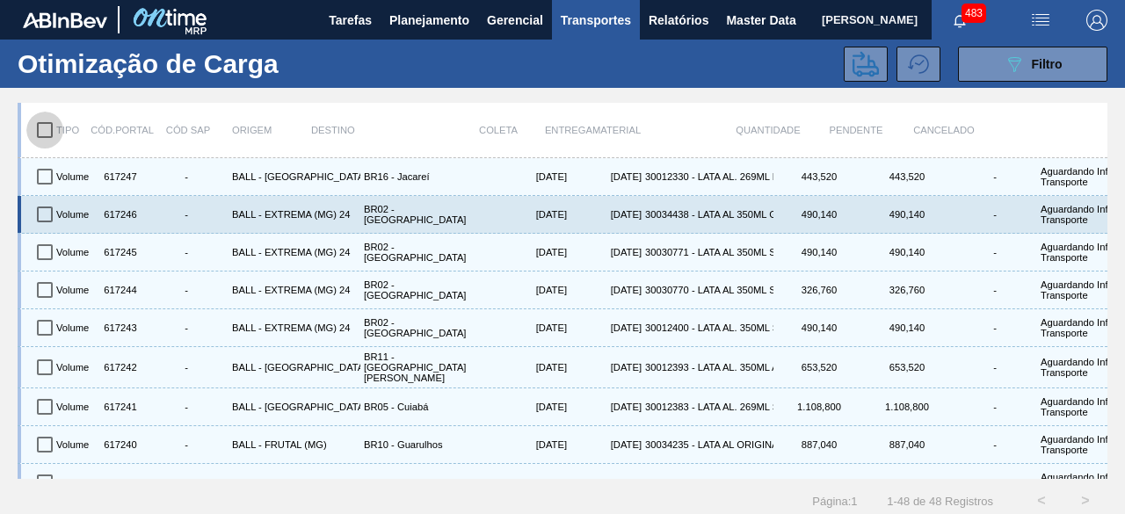
checkbox input "true"
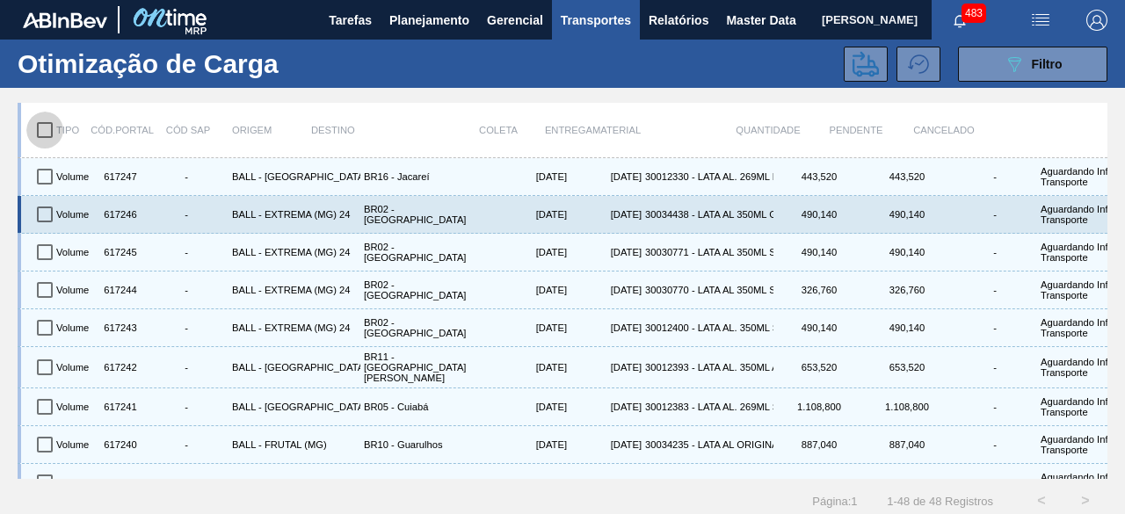
checkbox input "true"
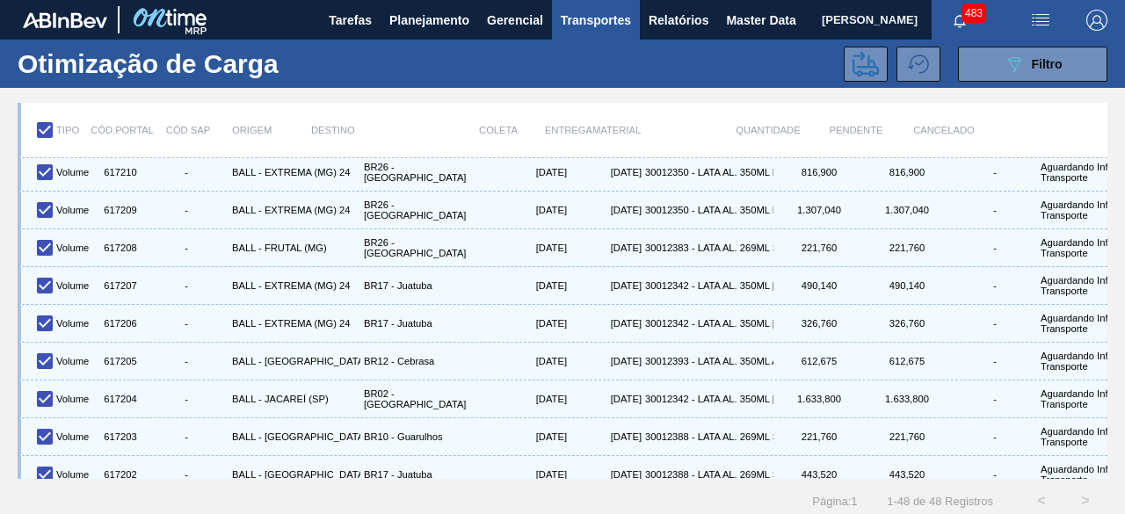
scroll to position [1491, 0]
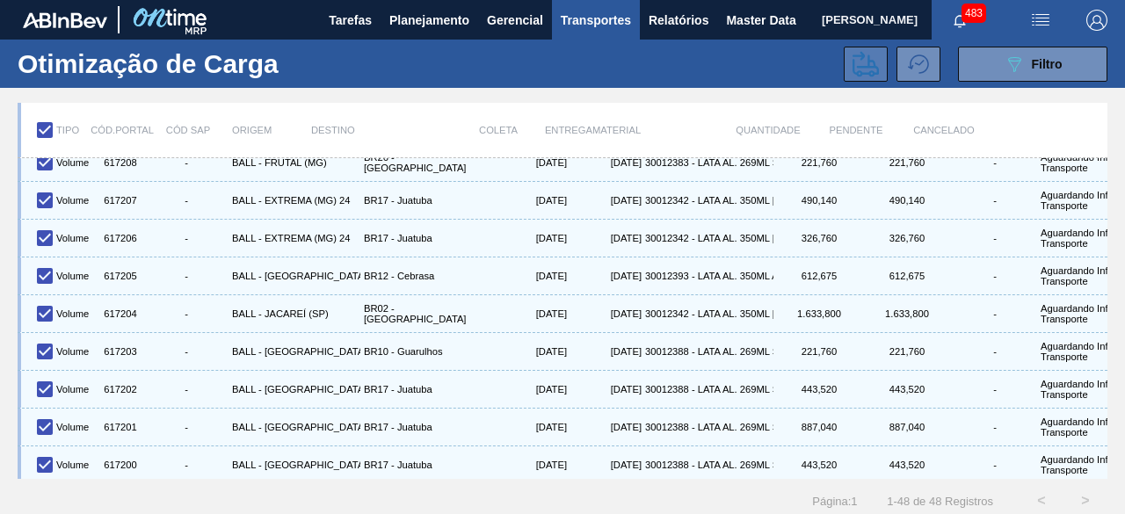
click at [853, 71] on icon at bounding box center [865, 64] width 26 height 26
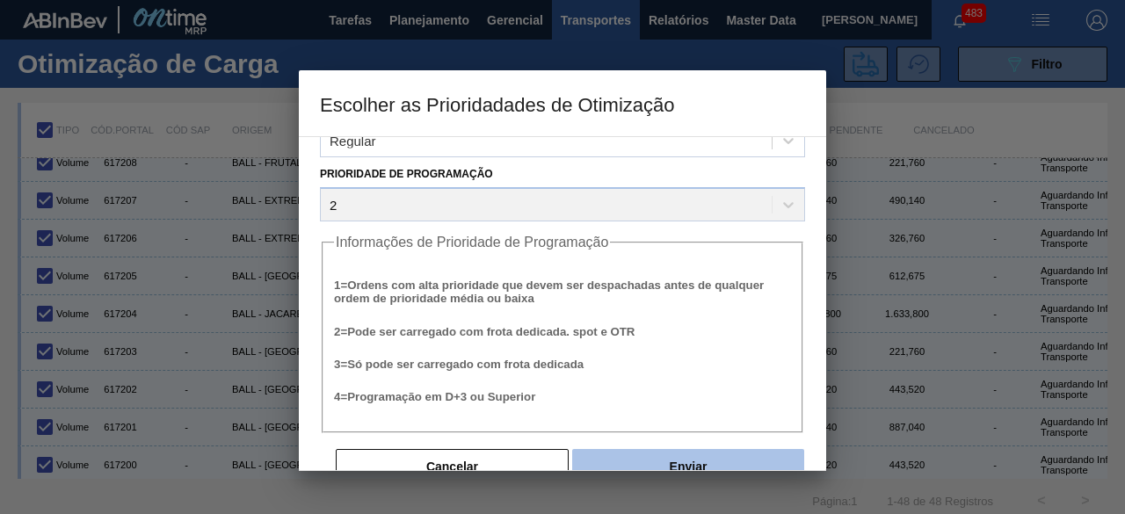
scroll to position [67, 0]
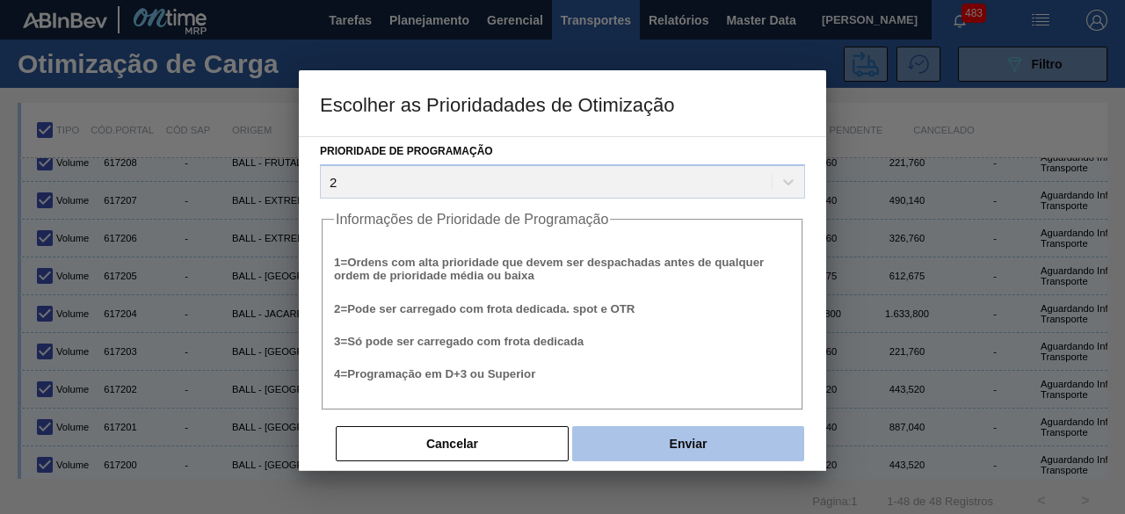
click at [666, 447] on button "Enviar" at bounding box center [688, 443] width 232 height 35
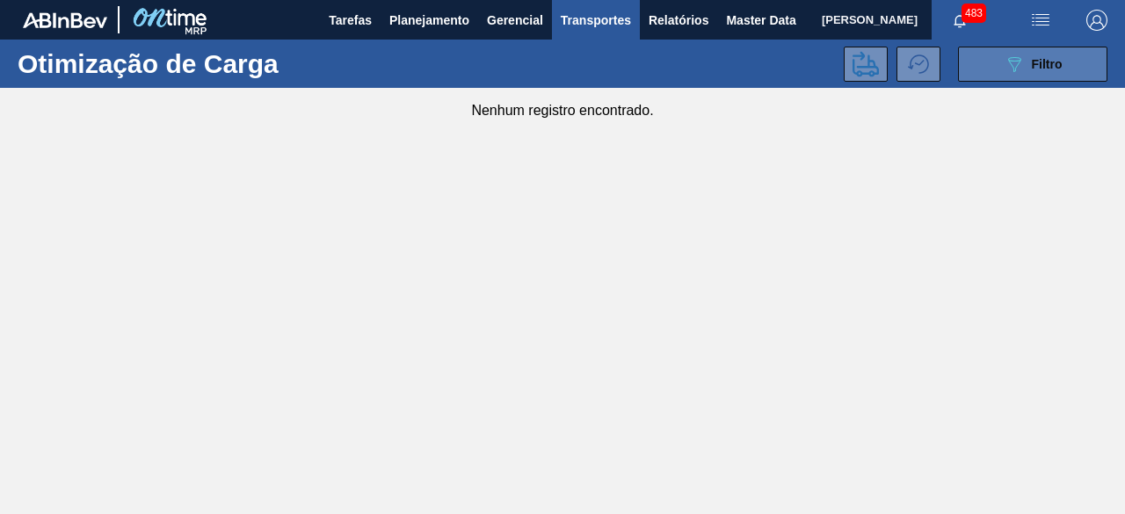
click at [1029, 62] on div "089F7B8B-B2A5-4AFE-B5C0-19BA573D28AC Filtro" at bounding box center [1033, 64] width 59 height 21
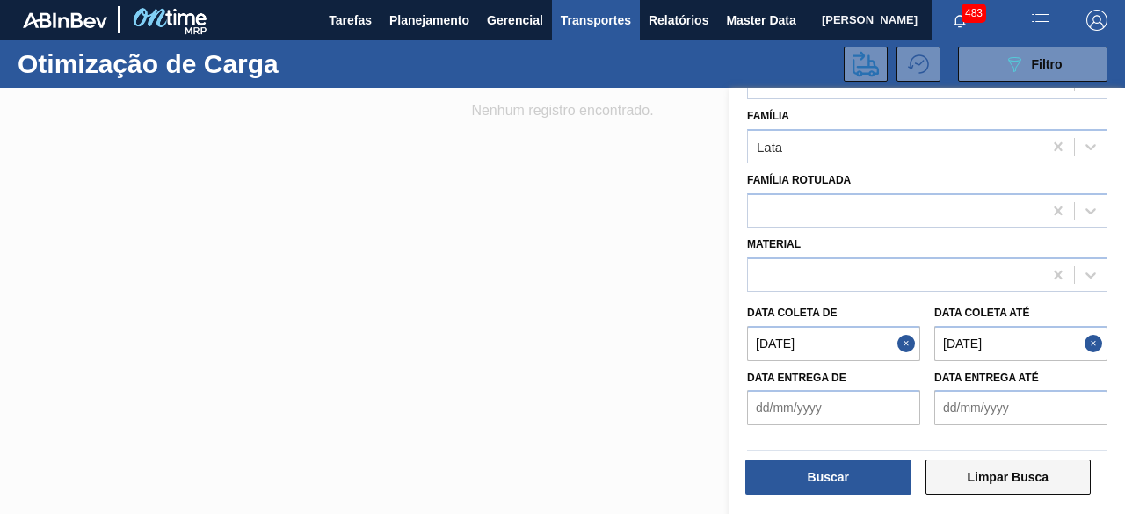
click at [1005, 475] on button "Limpar Busca" at bounding box center [1008, 477] width 166 height 35
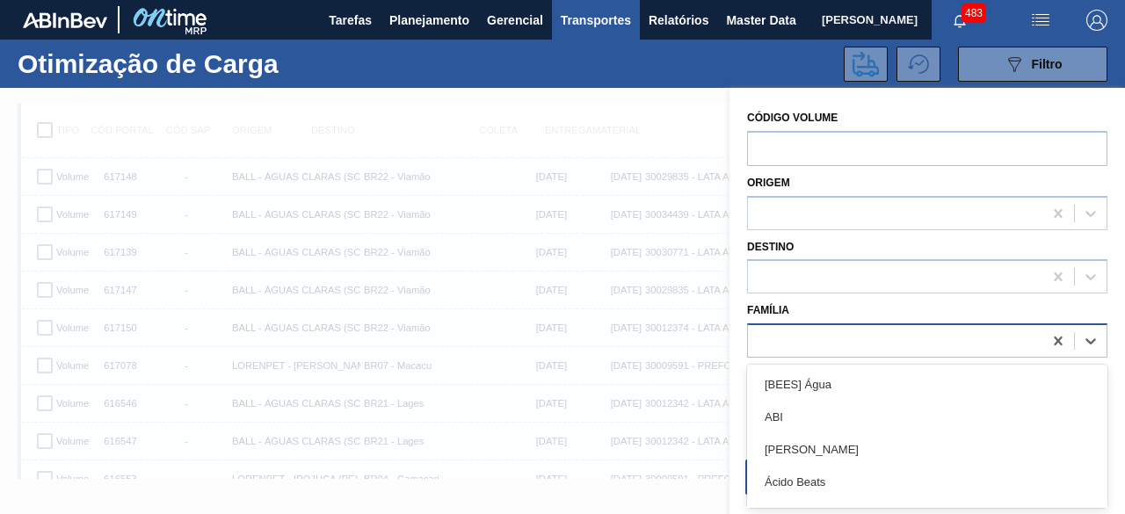
scroll to position [22, 0]
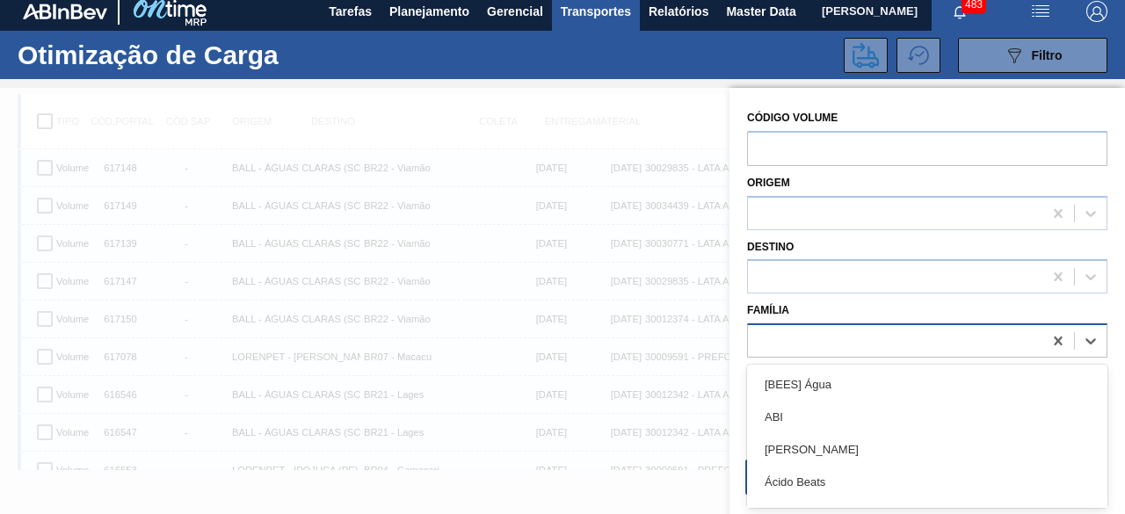
click at [837, 345] on div at bounding box center [895, 341] width 294 height 25
type input "lata"
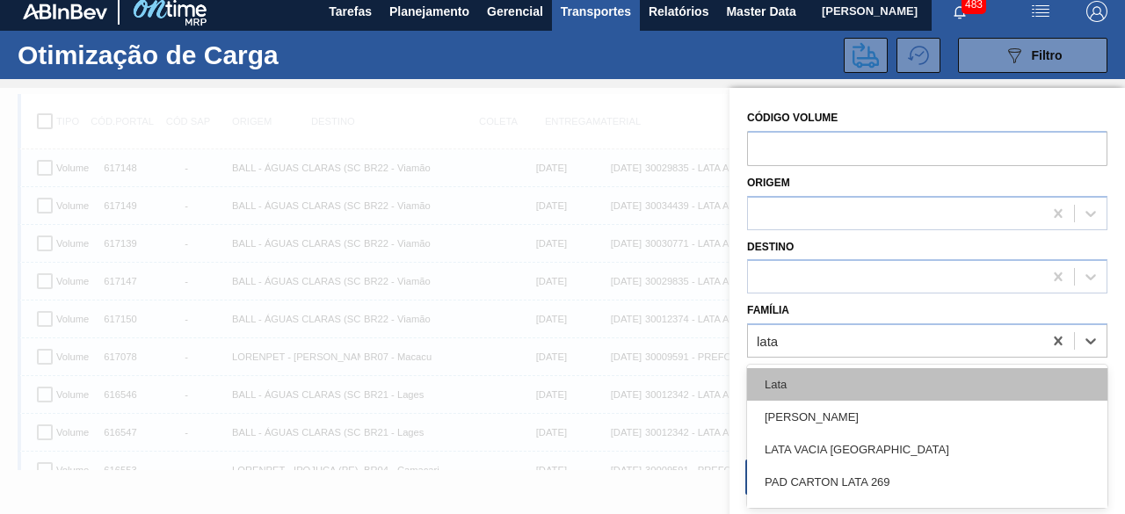
click at [812, 380] on div "Lata" at bounding box center [927, 384] width 360 height 33
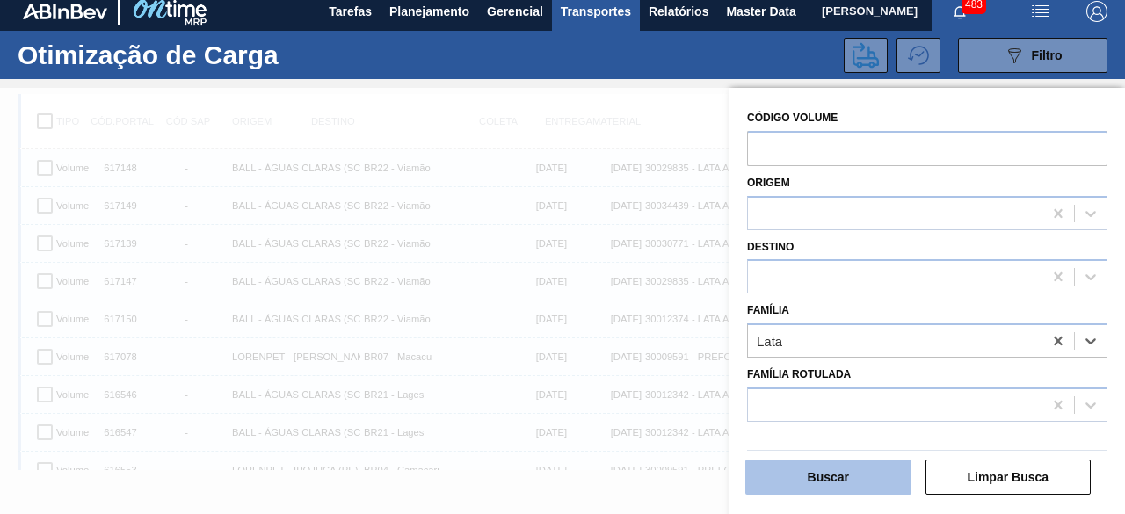
click at [828, 468] on button "Buscar" at bounding box center [828, 477] width 166 height 35
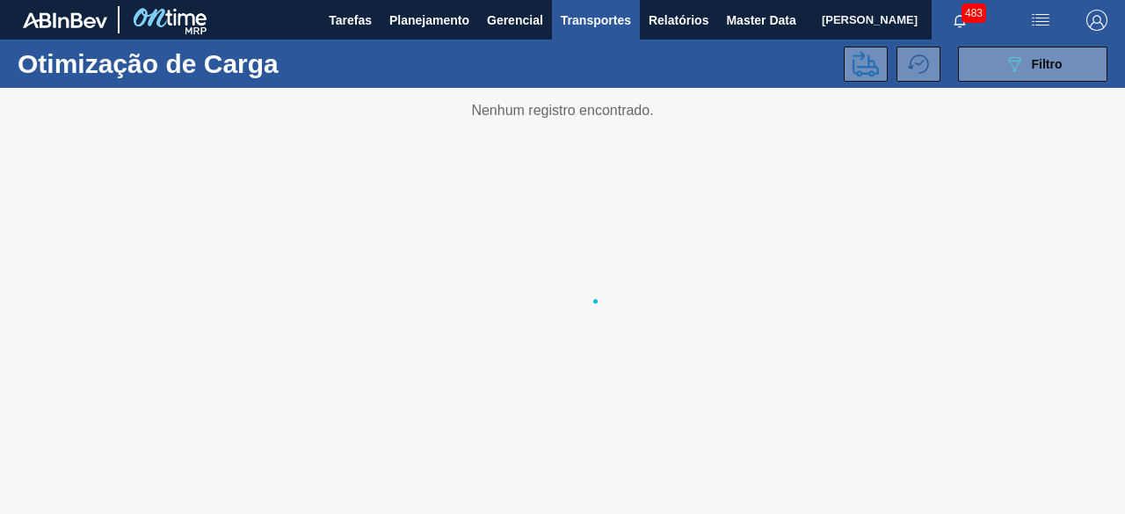
scroll to position [0, 0]
